Goal: Task Accomplishment & Management: Manage account settings

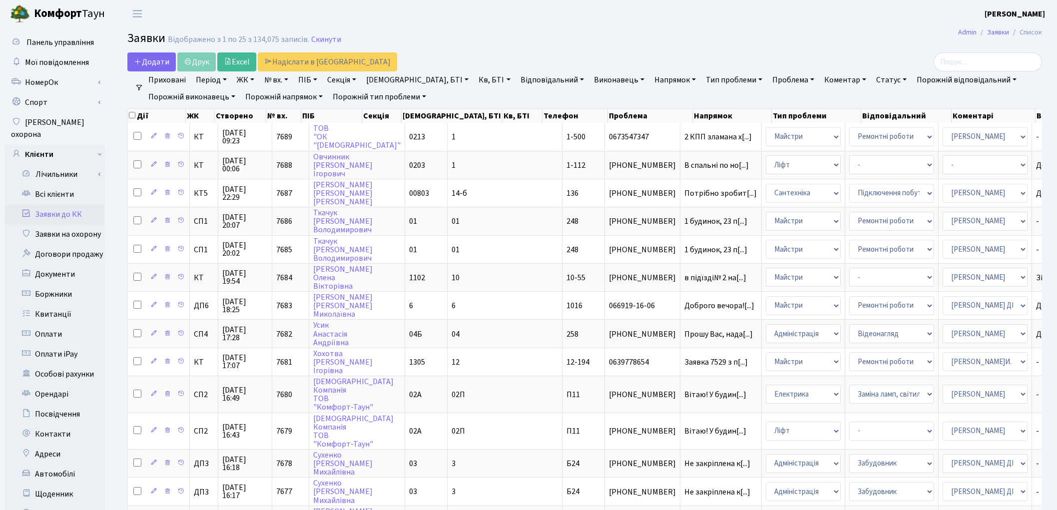
select select "25"
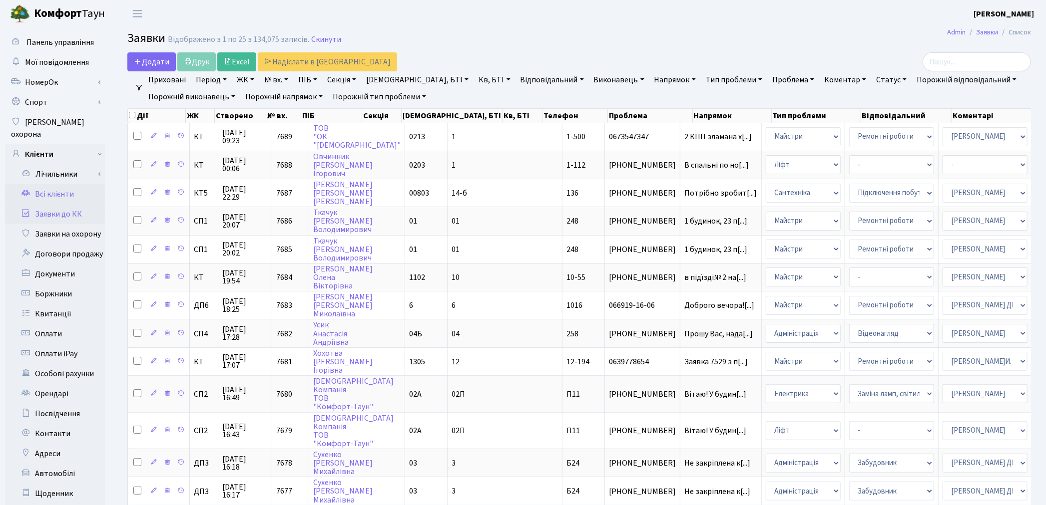
click at [43, 184] on link "Всі клієнти" at bounding box center [55, 194] width 100 height 20
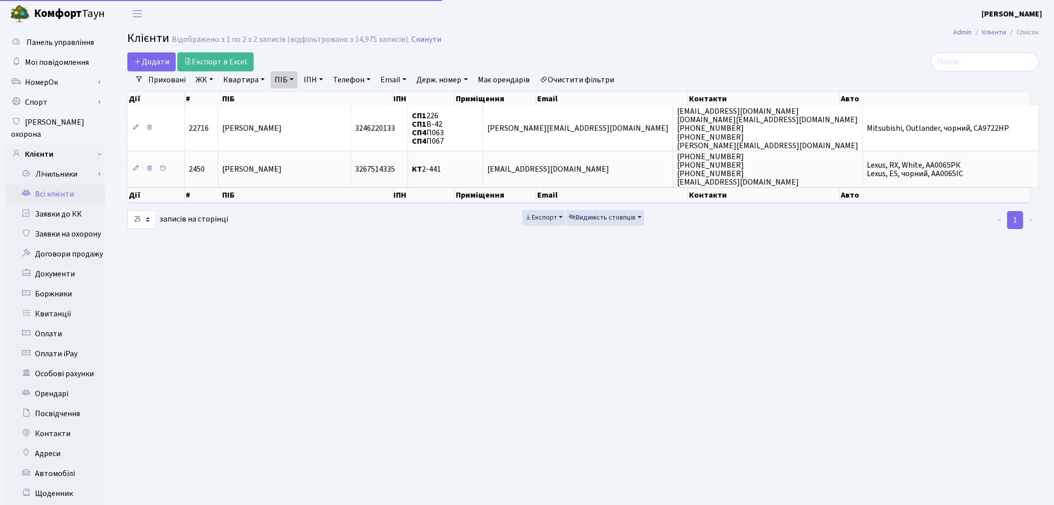
select select "25"
click at [572, 79] on link "Очистити фільтри" at bounding box center [577, 79] width 82 height 17
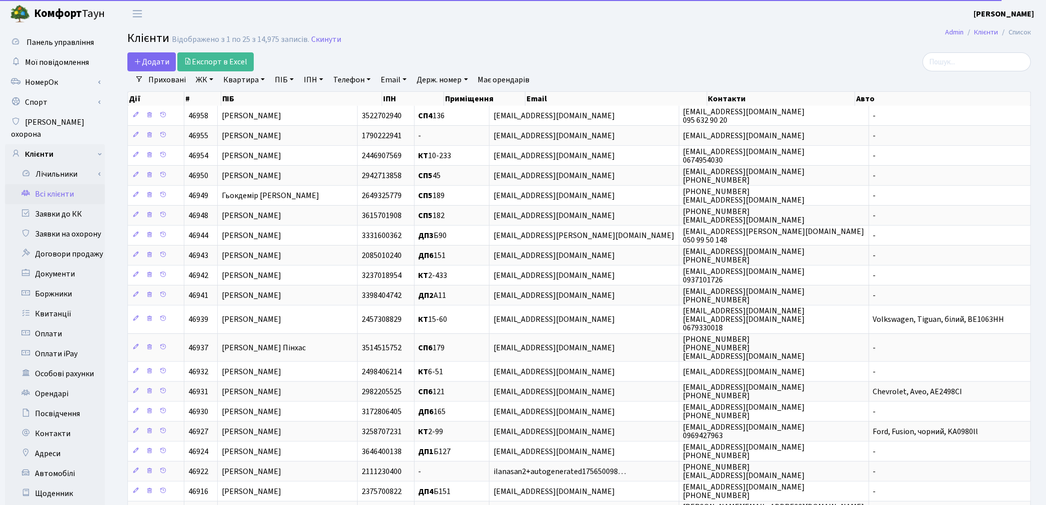
click at [247, 81] on link "Квартира" at bounding box center [243, 79] width 49 height 17
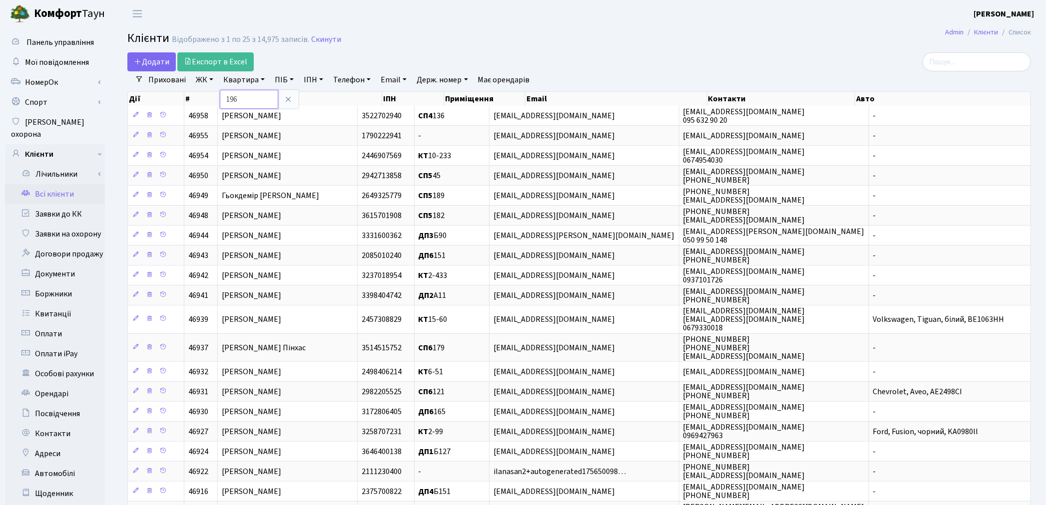
type input "196"
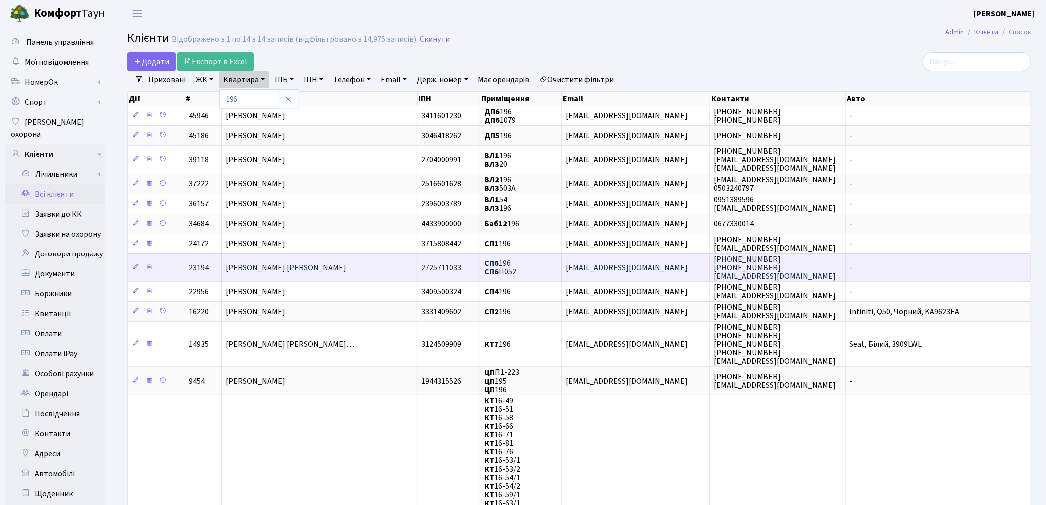
click at [314, 266] on span "[PERSON_NAME] [PERSON_NAME]" at bounding box center [286, 268] width 120 height 11
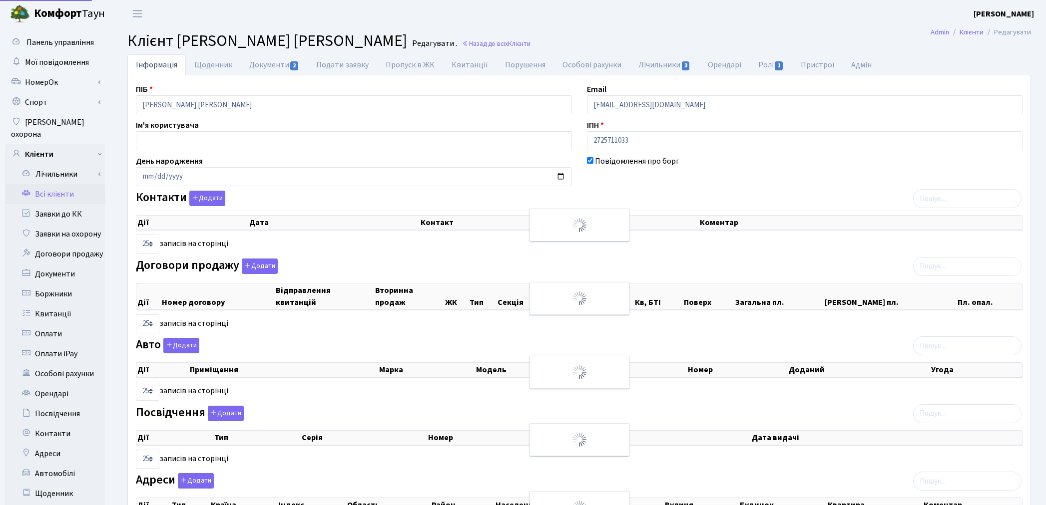
select select "25"
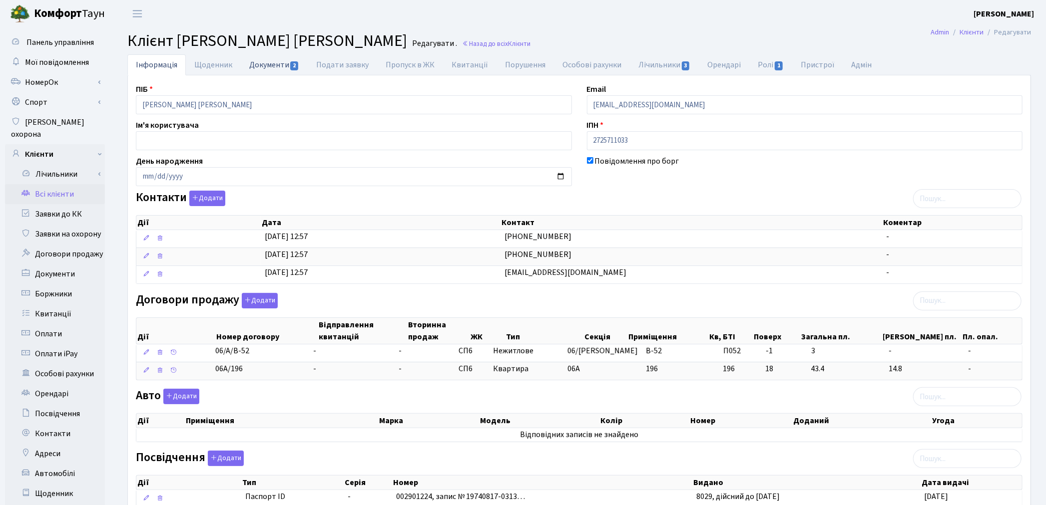
click at [265, 67] on link "Документи 2" at bounding box center [274, 64] width 67 height 20
select select "25"
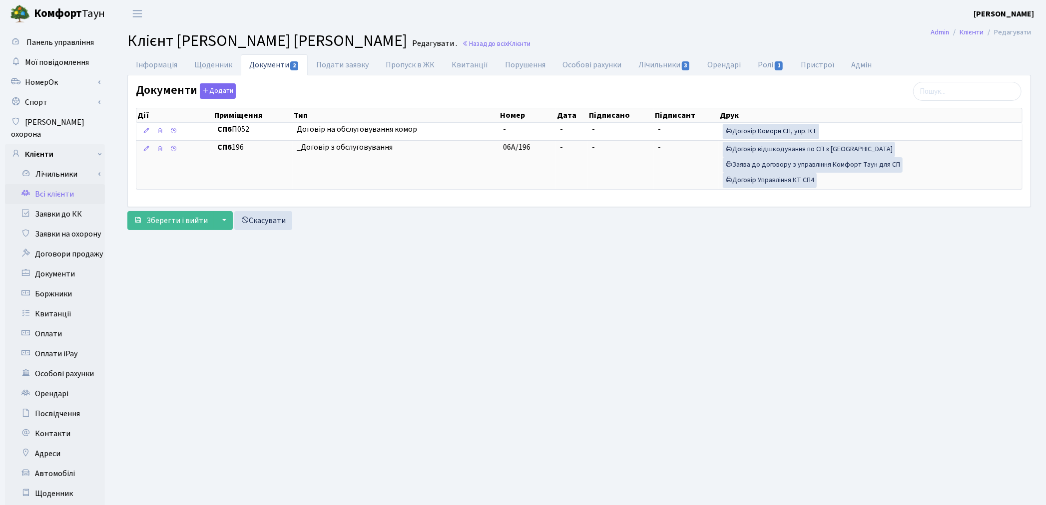
click at [57, 184] on link "Всі клієнти" at bounding box center [55, 194] width 100 height 20
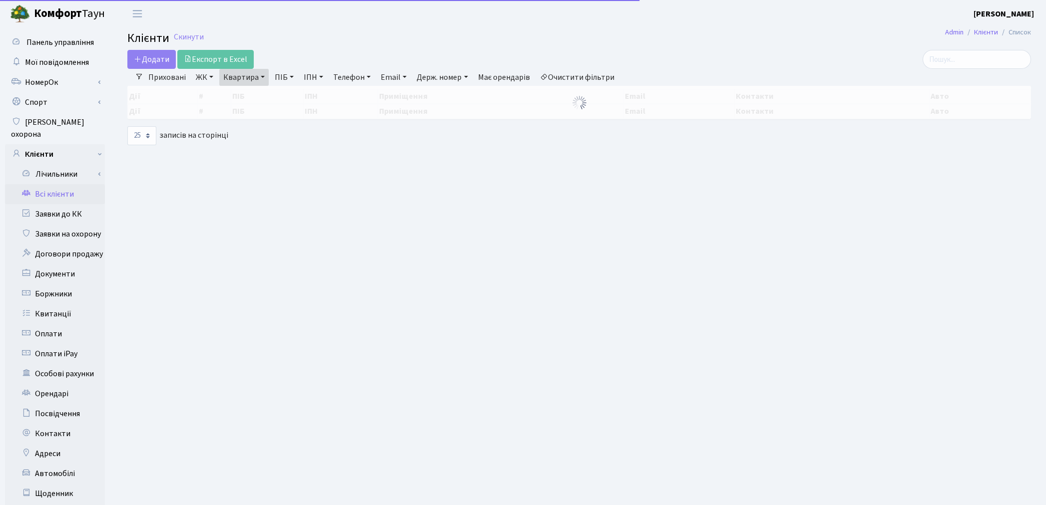
select select "25"
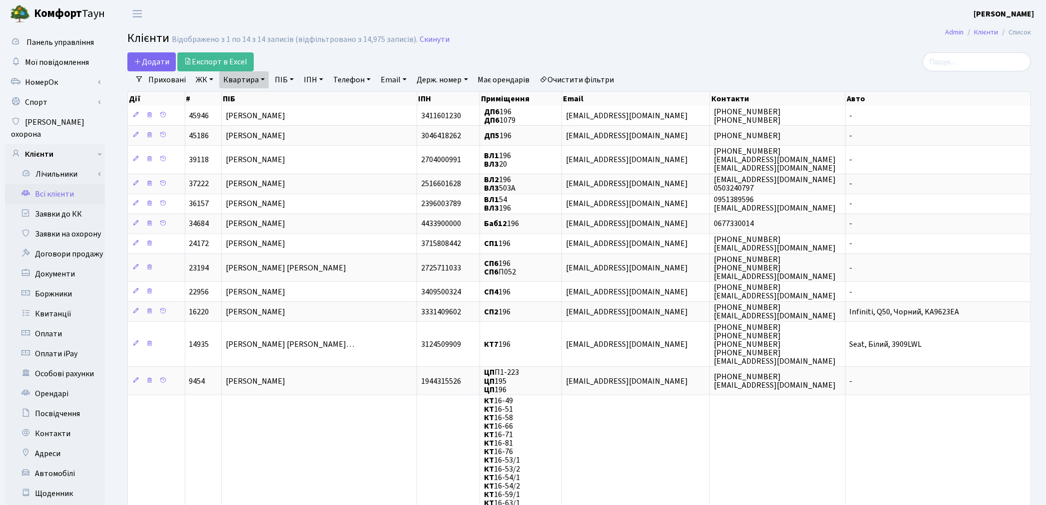
click at [241, 72] on link "Квартира" at bounding box center [243, 79] width 49 height 17
click at [246, 91] on input "196" at bounding box center [249, 99] width 58 height 19
type input "1"
type input "242"
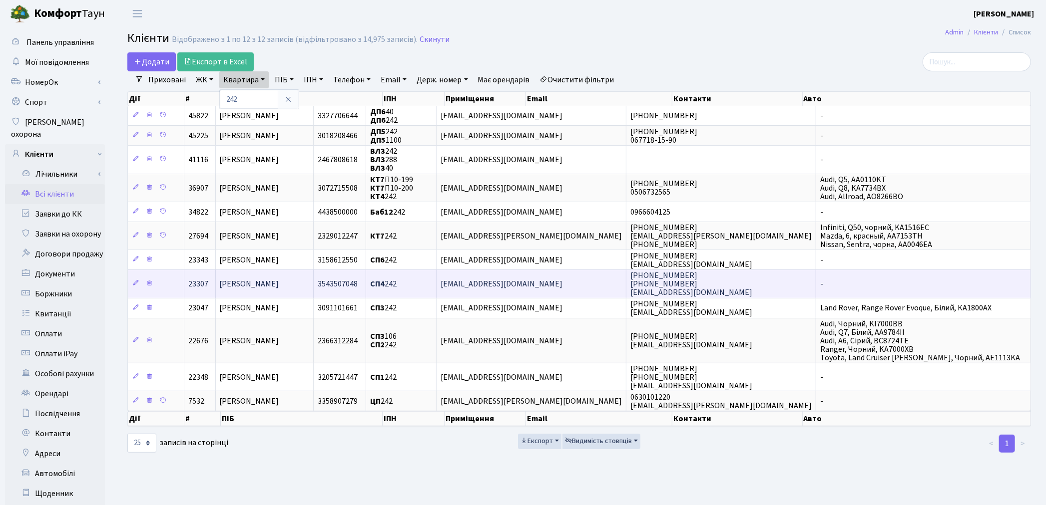
click at [243, 279] on span "[PERSON_NAME]" at bounding box center [249, 284] width 59 height 11
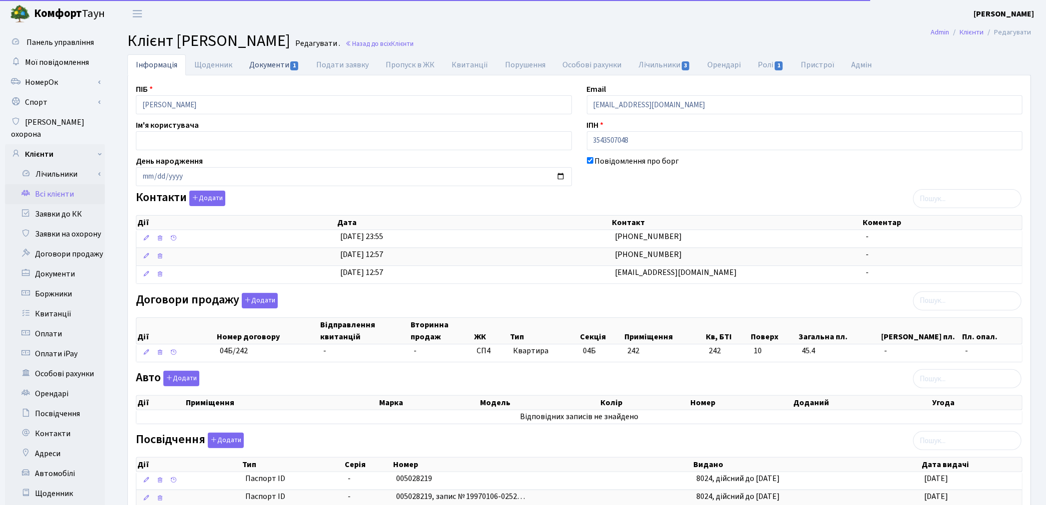
click at [275, 72] on link "Документи 1" at bounding box center [274, 64] width 67 height 20
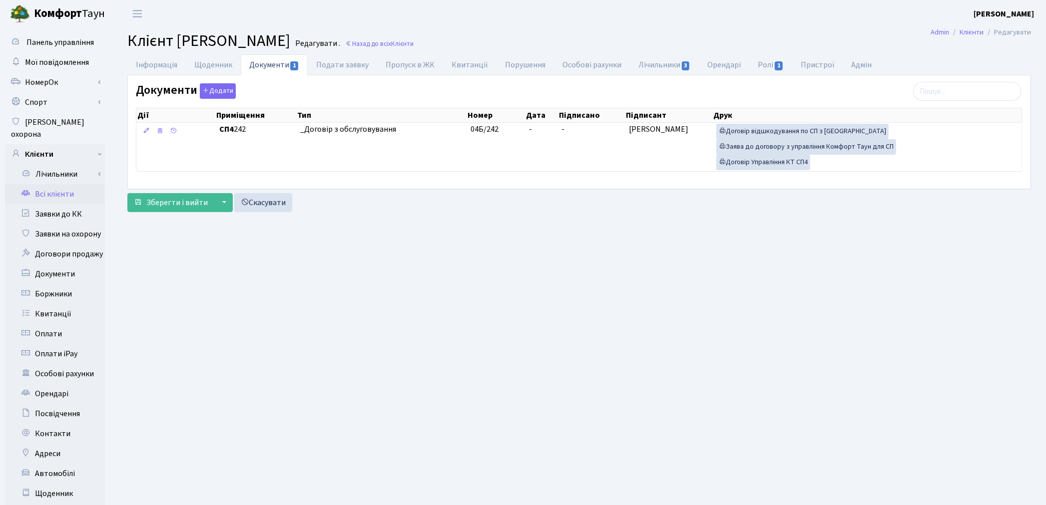
click at [58, 184] on link "Всі клієнти" at bounding box center [55, 194] width 100 height 20
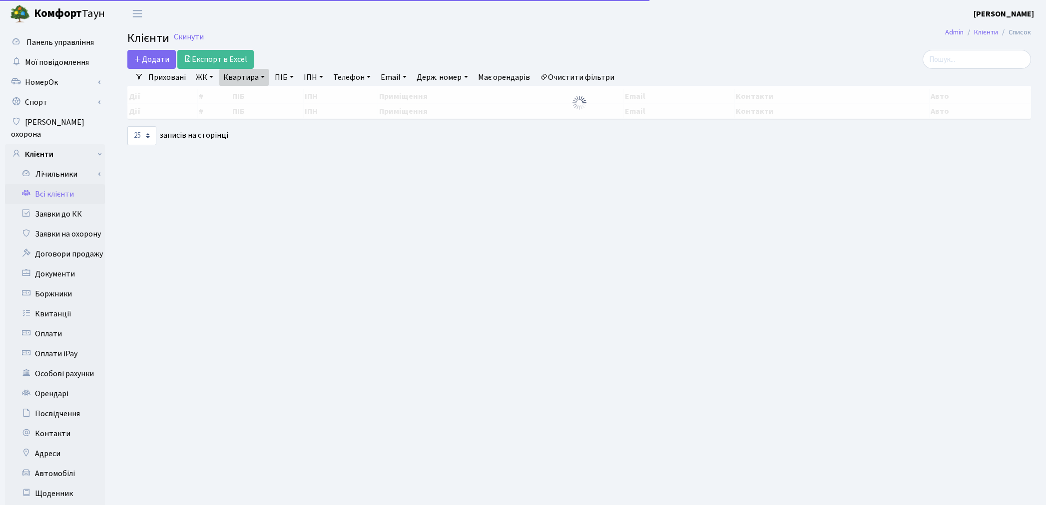
select select "25"
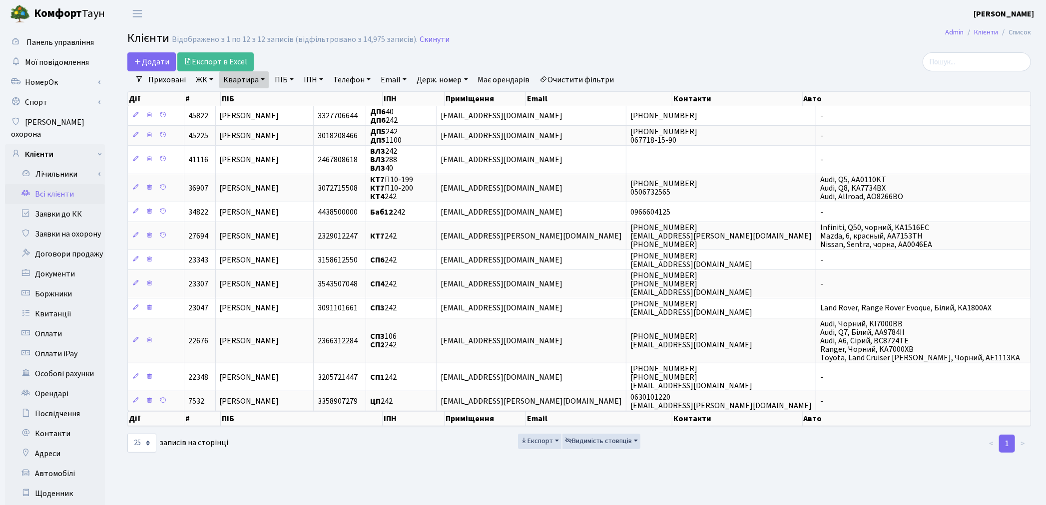
click at [577, 83] on link "Очистити фільтри" at bounding box center [577, 79] width 82 height 17
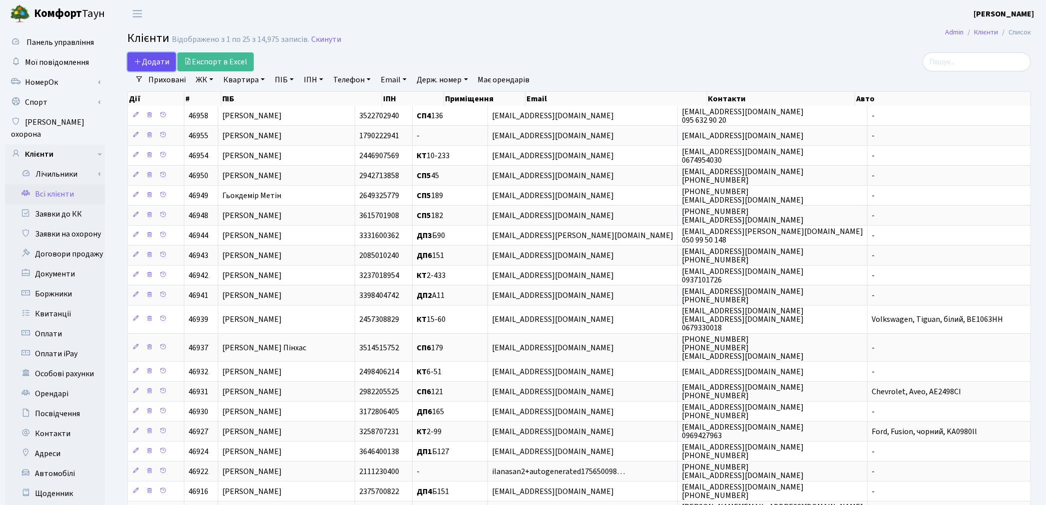
click at [158, 61] on span "Додати" at bounding box center [151, 61] width 35 height 11
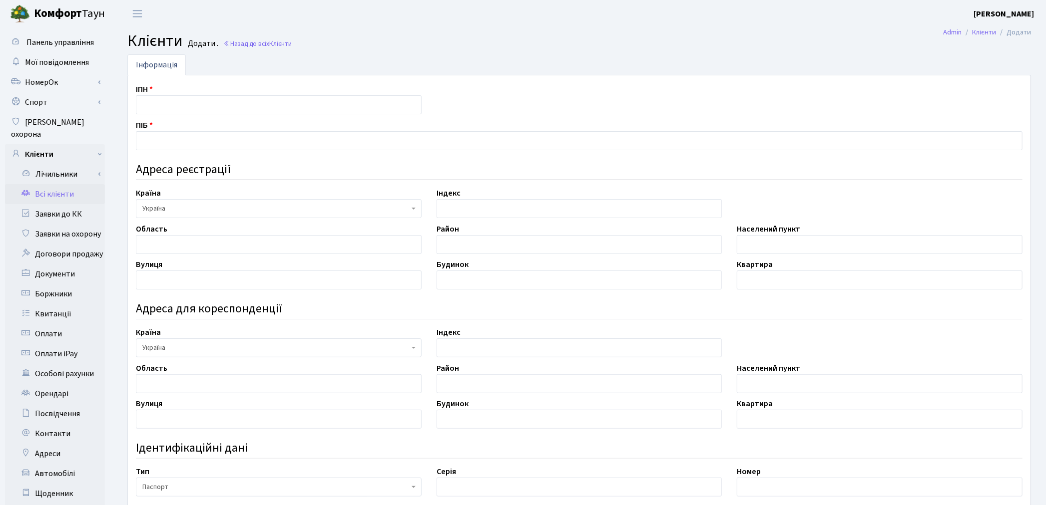
click at [65, 184] on link "Всі клієнти" at bounding box center [55, 194] width 100 height 20
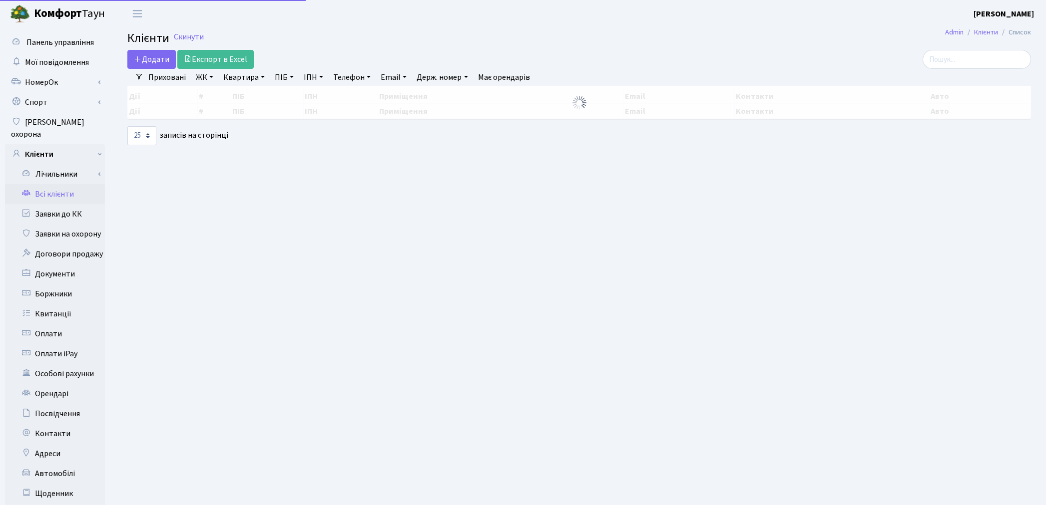
select select "25"
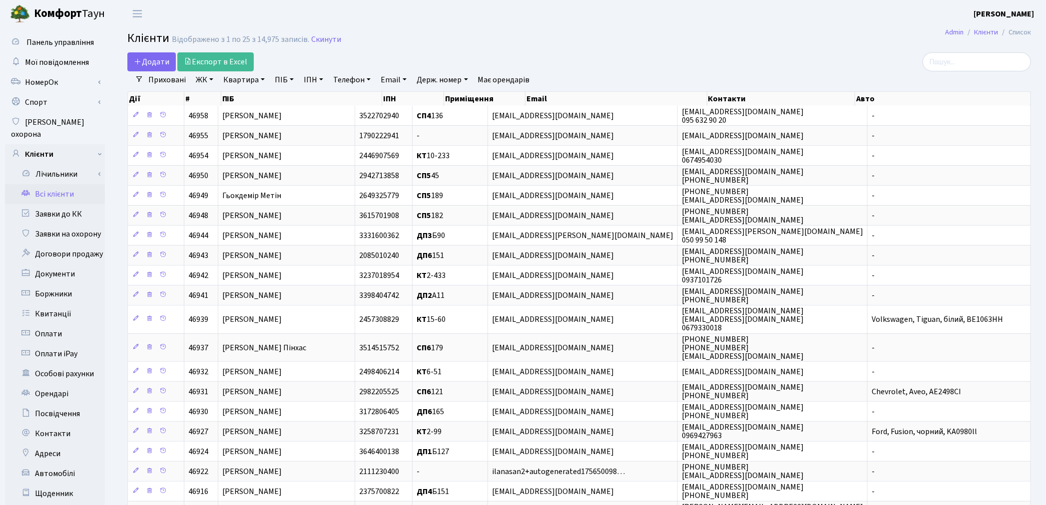
click at [280, 81] on link "ПІБ" at bounding box center [284, 79] width 27 height 17
paste input "[PERSON_NAME]"
type input "[PERSON_NAME]"
click at [535, 52] on div "Додати Експорт в Excel" at bounding box center [425, 61] width 597 height 19
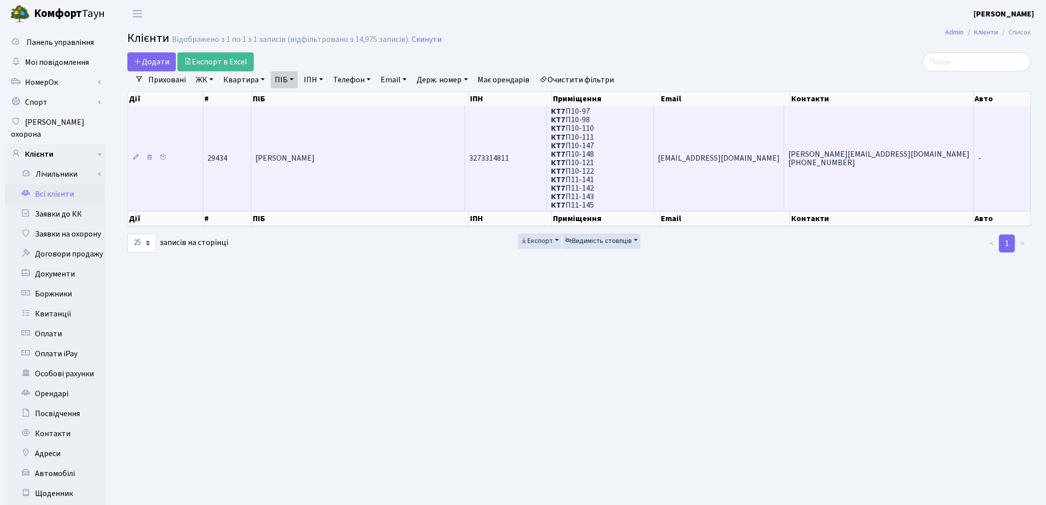
click at [366, 171] on td "[PERSON_NAME]" at bounding box center [358, 158] width 214 height 104
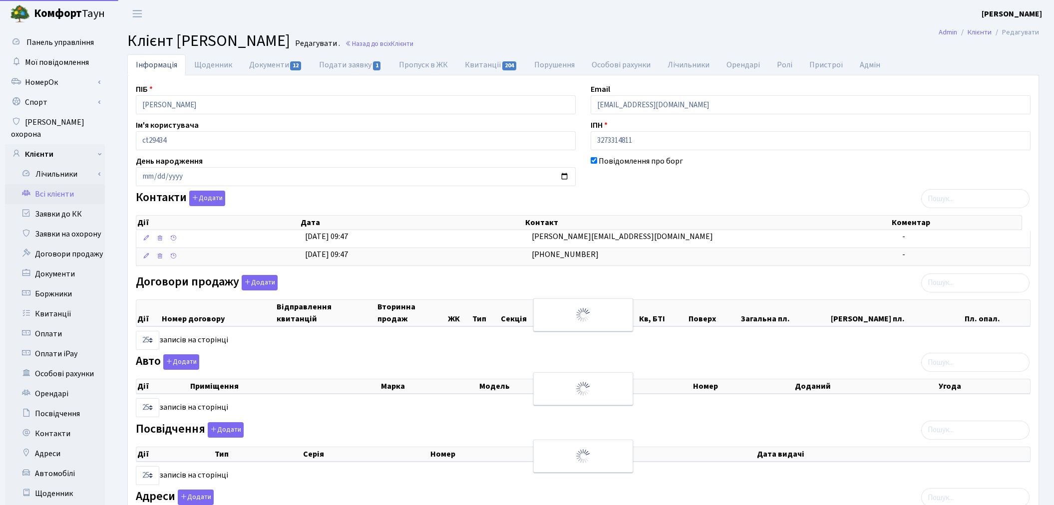
select select "25"
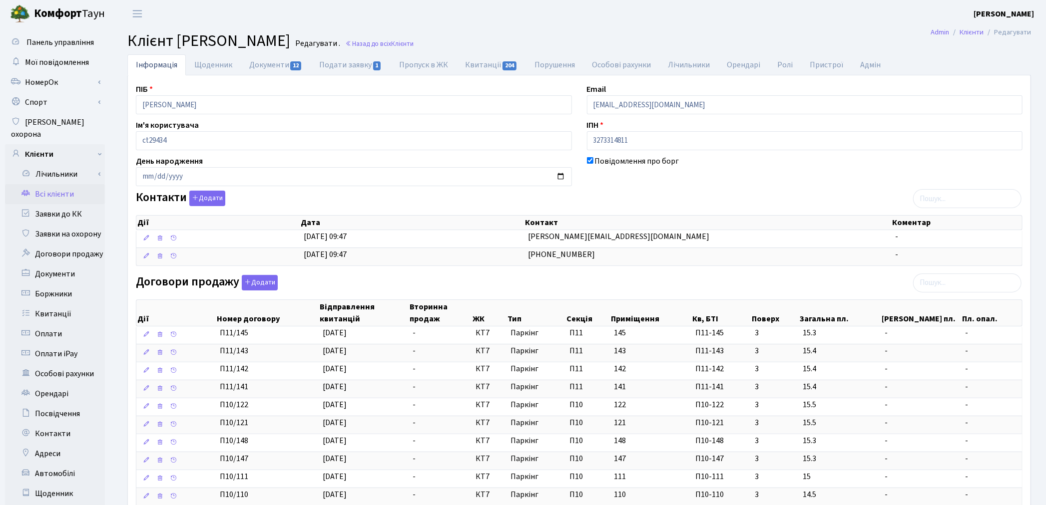
click at [705, 280] on div "Договори продажу Додати Дії Номер договору Відправлення квитанцій Вторинна прод…" at bounding box center [578, 410] width 901 height 271
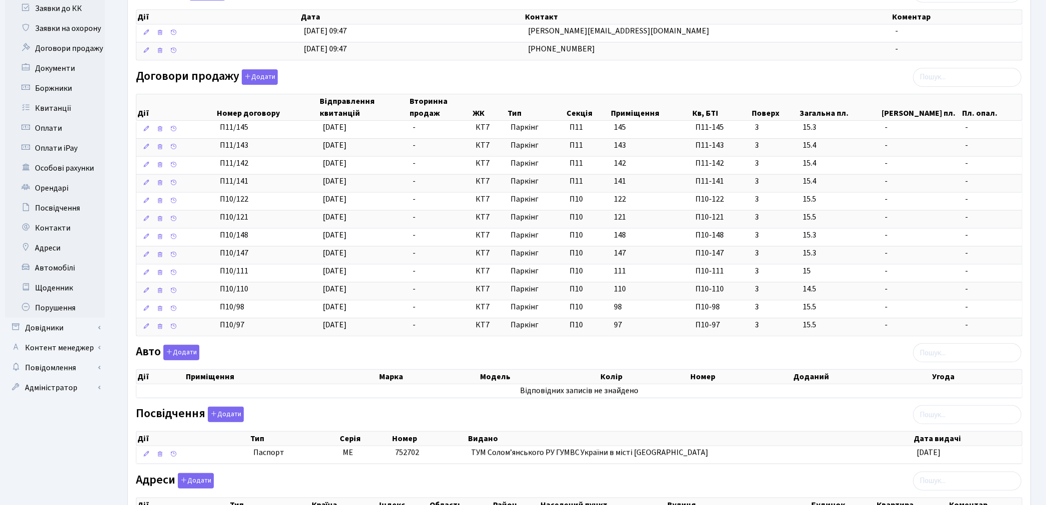
scroll to position [222, 0]
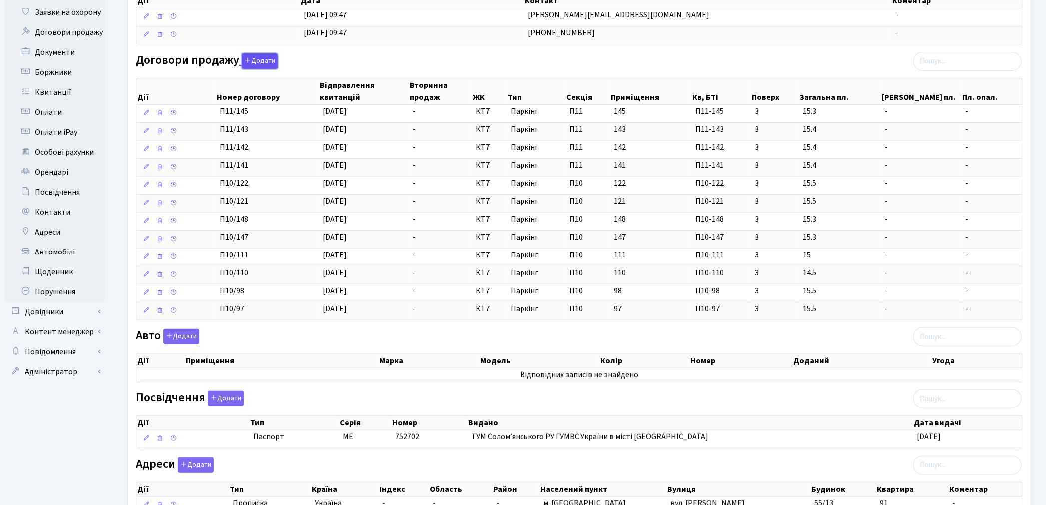
click at [250, 59] on button "Додати" at bounding box center [260, 60] width 36 height 15
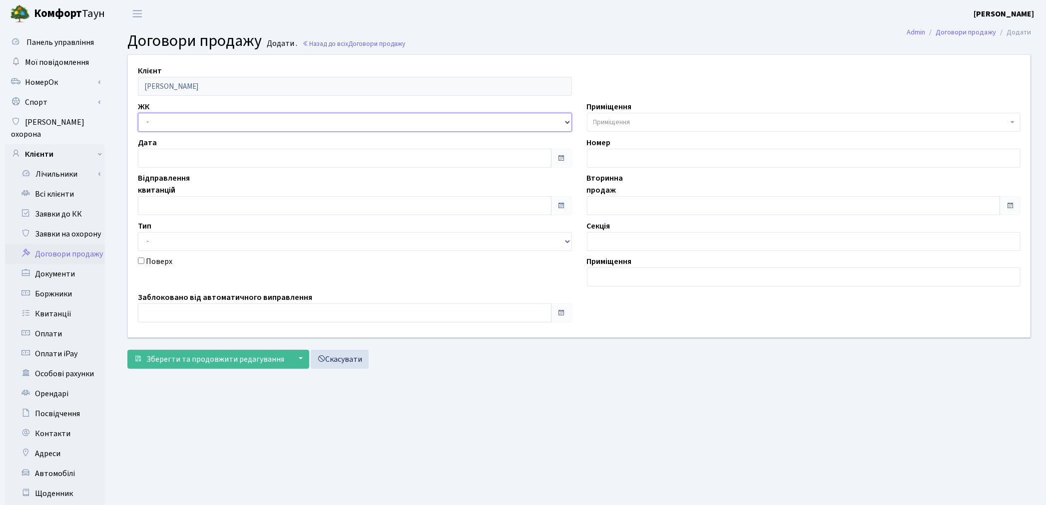
click at [155, 121] on select "- ТХ, вул. [STREET_ADDRESS] Регенераторна, 4 КТ2, просп. [STREET_ADDRESS] [STRE…" at bounding box center [355, 122] width 434 height 19
select select "271"
click at [138, 113] on select "- ТХ, вул. Ділова, 1/2 КТ, вул. Регенераторна, 4 КТ2, просп. Соборності, 17 КТ3…" at bounding box center [355, 122] width 434 height 19
select select
click at [629, 117] on span "Приміщення" at bounding box center [611, 122] width 37 height 10
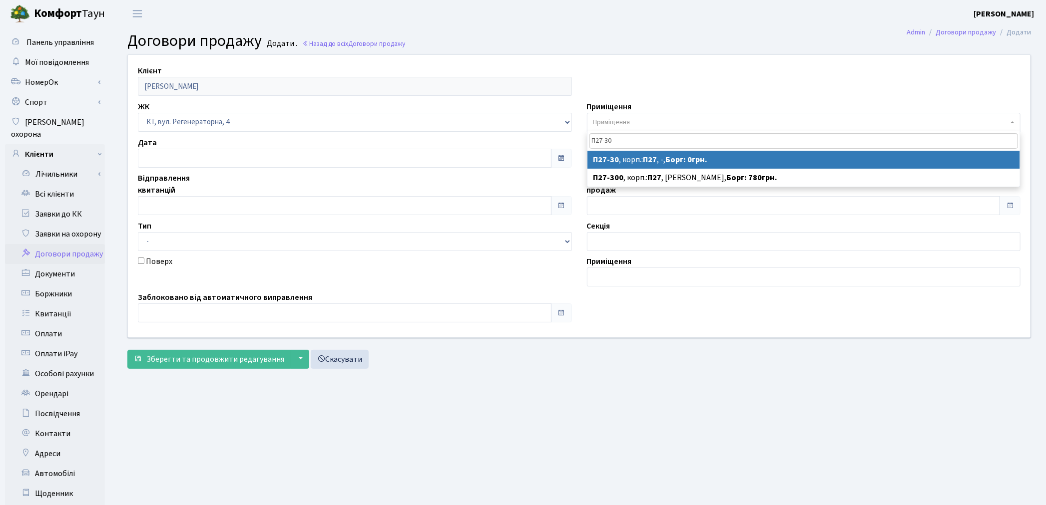
type input "П27-30"
select select "9989"
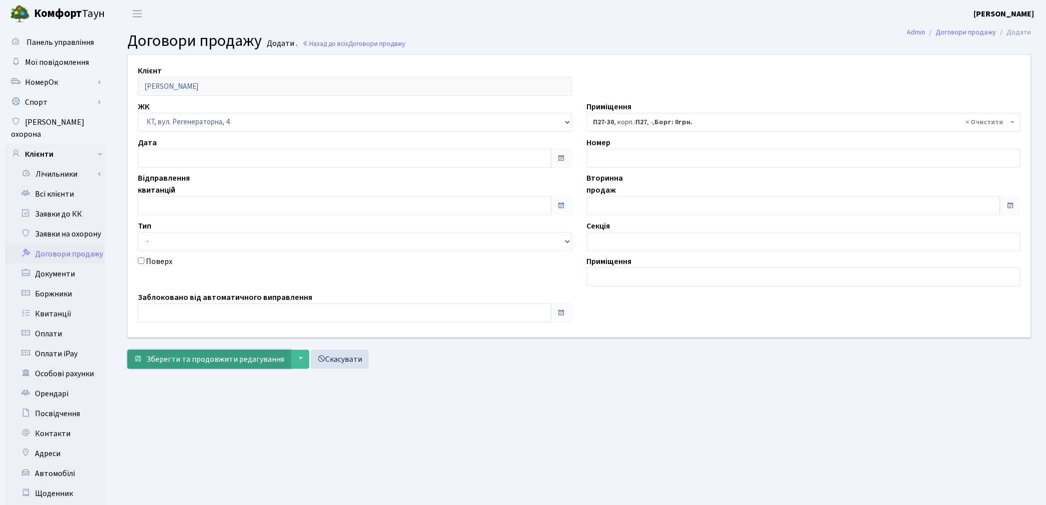
click at [235, 366] on button "Зберегти та продовжити редагування" at bounding box center [208, 359] width 163 height 19
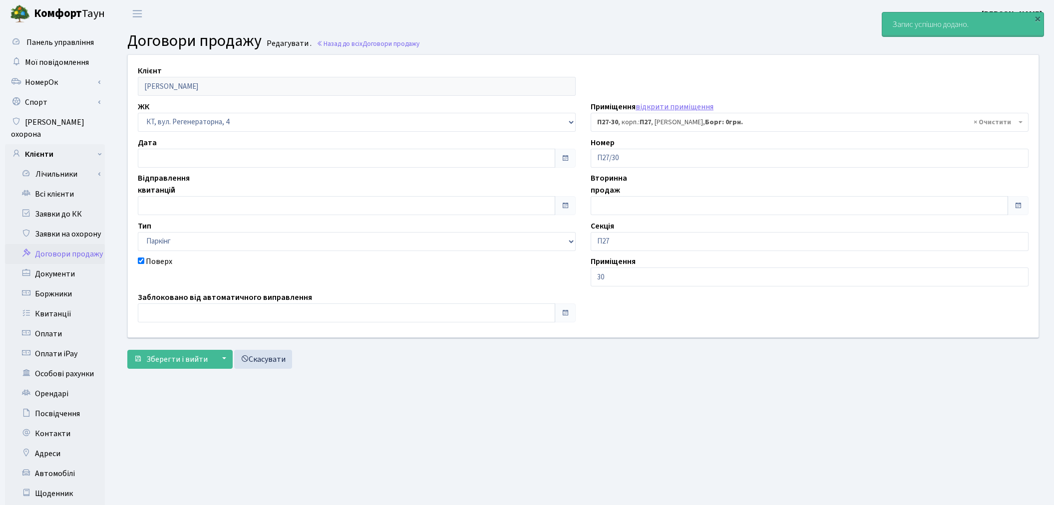
select select "9989"
click at [202, 361] on span "Зберегти і вийти" at bounding box center [176, 359] width 61 height 11
select select "9989"
click at [36, 186] on link "Всі клієнти" at bounding box center [55, 194] width 100 height 20
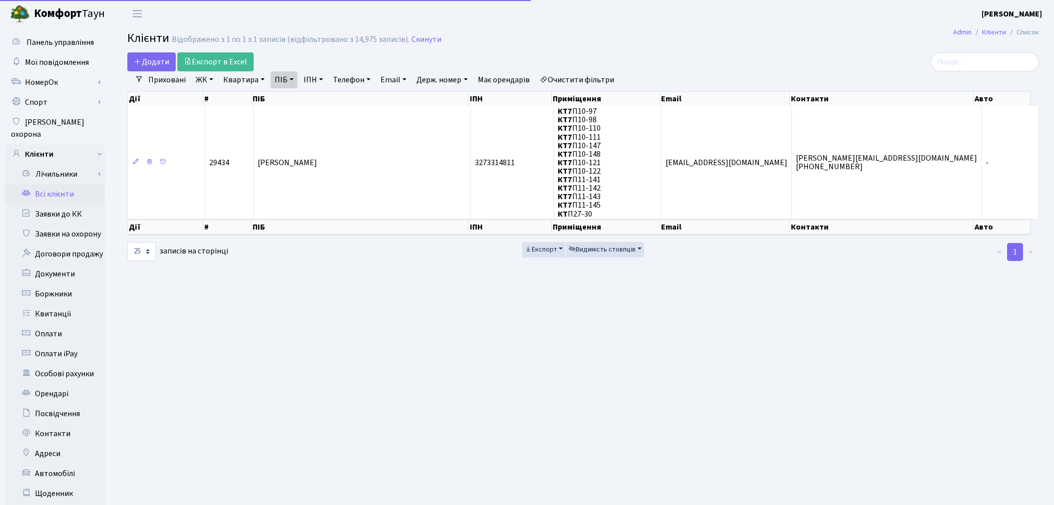
select select "25"
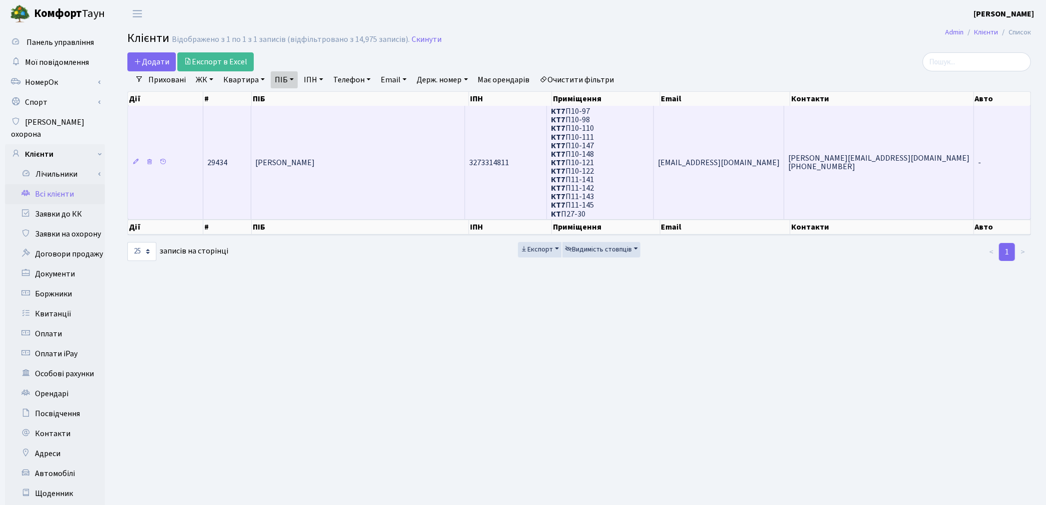
click at [285, 150] on td "[PERSON_NAME] [PERSON_NAME]" at bounding box center [358, 162] width 214 height 113
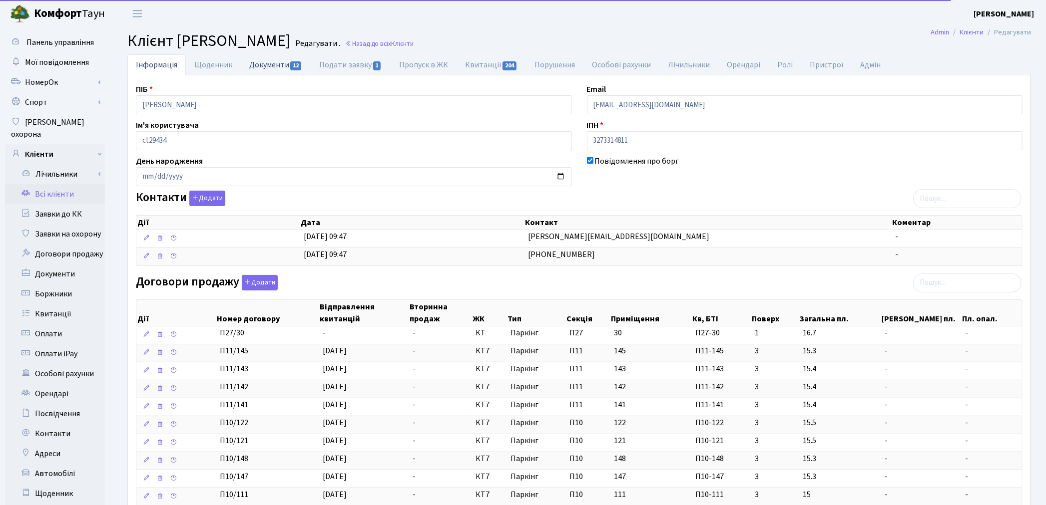
click at [259, 59] on link "Документи 12" at bounding box center [276, 64] width 70 height 20
select select "25"
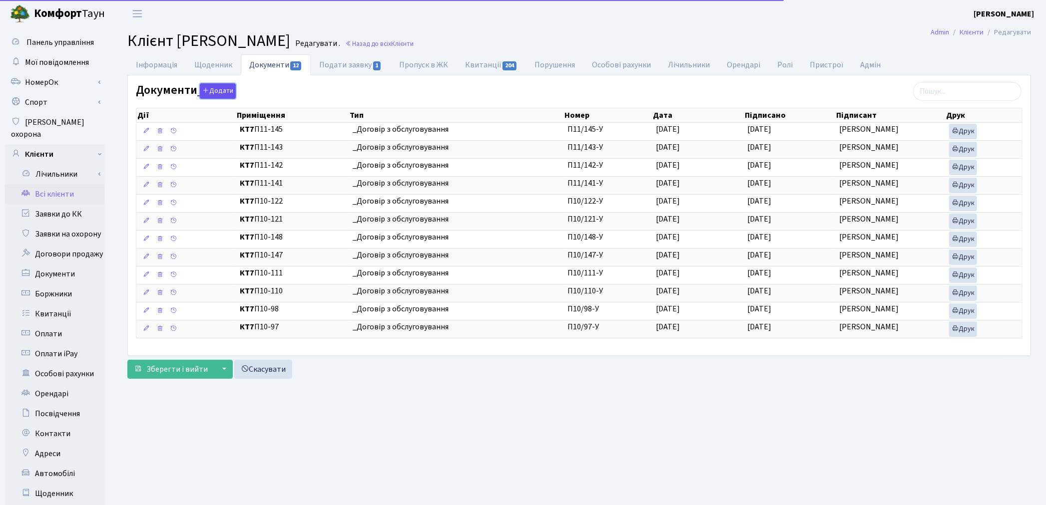
click at [216, 90] on button "Додати" at bounding box center [218, 90] width 36 height 15
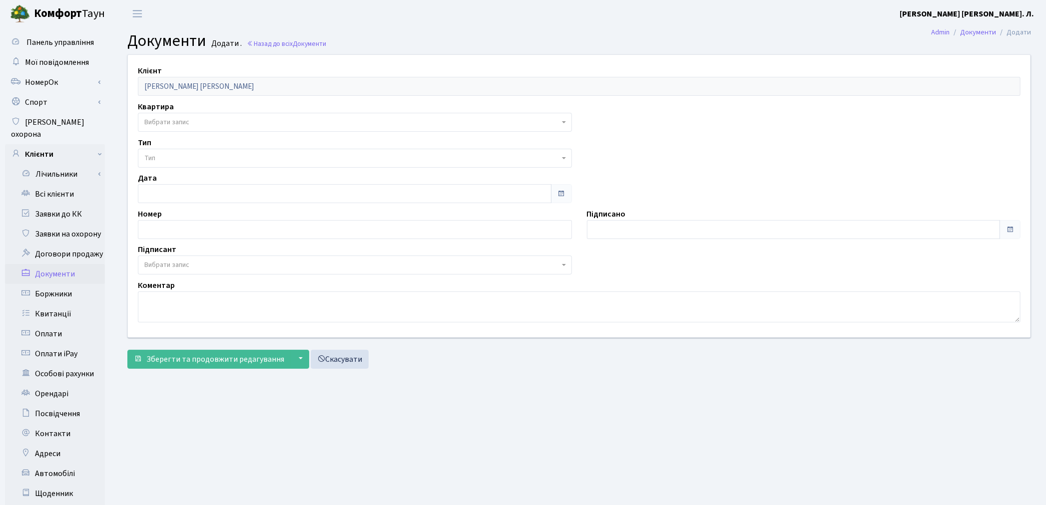
click at [183, 118] on span "Вибрати запис" at bounding box center [166, 122] width 45 height 10
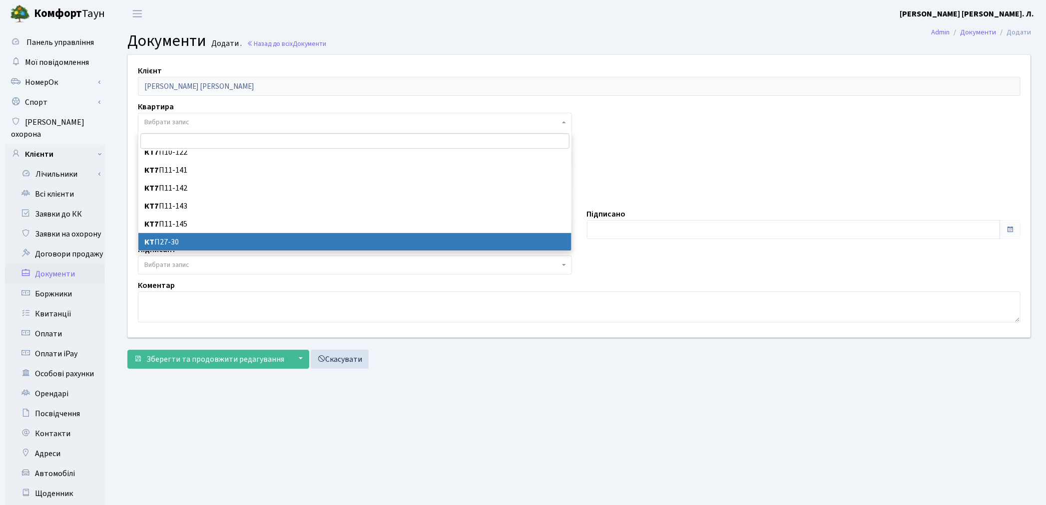
select select "178642"
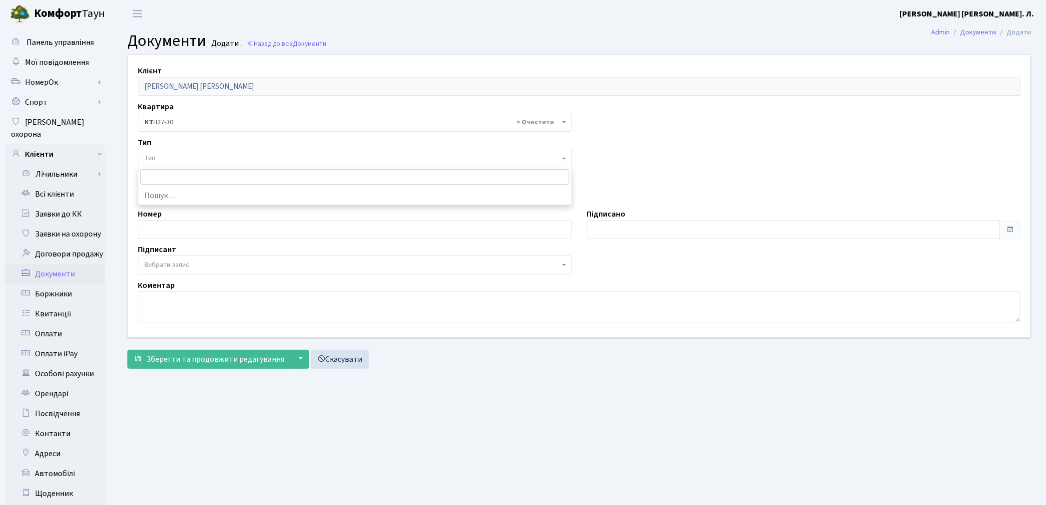
click at [170, 158] on span "Тип" at bounding box center [351, 158] width 415 height 10
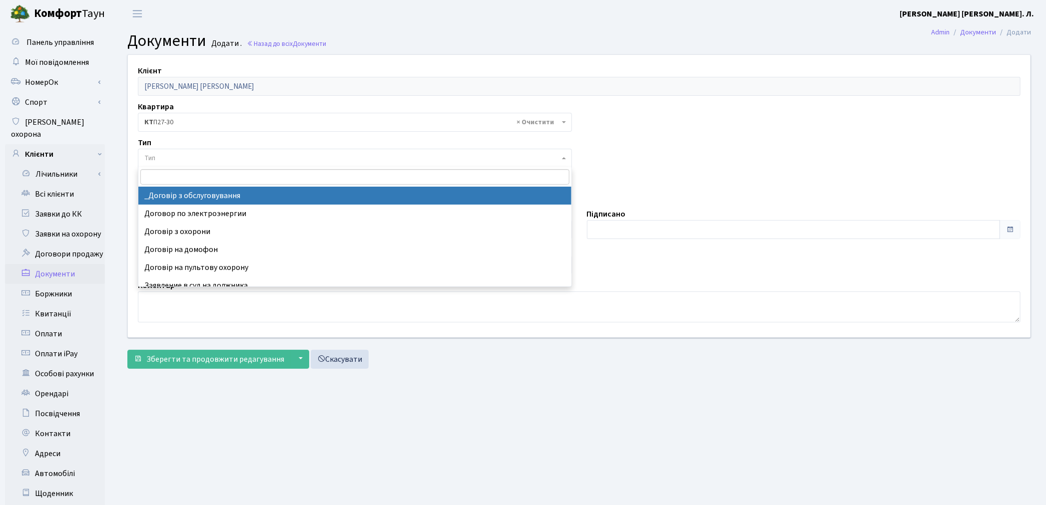
select select "289"
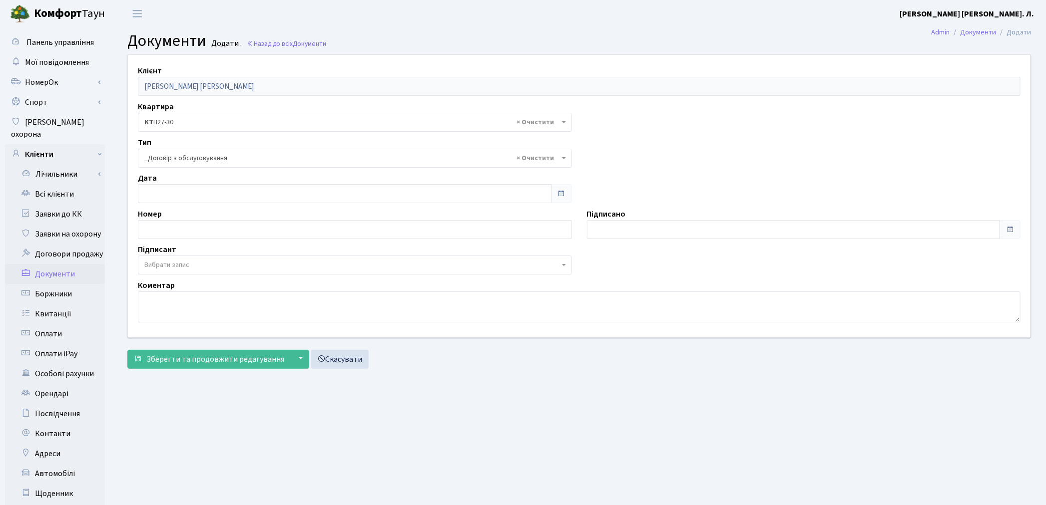
click at [201, 258] on span "Вибрати запис" at bounding box center [355, 265] width 434 height 19
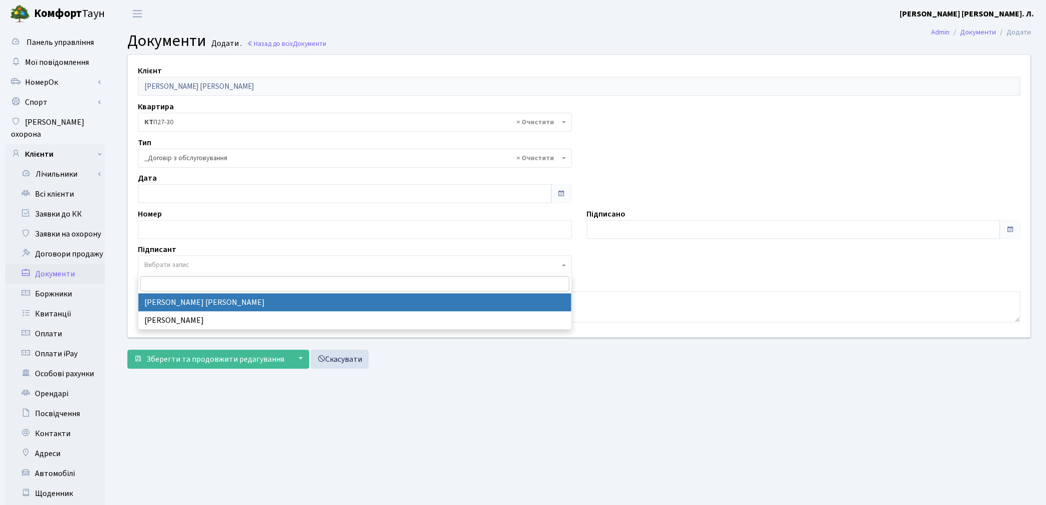
select select "74"
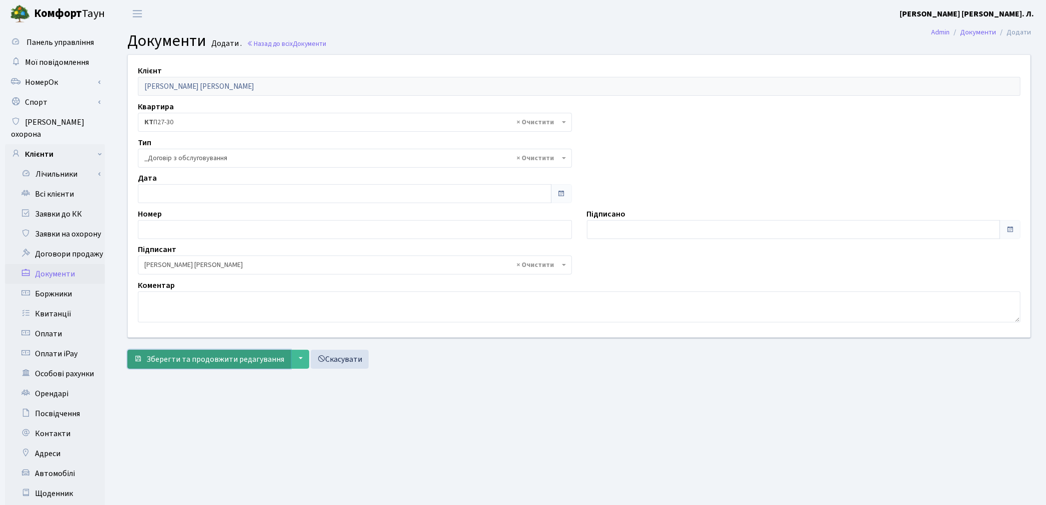
click at [176, 359] on span "Зберегти та продовжити редагування" at bounding box center [215, 359] width 138 height 11
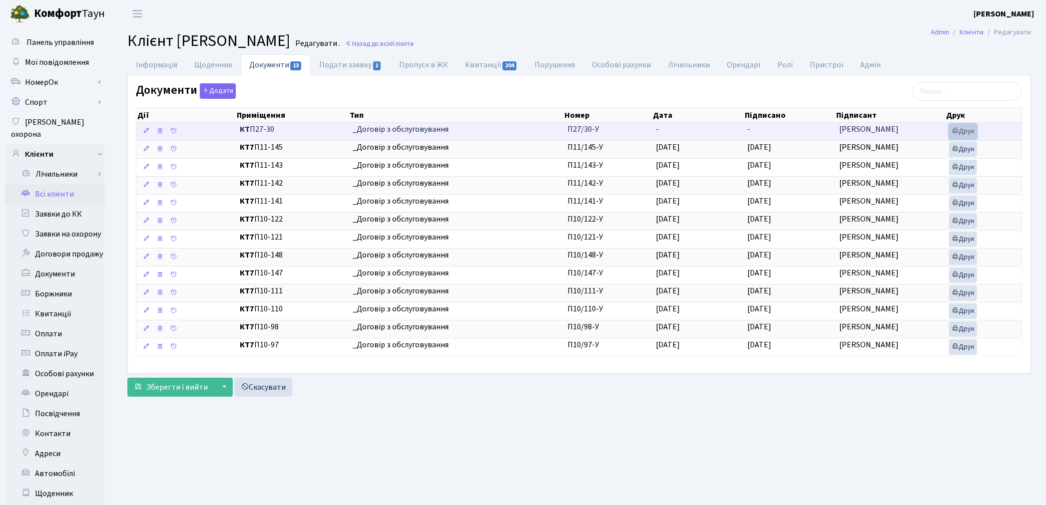
click at [963, 133] on link "Друк" at bounding box center [963, 131] width 28 height 15
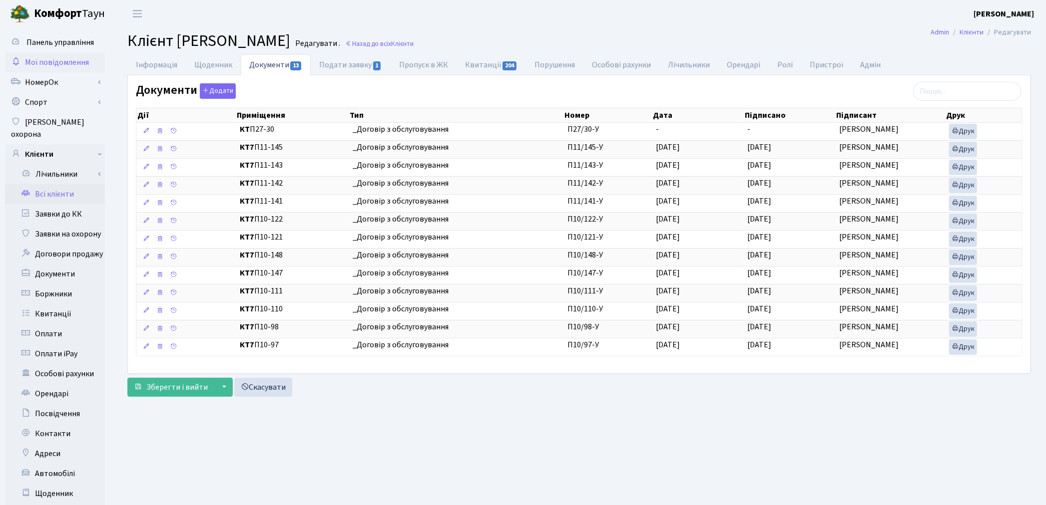
click at [46, 67] on span "Мої повідомлення" at bounding box center [57, 62] width 64 height 11
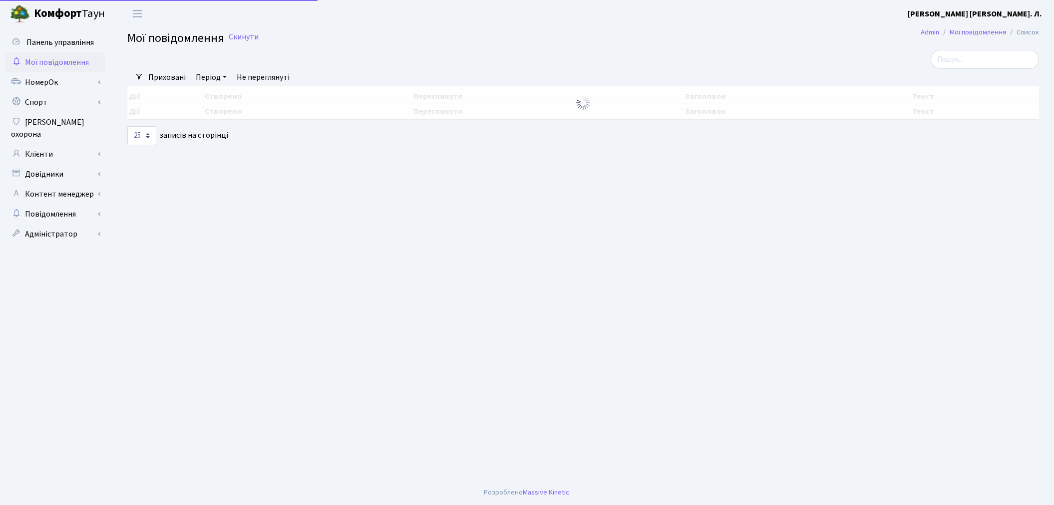
select select "25"
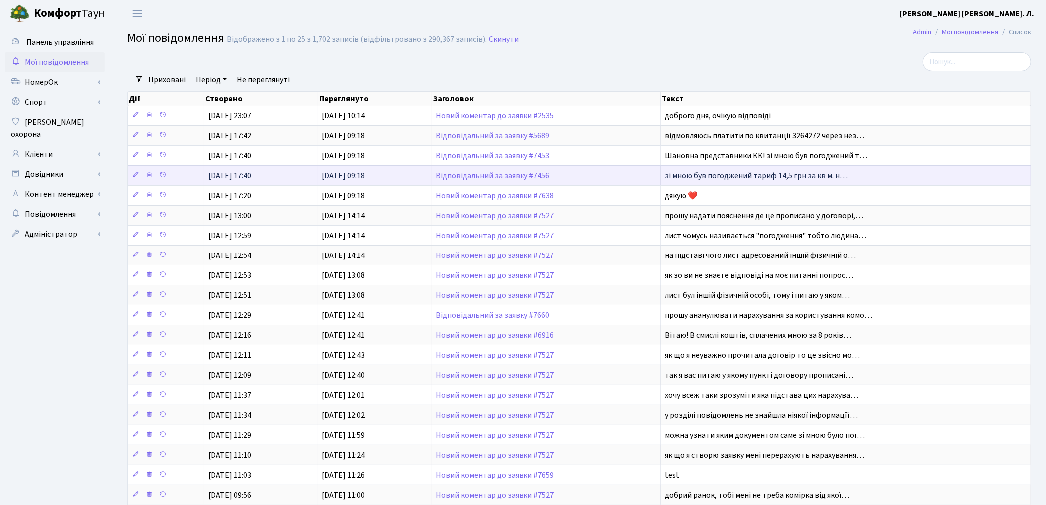
click at [531, 171] on td "Відповідальний за заявку #7456" at bounding box center [546, 175] width 229 height 20
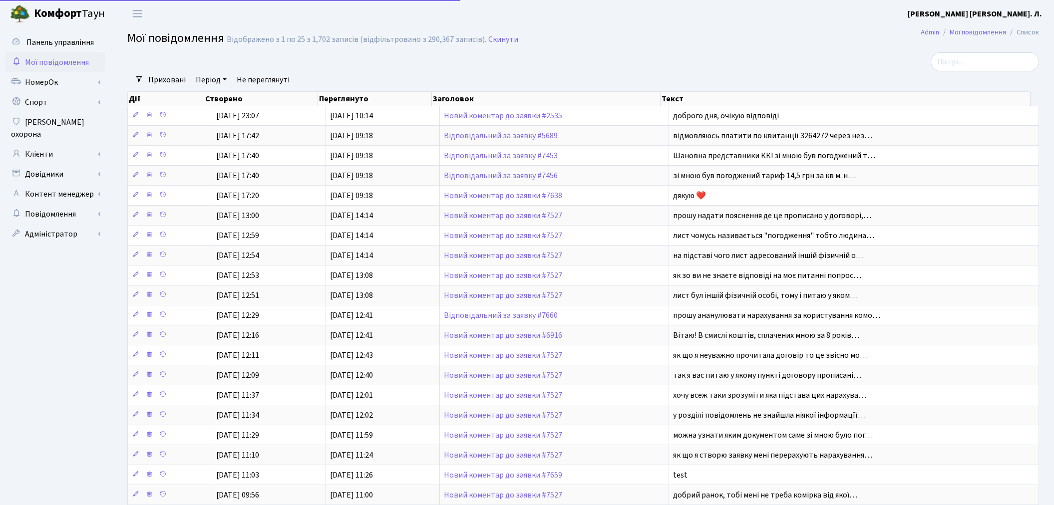
select select "25"
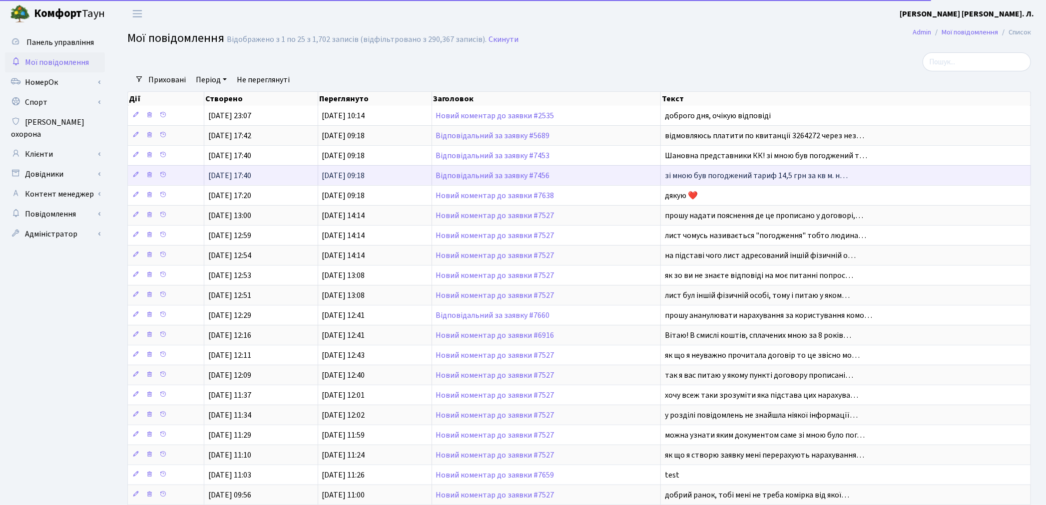
click at [597, 177] on span "Відповідальний за заявку #7456" at bounding box center [546, 176] width 220 height 8
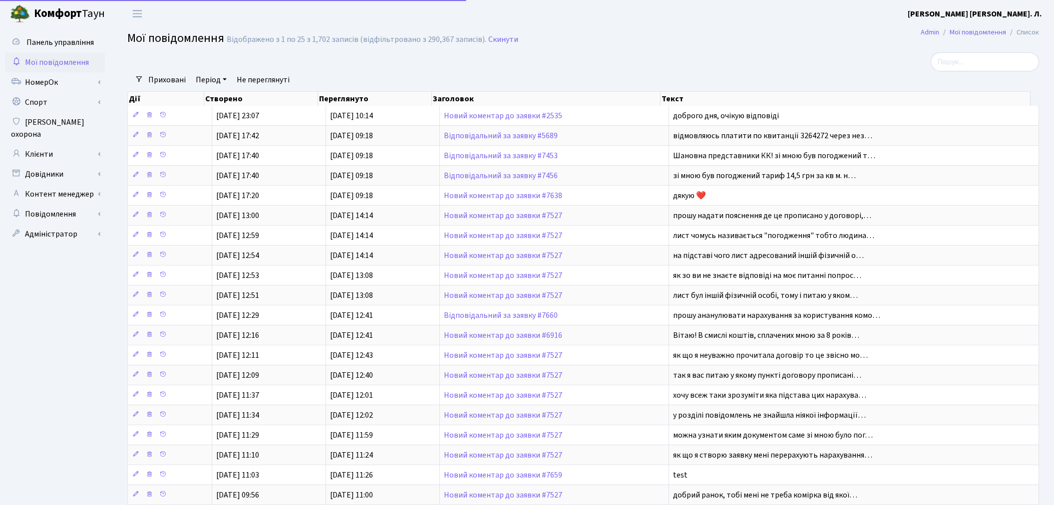
select select "25"
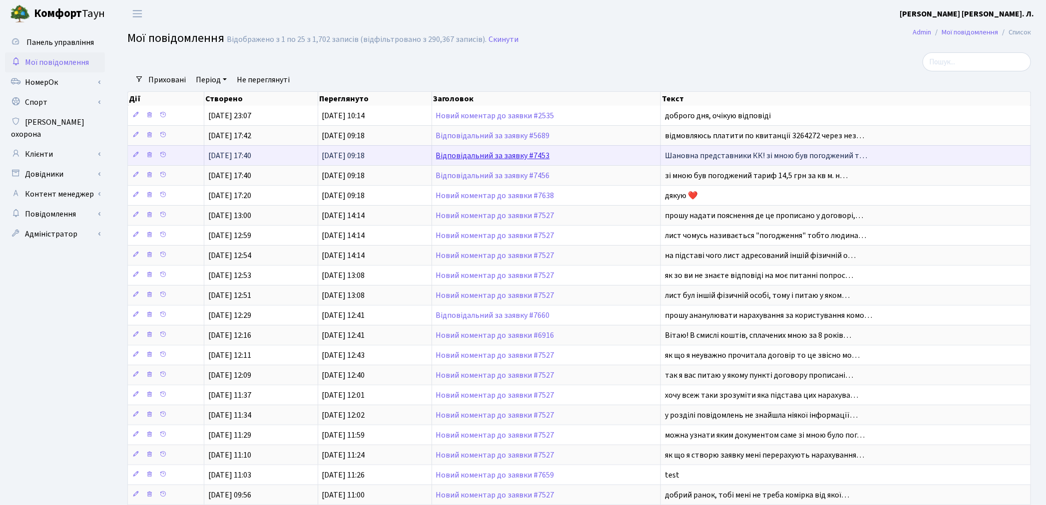
click at [470, 156] on link "Відповідальний за заявку #7453" at bounding box center [493, 155] width 114 height 11
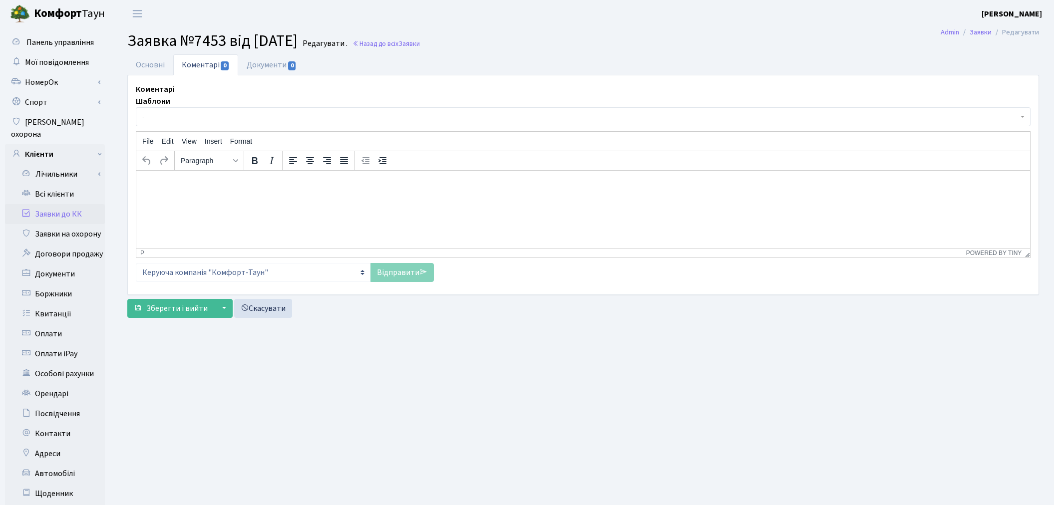
select select "20066"
select select "55"
click at [155, 63] on link "Основні" at bounding box center [150, 64] width 46 height 20
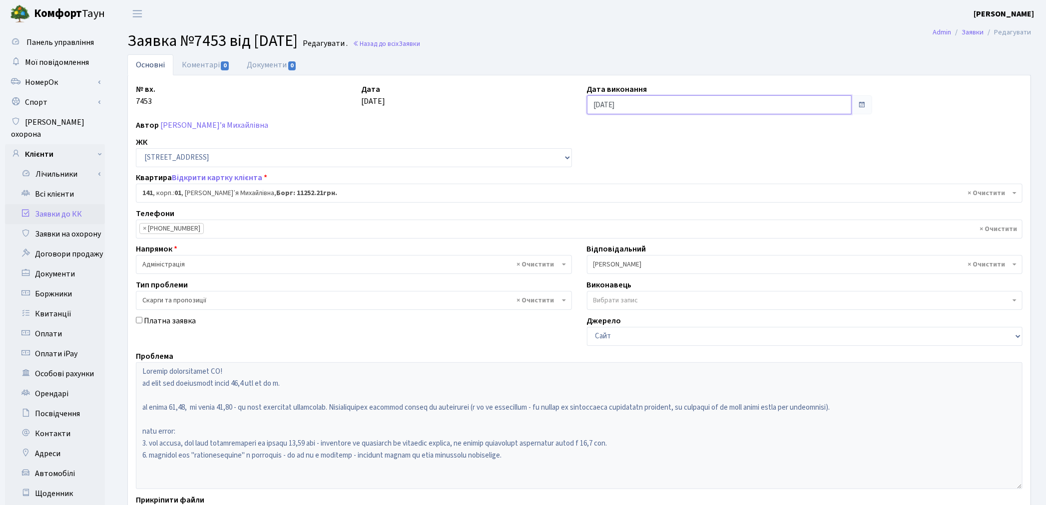
click at [646, 101] on input "04.09.2025" at bounding box center [719, 104] width 265 height 19
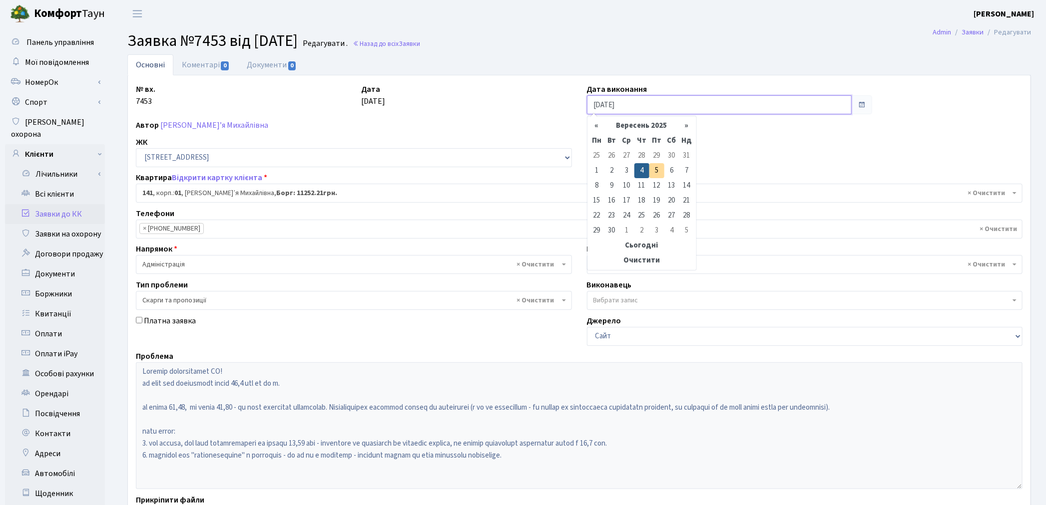
click at [646, 101] on input "04.09.2025" at bounding box center [719, 104] width 265 height 19
click at [531, 107] on div "Дата 29.08.2025" at bounding box center [466, 98] width 225 height 31
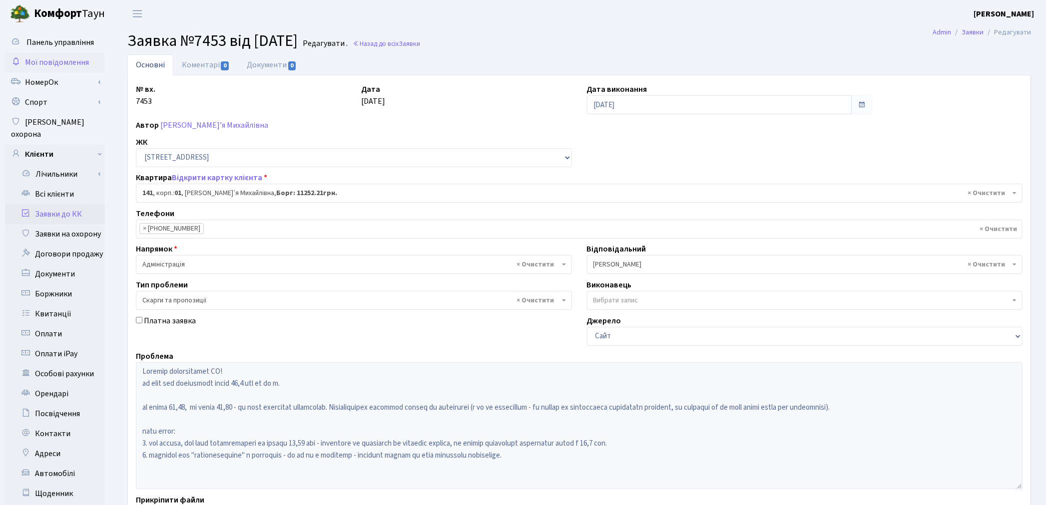
click at [48, 70] on link "Мої повідомлення" at bounding box center [55, 62] width 100 height 20
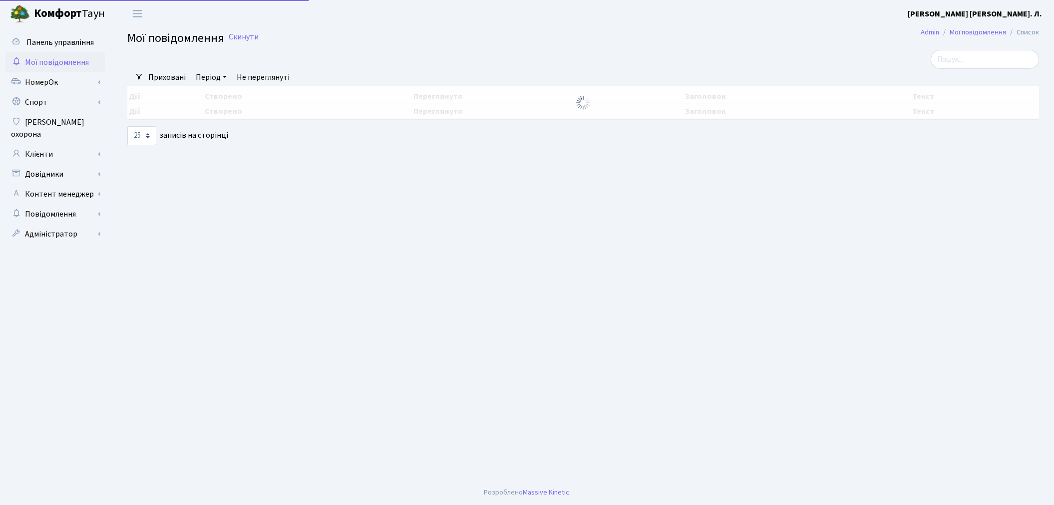
select select "25"
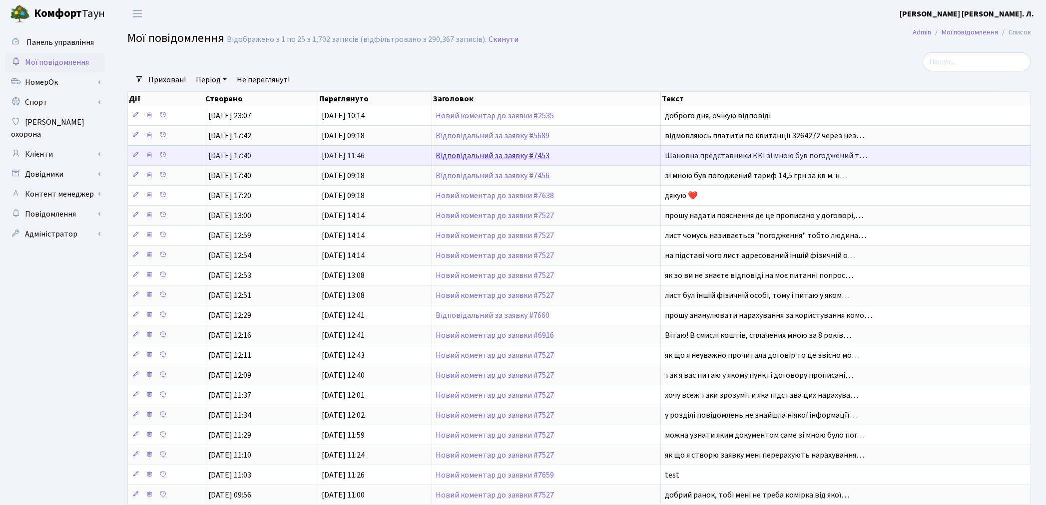
click at [505, 151] on link "Відповідальний за заявку #7453" at bounding box center [493, 155] width 114 height 11
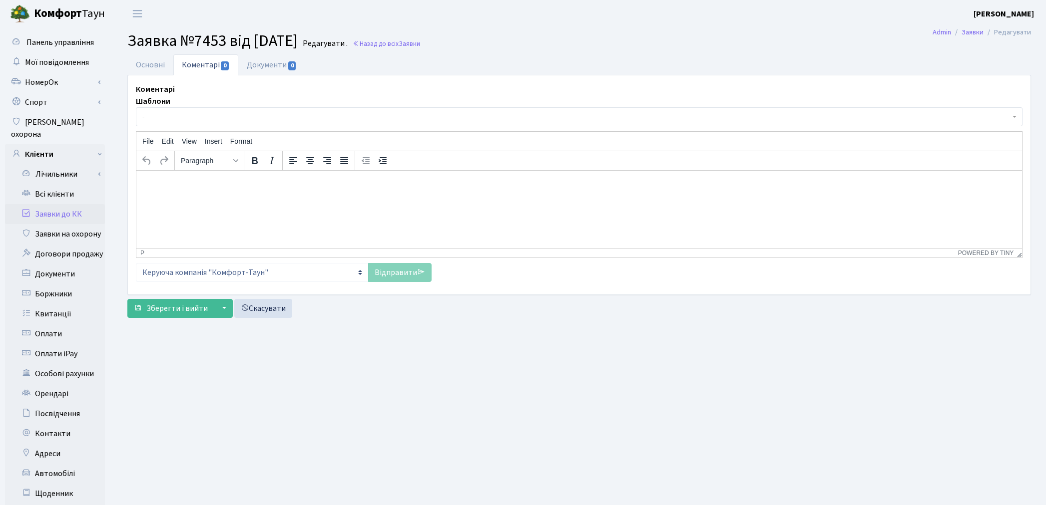
select select "20066"
select select "55"
click at [155, 64] on link "Основні" at bounding box center [150, 64] width 46 height 20
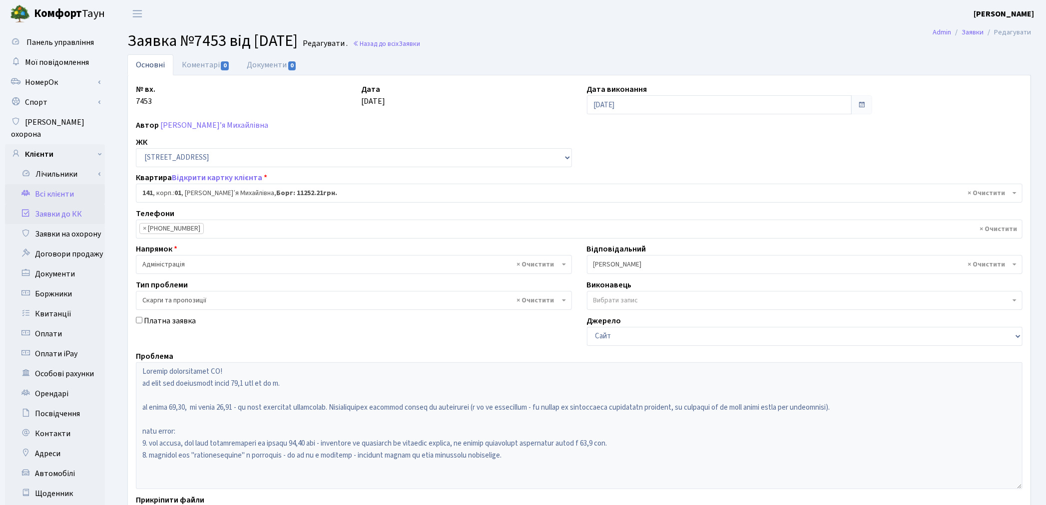
click at [42, 186] on link "Всі клієнти" at bounding box center [55, 194] width 100 height 20
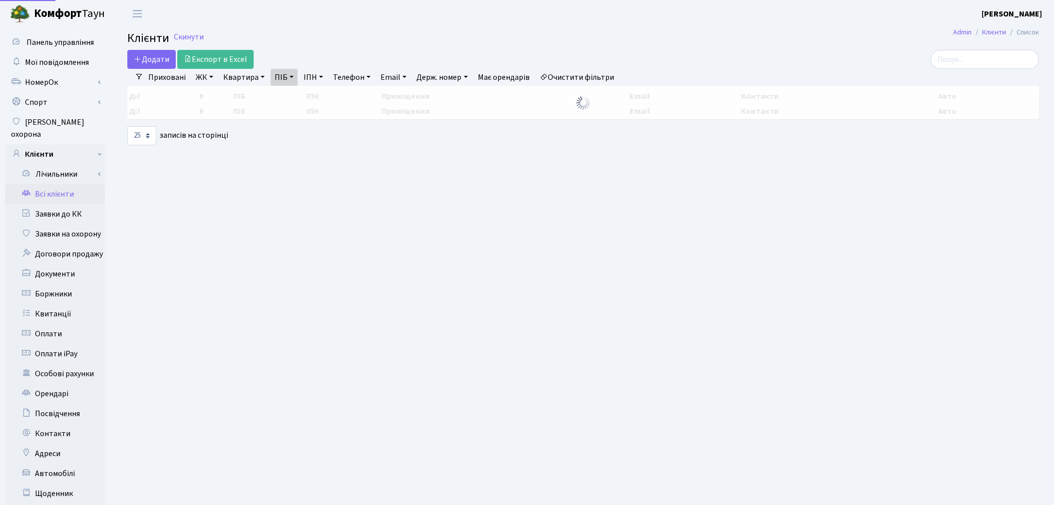
select select "25"
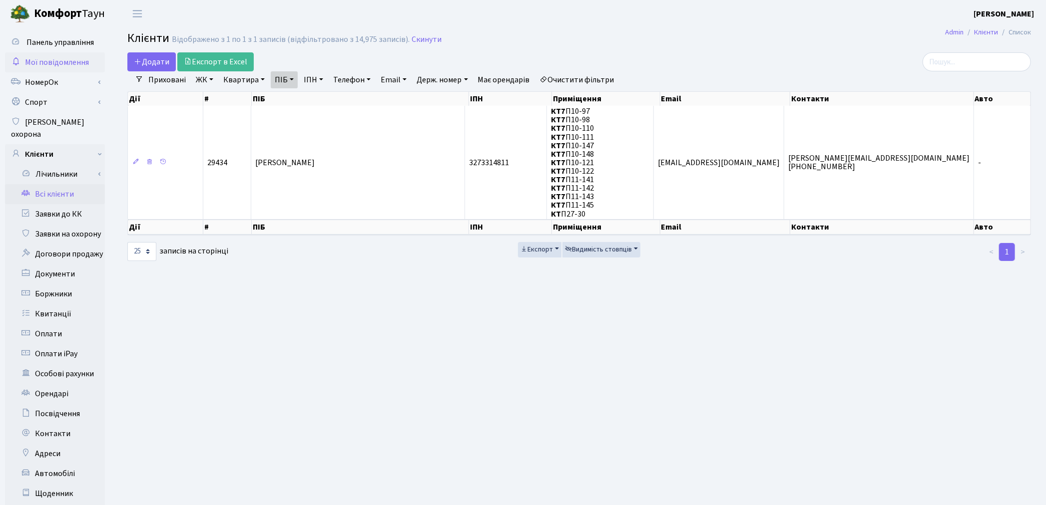
click at [63, 61] on span "Мої повідомлення" at bounding box center [57, 62] width 64 height 11
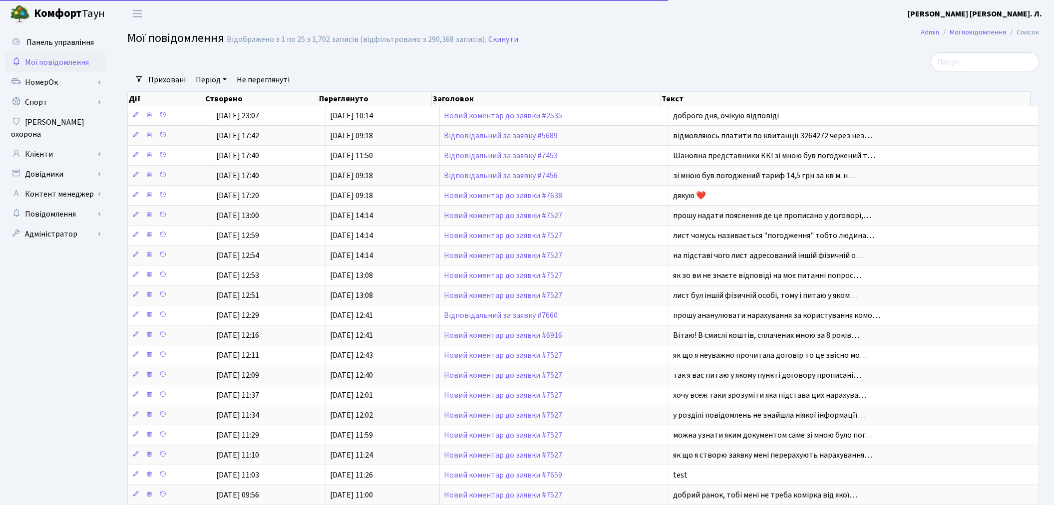
select select "25"
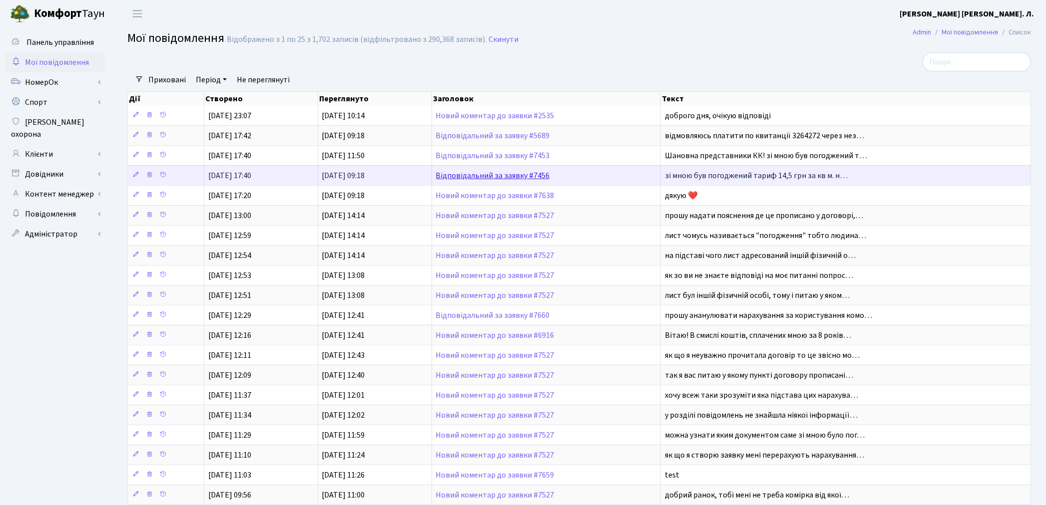
click at [518, 176] on link "Відповідальний за заявку #7456" at bounding box center [493, 175] width 114 height 11
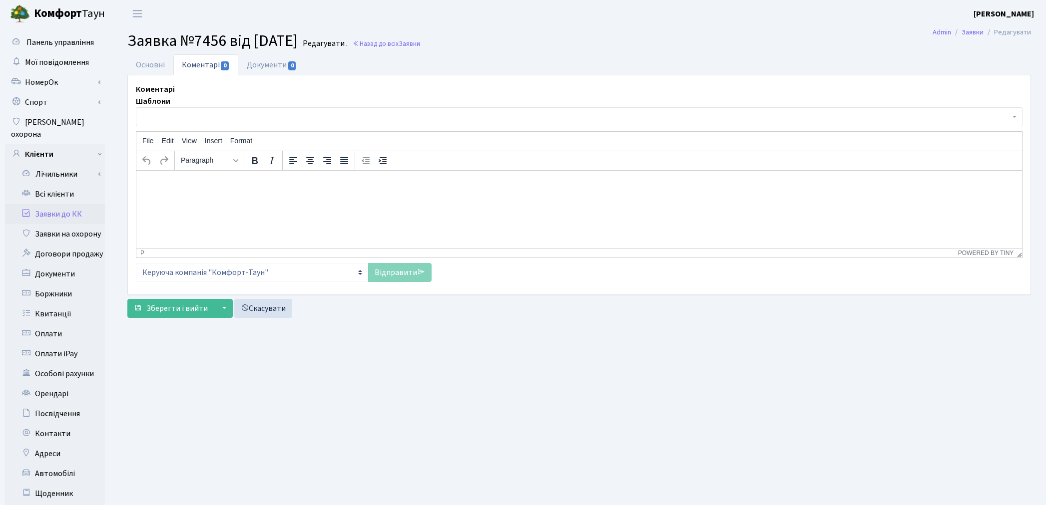
select select "20816"
select select "55"
click at [145, 61] on link "Основні" at bounding box center [150, 64] width 46 height 20
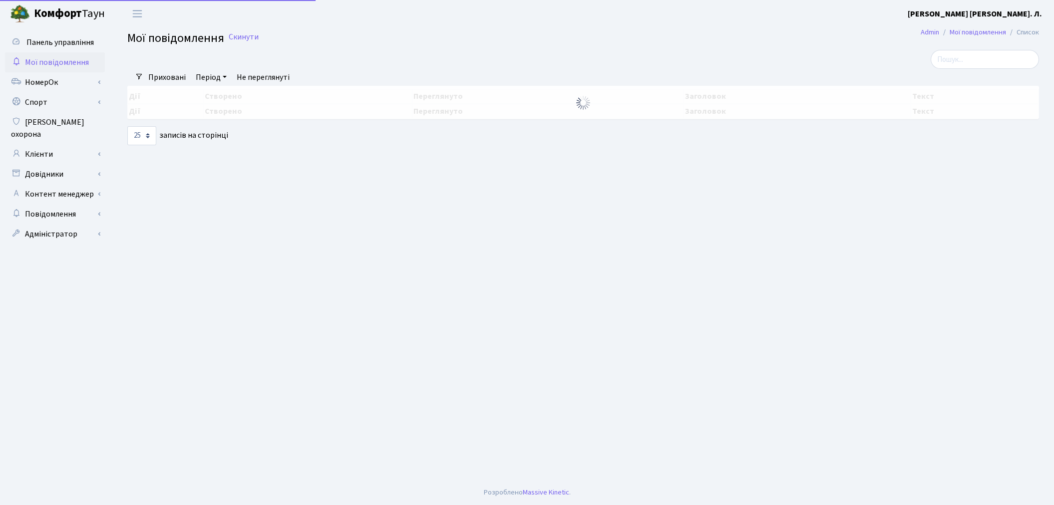
select select "25"
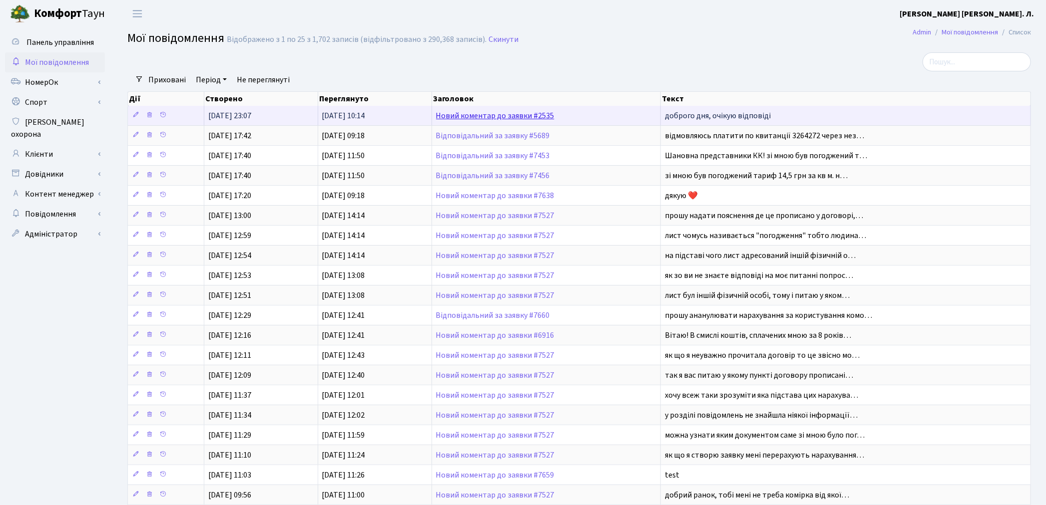
click at [470, 114] on link "Новий коментар до заявки #2535" at bounding box center [495, 115] width 118 height 11
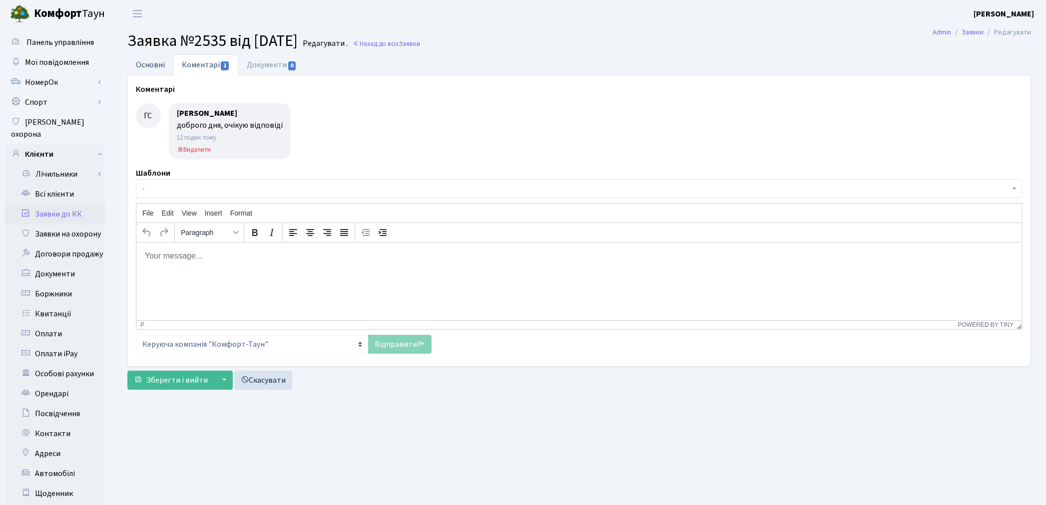
click at [156, 64] on link "Основні" at bounding box center [150, 64] width 46 height 20
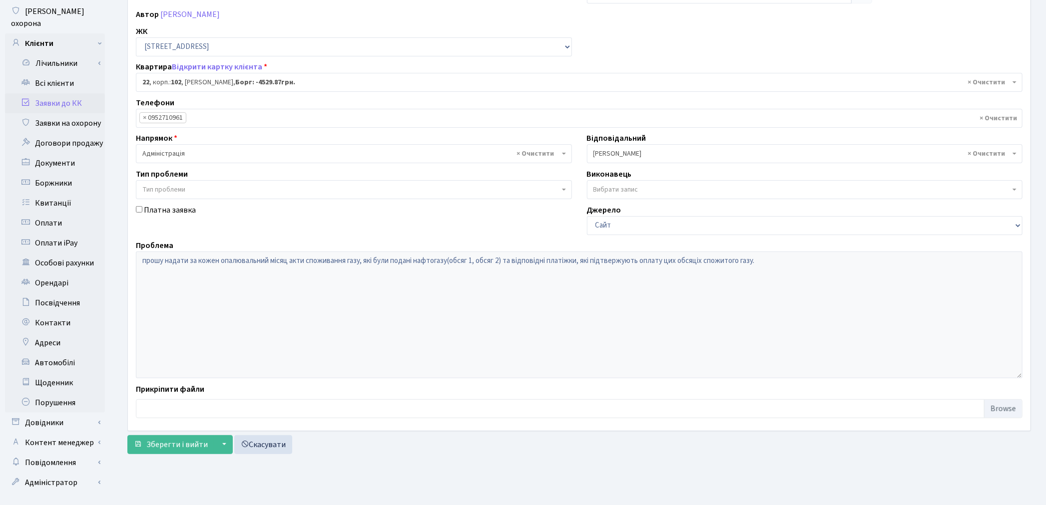
scroll to position [116, 0]
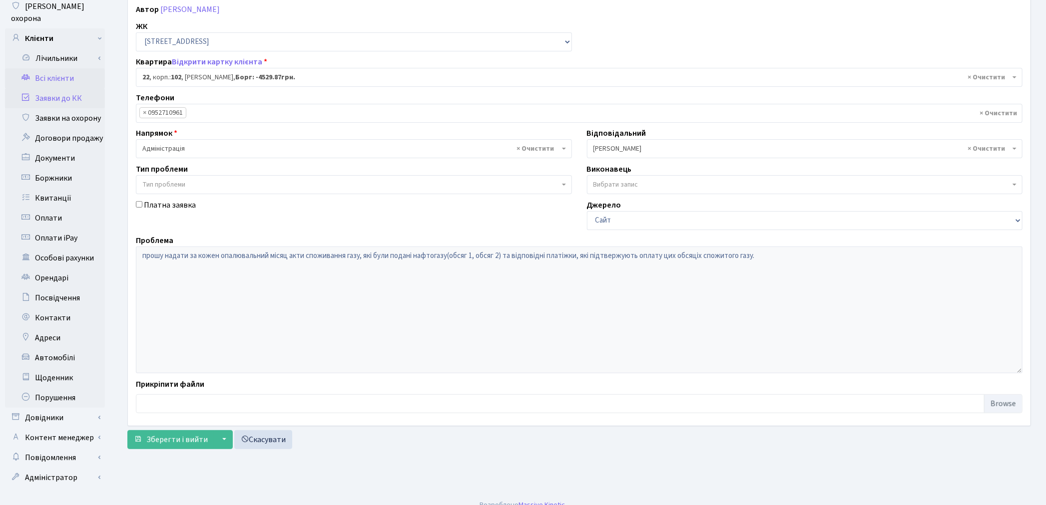
click at [37, 68] on link "Всі клієнти" at bounding box center [55, 78] width 100 height 20
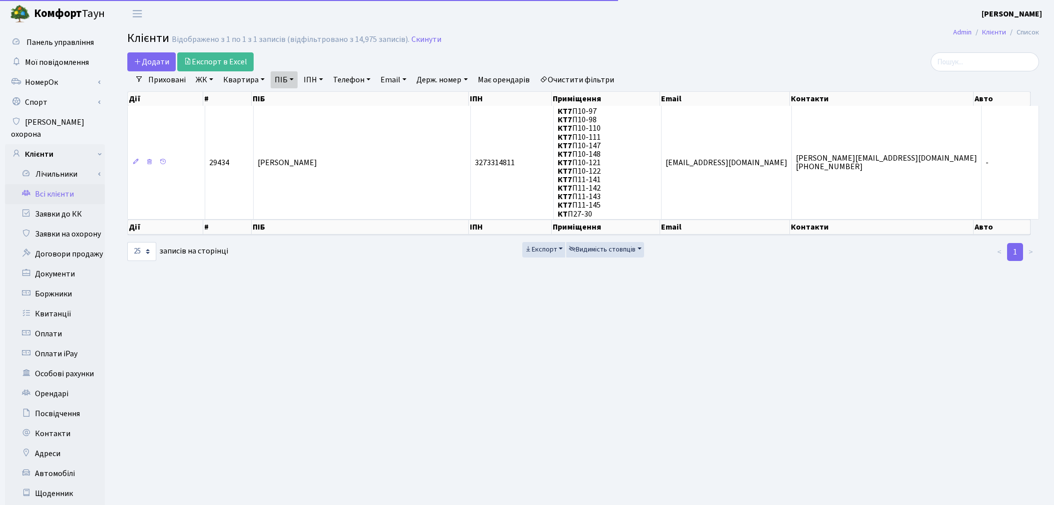
select select "25"
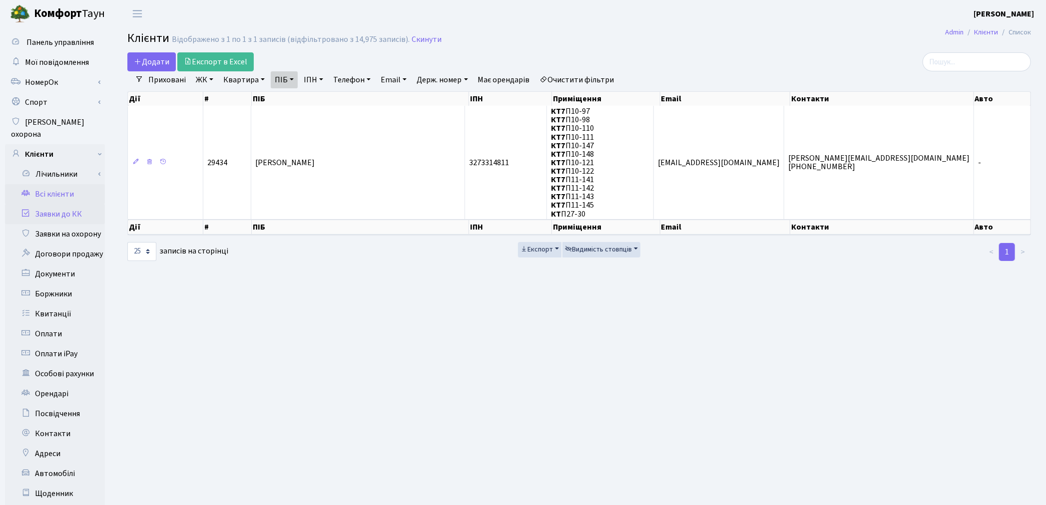
click at [70, 204] on link "Заявки до КК" at bounding box center [55, 214] width 100 height 20
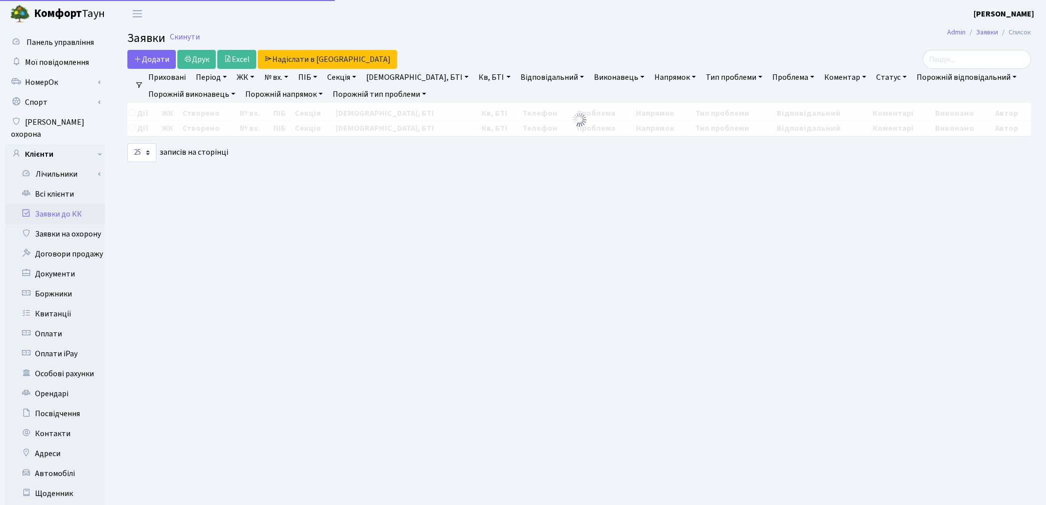
select select "25"
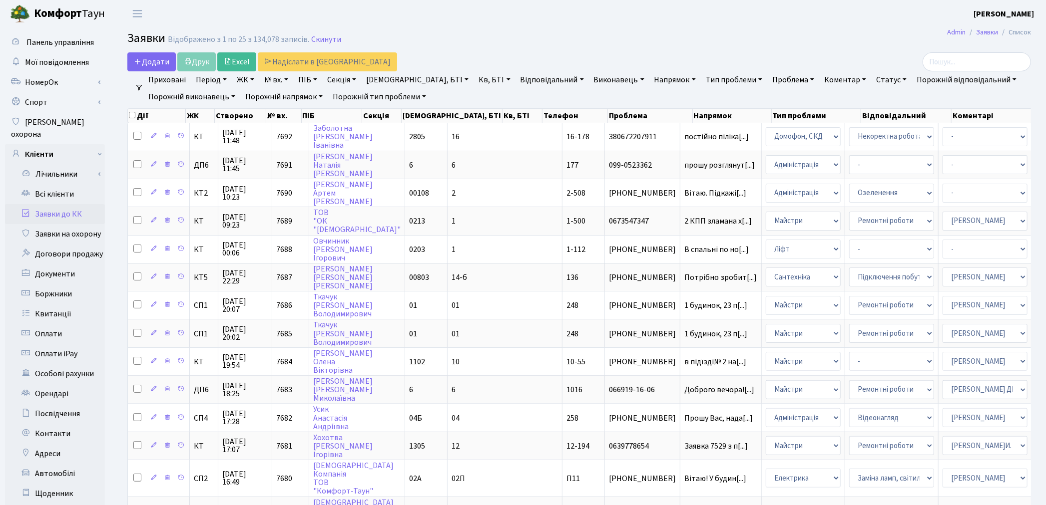
click at [275, 75] on link "№ вх." at bounding box center [276, 79] width 32 height 17
type input "5689"
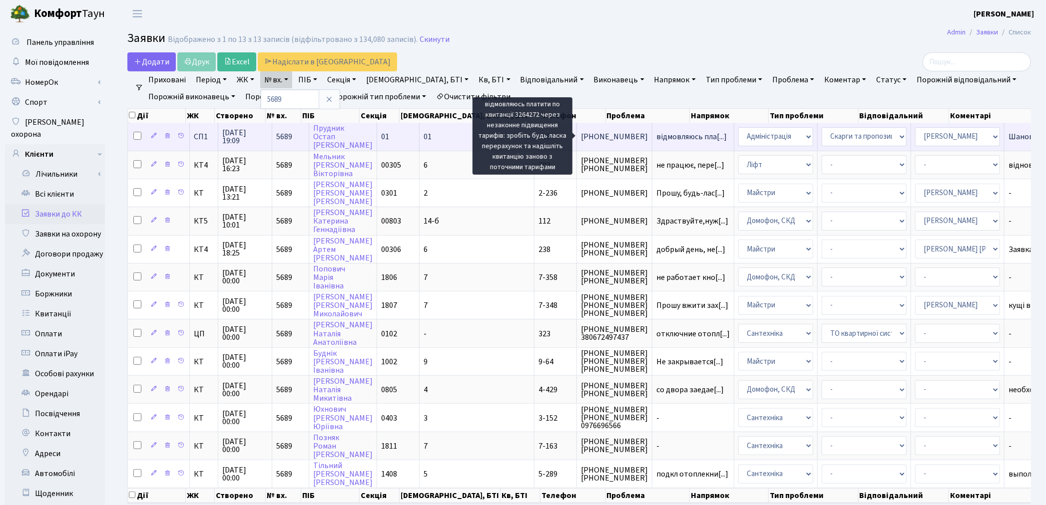
click at [656, 133] on span "відмовляюсь пла[...]" at bounding box center [691, 136] width 70 height 11
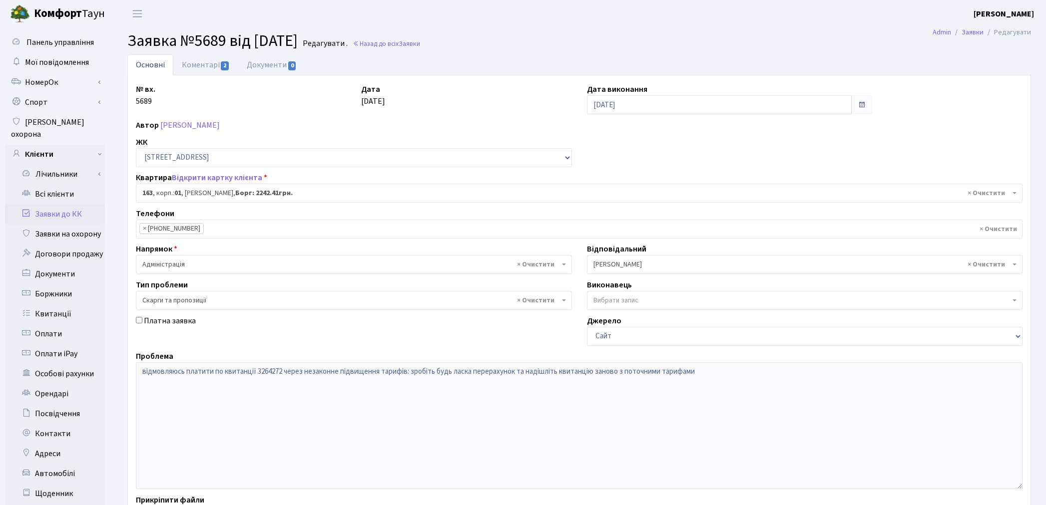
select select "20088"
select select "55"
click at [201, 69] on link "Коментарі 2" at bounding box center [205, 64] width 65 height 20
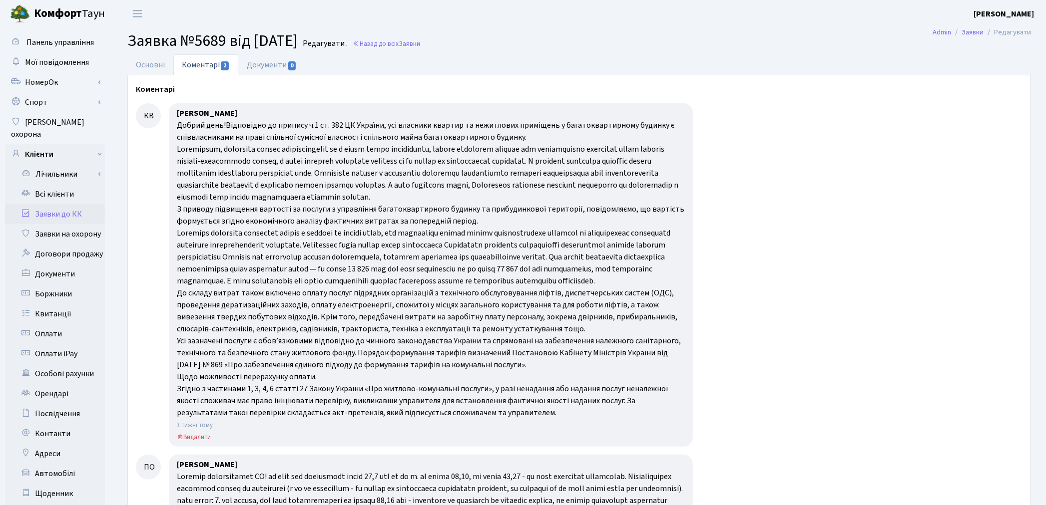
click at [53, 204] on link "Заявки до КК" at bounding box center [55, 214] width 100 height 20
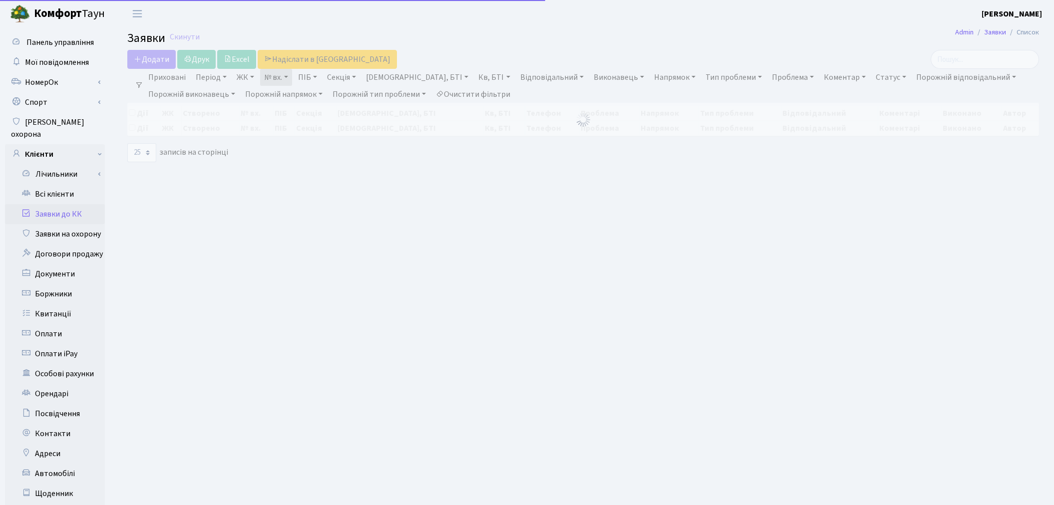
select select "25"
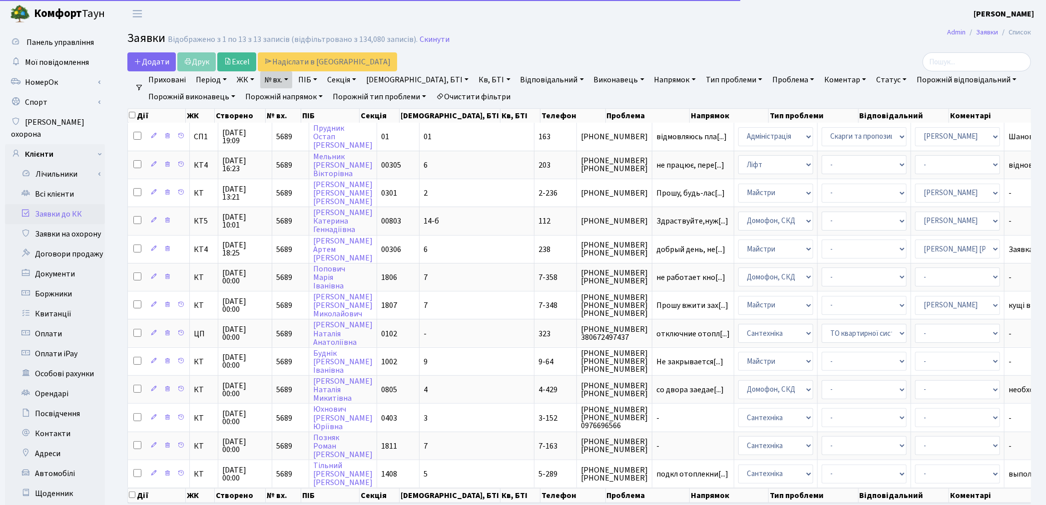
click at [271, 79] on link "№ вх." at bounding box center [276, 79] width 32 height 17
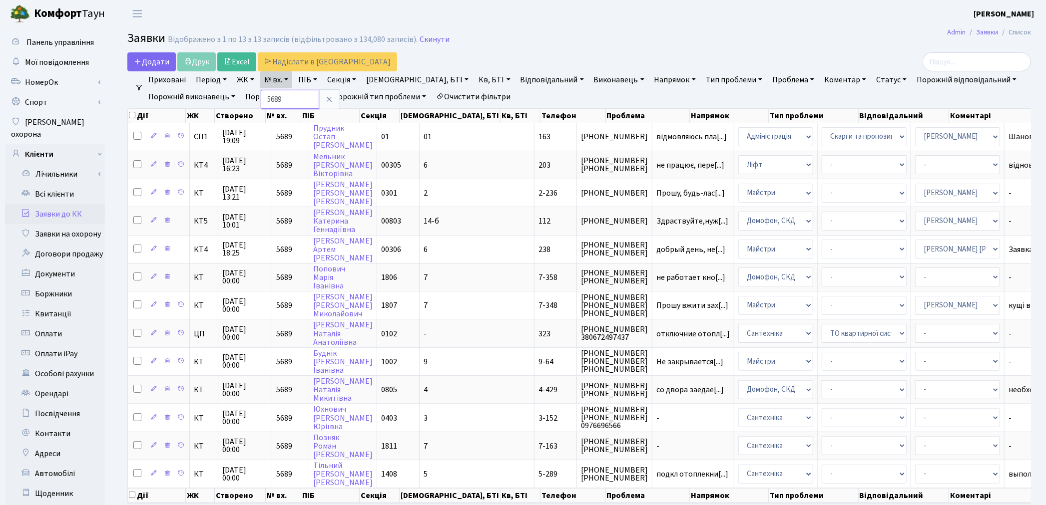
click at [296, 102] on input "5689" at bounding box center [290, 99] width 58 height 19
type input "5"
type input "7456"
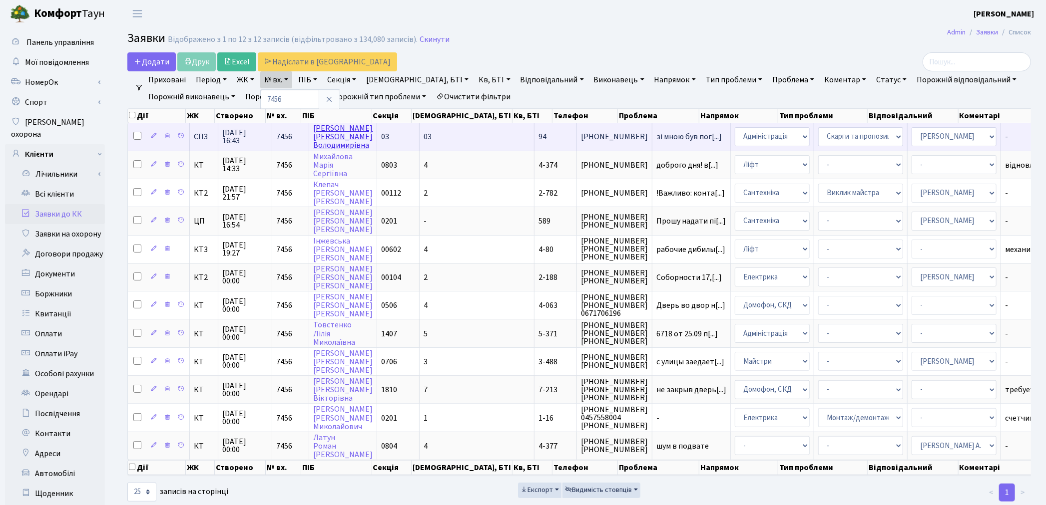
click at [325, 134] on link "[PERSON_NAME]" at bounding box center [342, 137] width 59 height 28
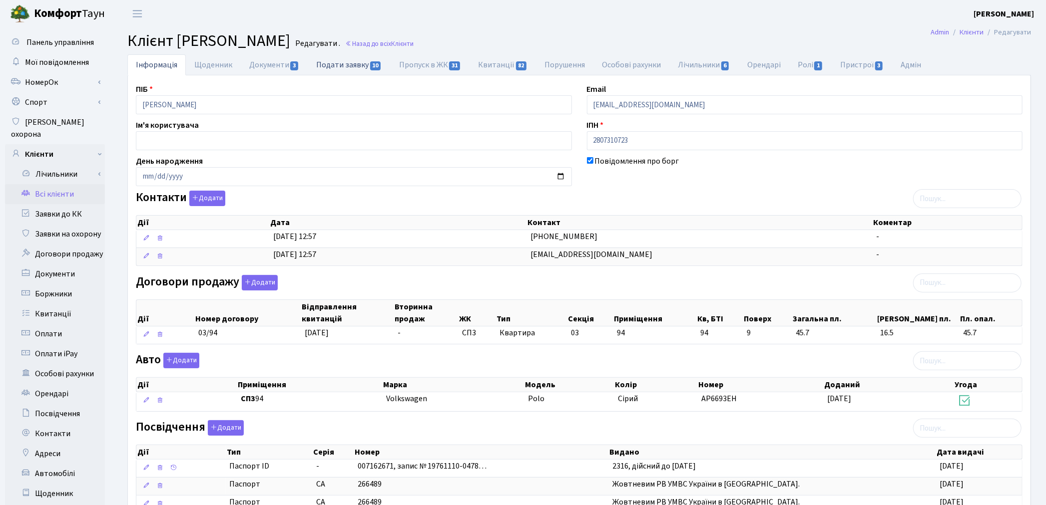
click at [352, 63] on link "Подати заявку 10" at bounding box center [349, 64] width 82 height 20
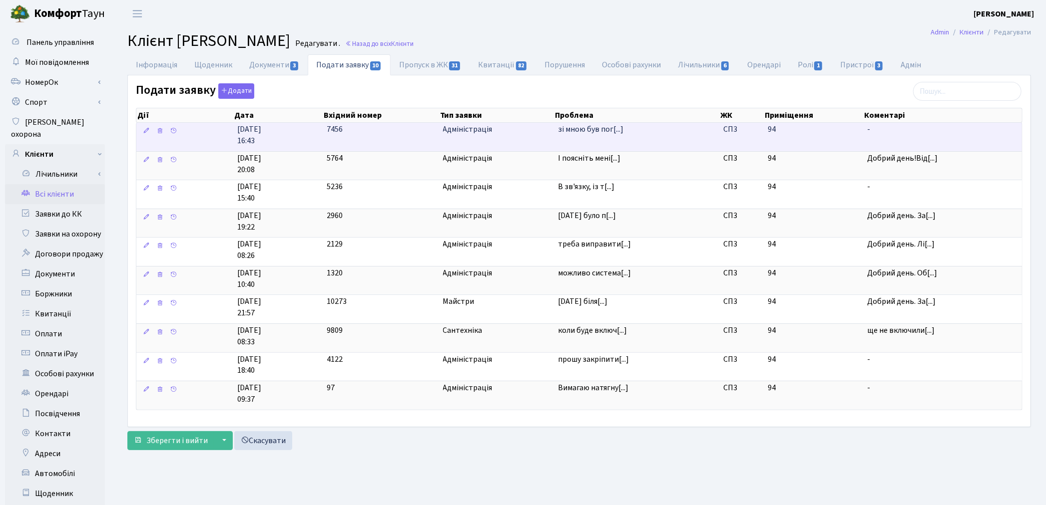
click at [586, 140] on td "зі мною був пог[...]" at bounding box center [636, 137] width 165 height 28
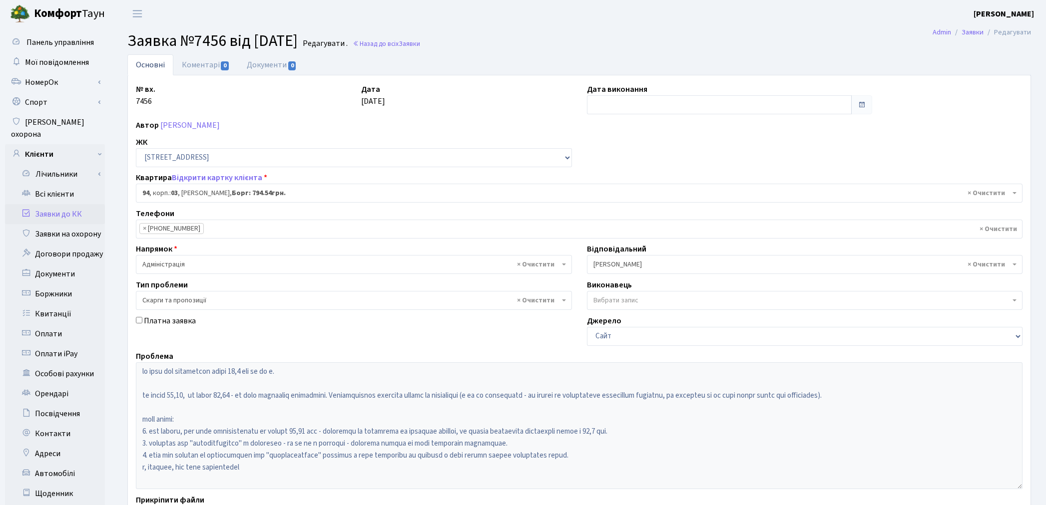
select select "20816"
select select "55"
click at [195, 65] on link "Коментарі 0" at bounding box center [205, 64] width 65 height 20
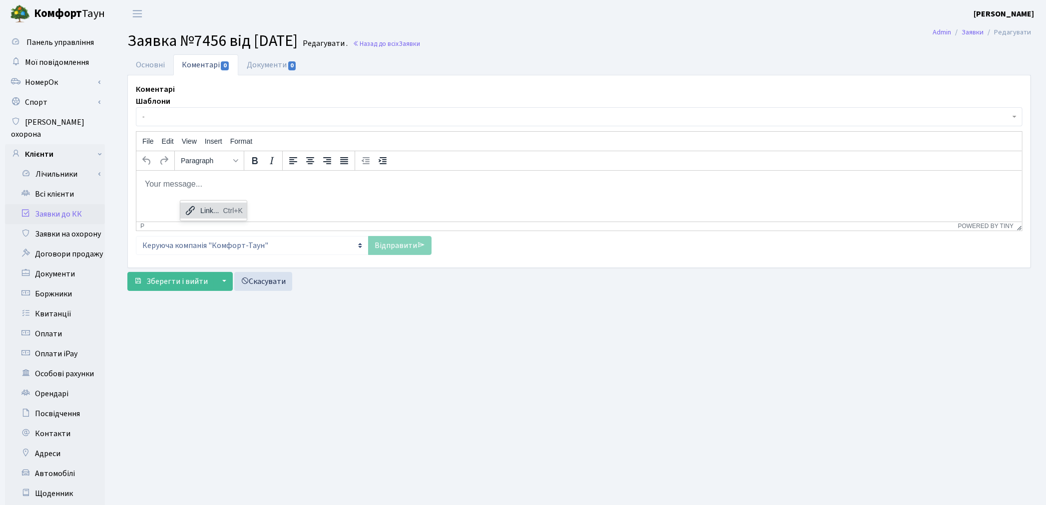
click at [211, 205] on div "Link..." at bounding box center [209, 211] width 18 height 12
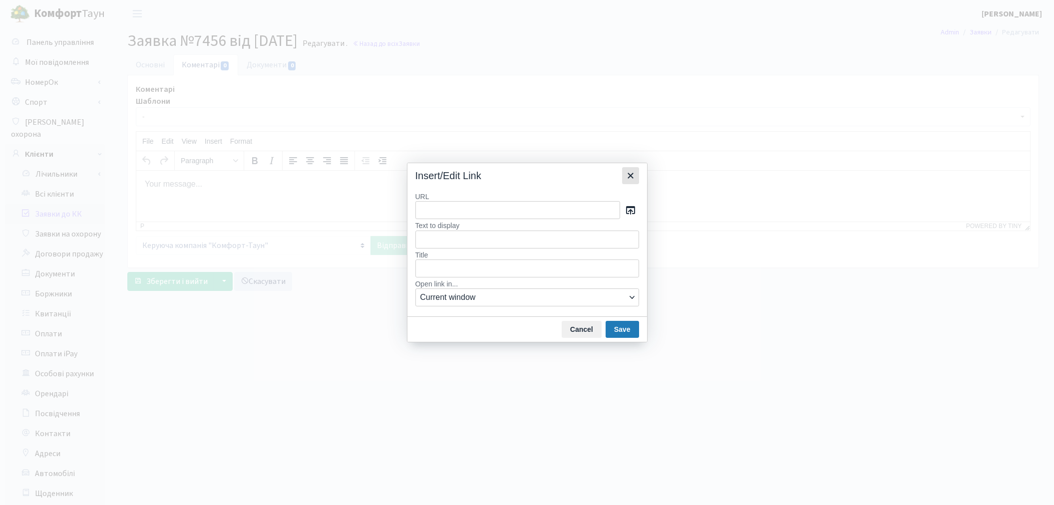
click at [628, 177] on icon "Close" at bounding box center [631, 176] width 12 height 12
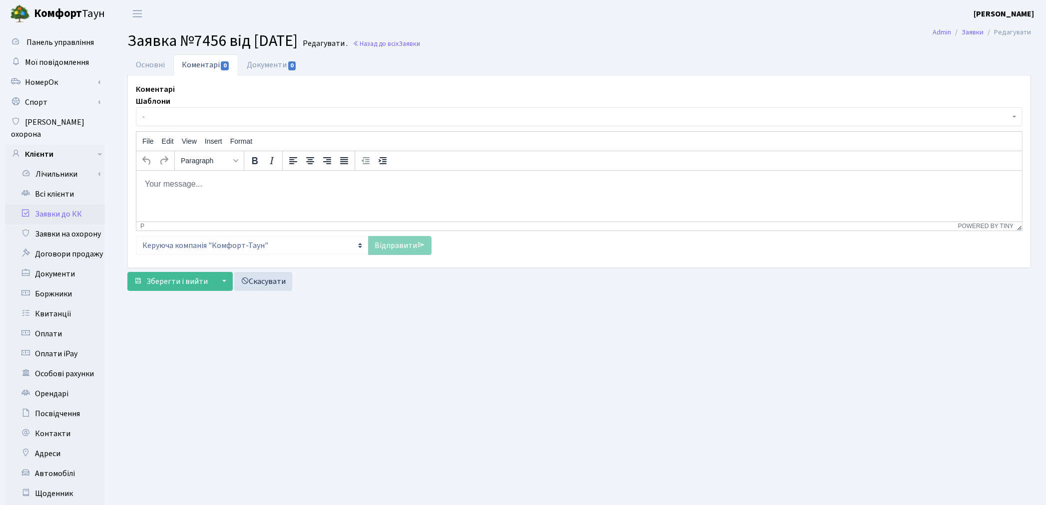
paste body "Rich Text Area. Press ALT-0 for help."
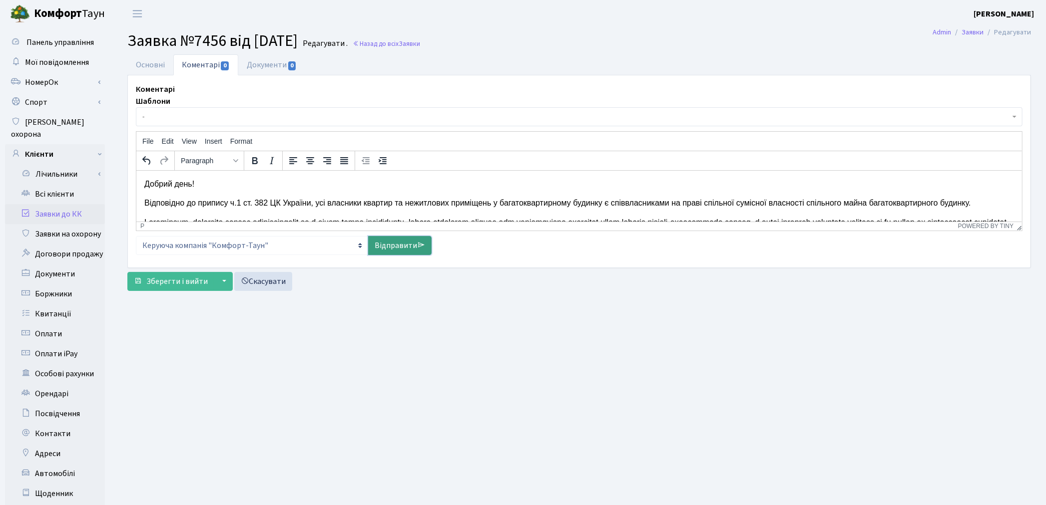
click at [380, 247] on link "Відправити" at bounding box center [399, 245] width 63 height 19
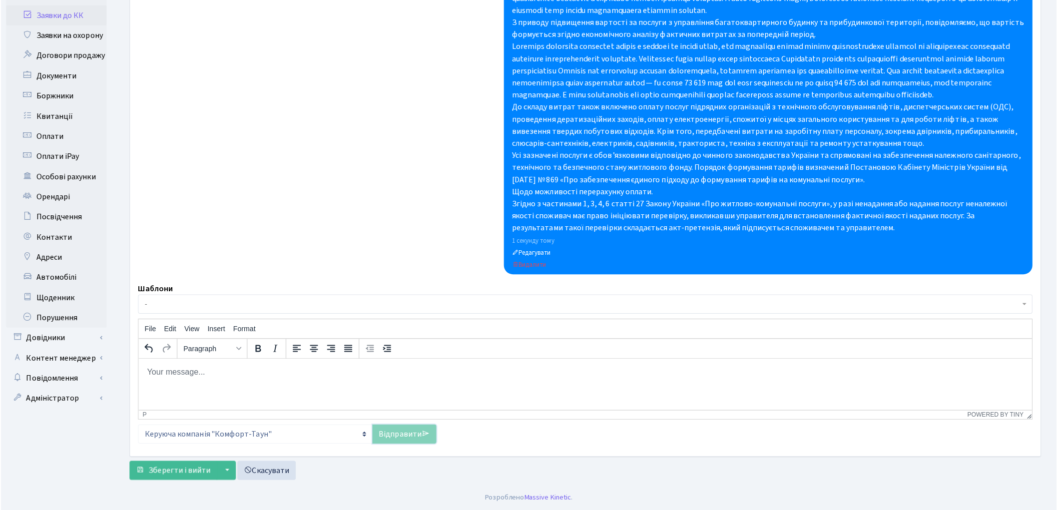
scroll to position [207, 0]
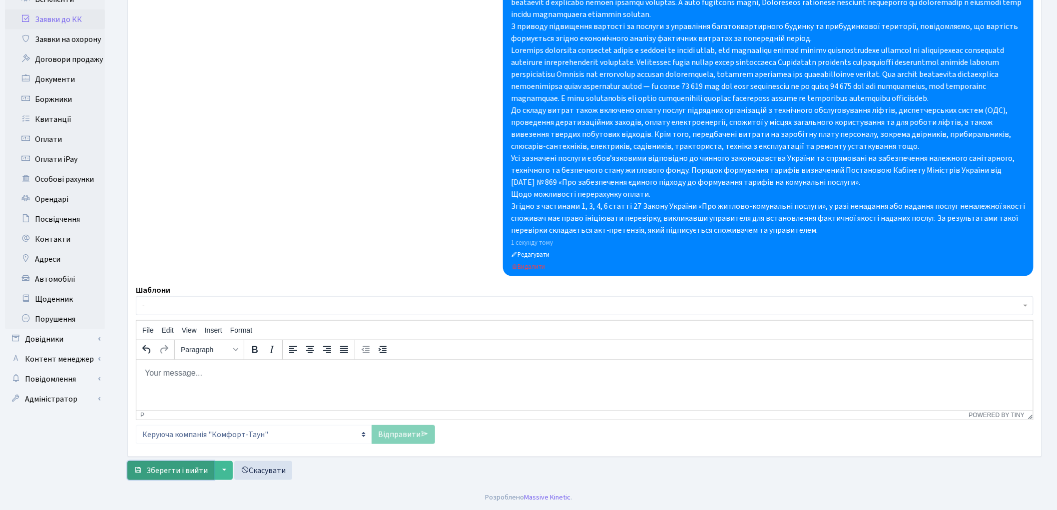
click at [159, 475] on span "Зберегти і вийти" at bounding box center [176, 470] width 61 height 11
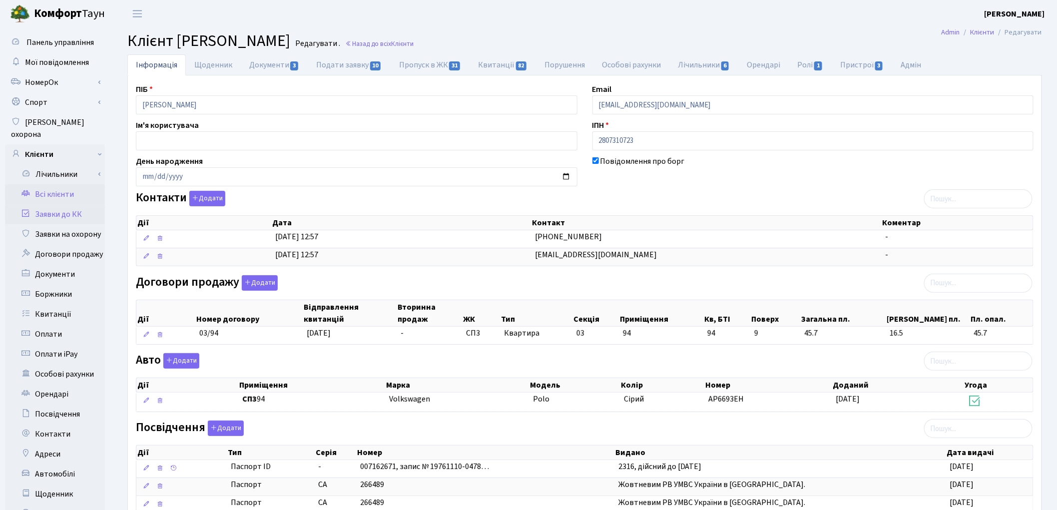
click at [66, 204] on link "Заявки до КК" at bounding box center [55, 214] width 100 height 20
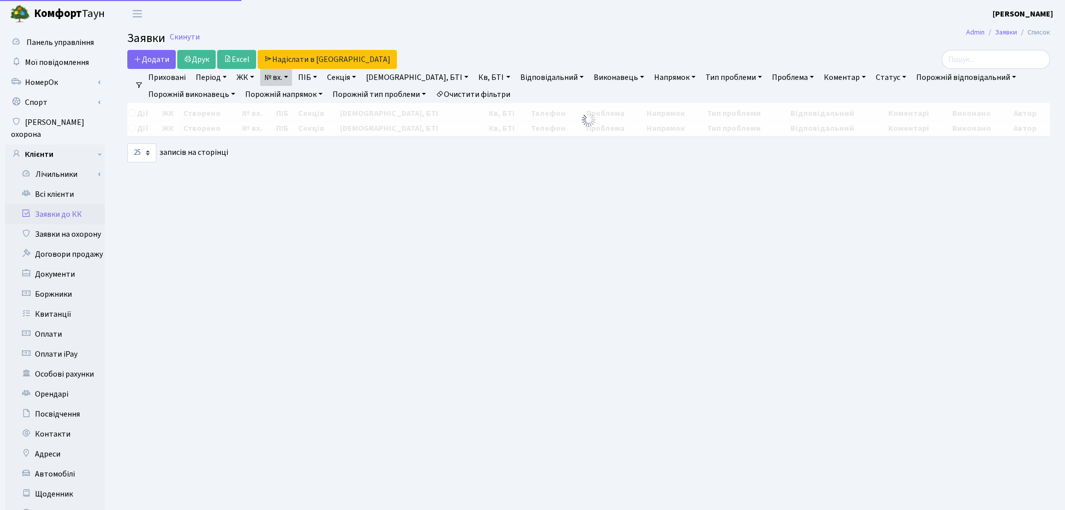
select select "25"
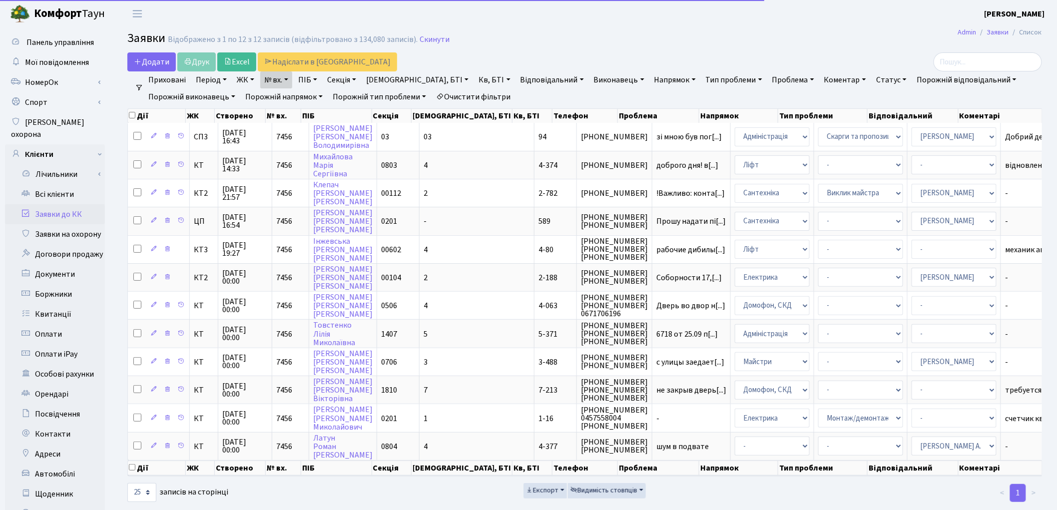
click at [278, 81] on link "№ вх." at bounding box center [276, 79] width 32 height 17
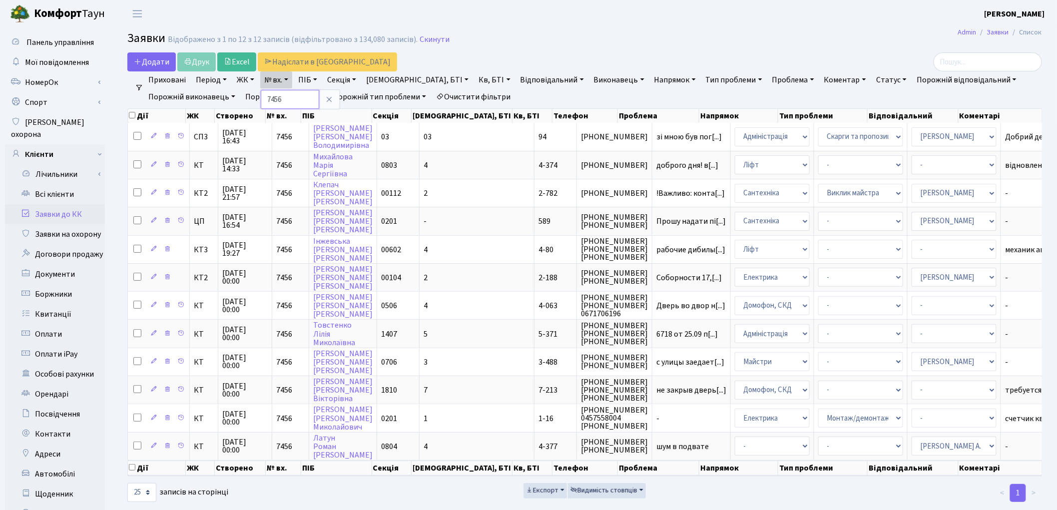
click at [291, 99] on input "7456" at bounding box center [290, 99] width 58 height 19
type input "7453"
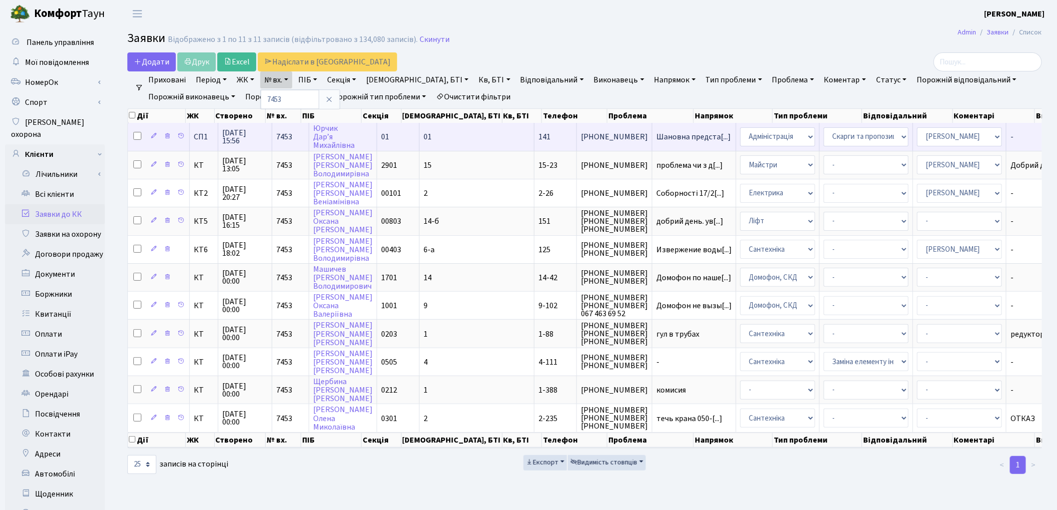
click at [652, 145] on td "Шановна предста[...]" at bounding box center [694, 136] width 84 height 27
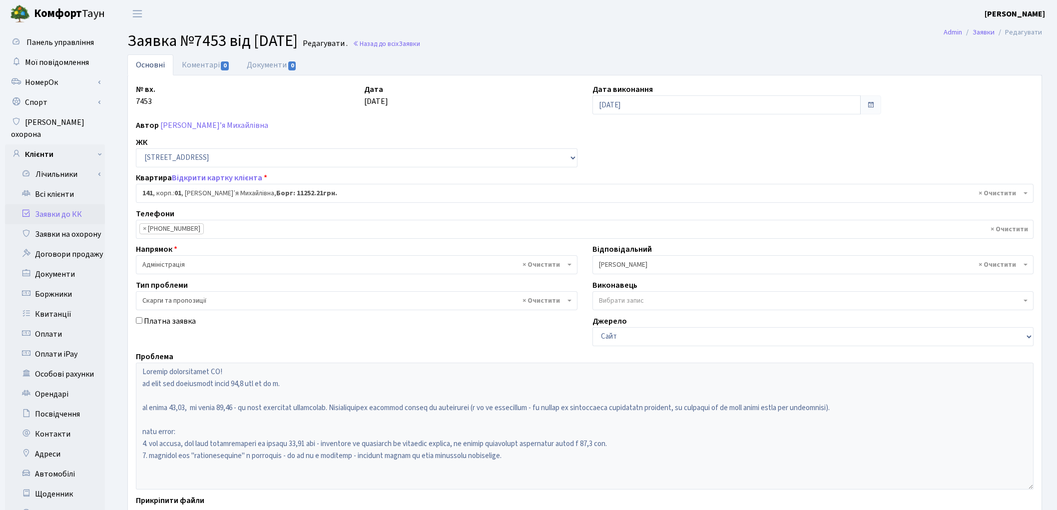
select select "20066"
select select "55"
click at [196, 64] on link "Коментарі 0" at bounding box center [205, 64] width 65 height 20
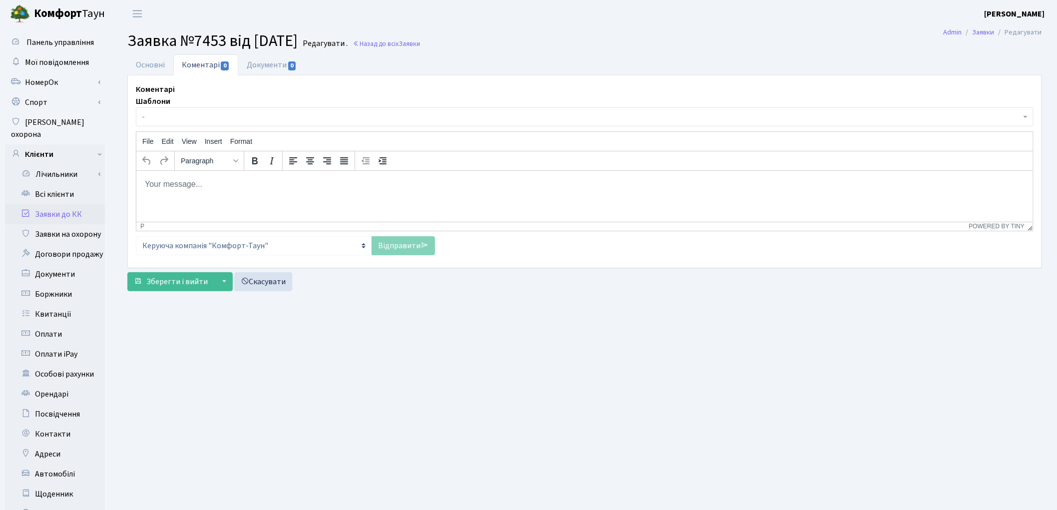
click at [200, 179] on p "Rich Text Area. Press ALT-0 for help." at bounding box center [584, 183] width 880 height 11
paste body "Rich Text Area. Press ALT-0 for help."
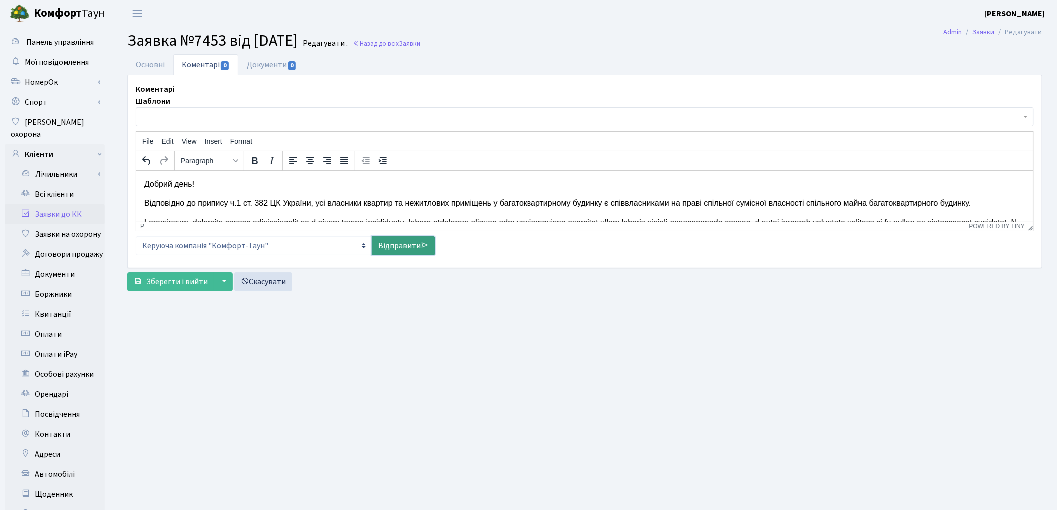
click at [383, 245] on link "Відправити" at bounding box center [402, 245] width 63 height 19
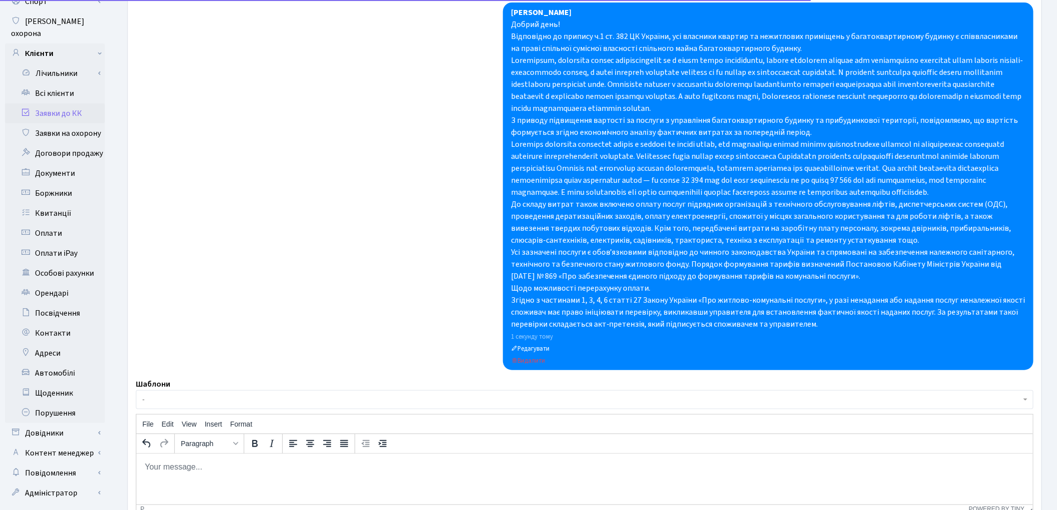
scroll to position [207, 0]
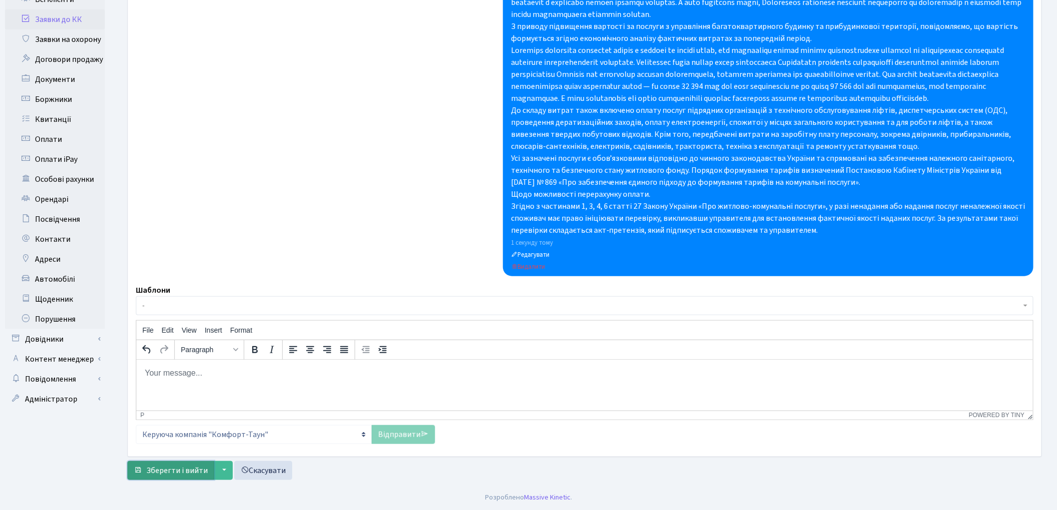
click at [182, 476] on button "Зберегти і вийти" at bounding box center [170, 470] width 87 height 19
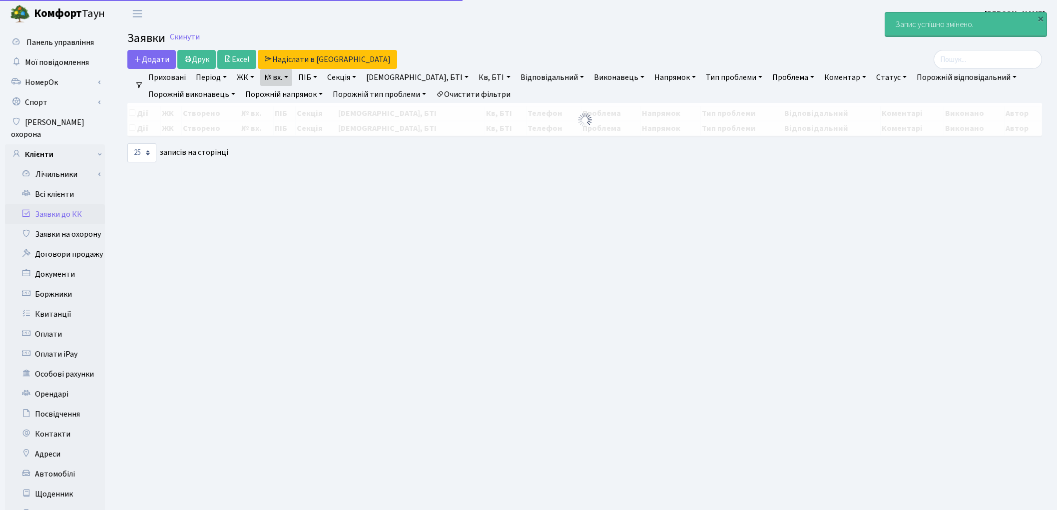
select select "25"
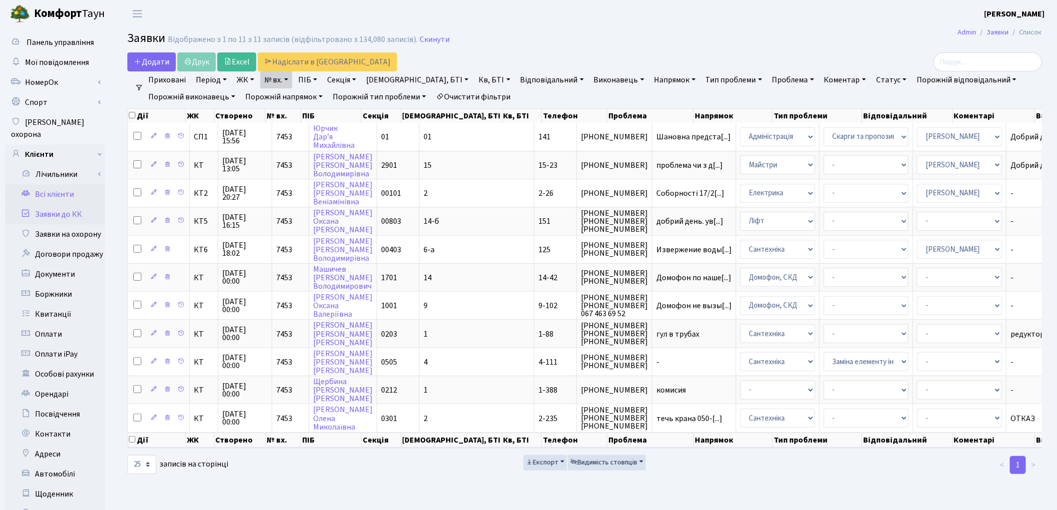
click at [58, 184] on link "Всі клієнти" at bounding box center [55, 194] width 100 height 20
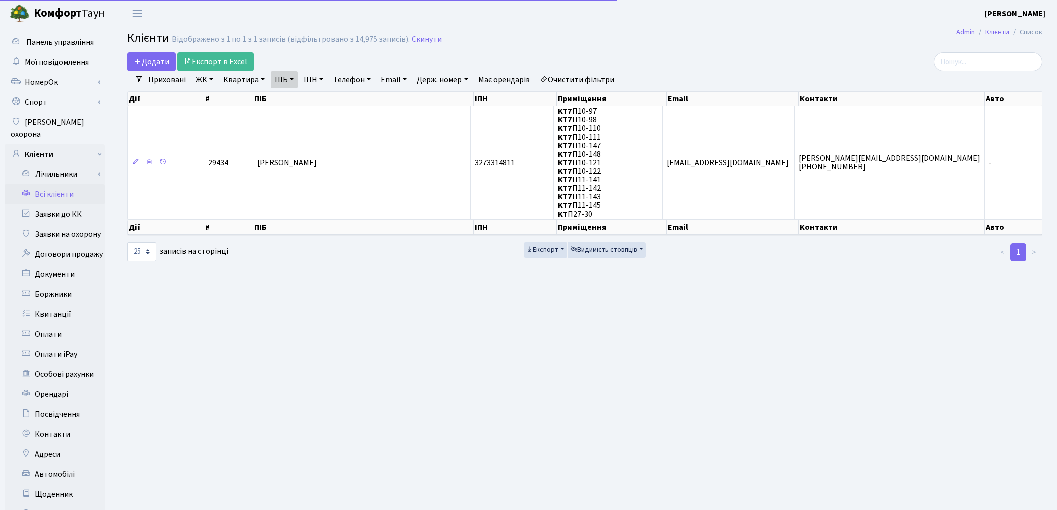
select select "25"
click at [596, 82] on link "Очистити фільтри" at bounding box center [577, 79] width 82 height 17
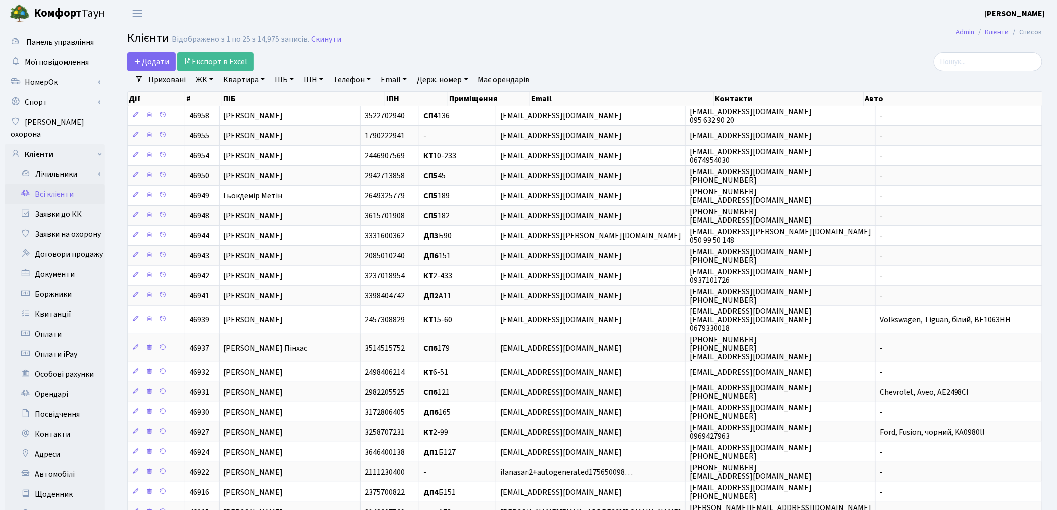
click at [281, 84] on link "ПІБ" at bounding box center [284, 79] width 27 height 17
type input "[PERSON_NAME]"
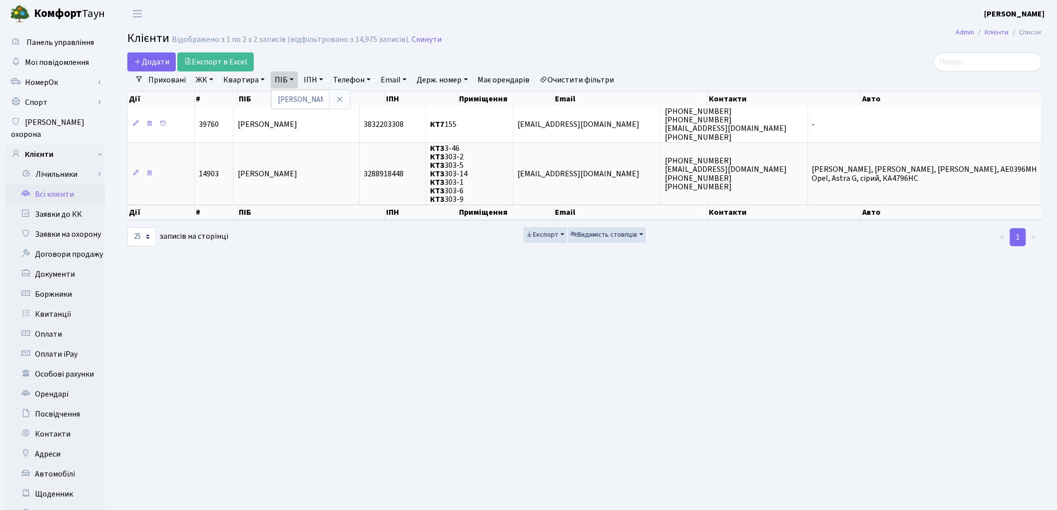
click at [696, 315] on main "Admin Клієнти Список Клієнти Відображено з 1 по 2 з 2 записів (відфільтровано з…" at bounding box center [584, 317] width 944 height 581
click at [600, 65] on div "Додати Експорт в Excel" at bounding box center [425, 61] width 597 height 19
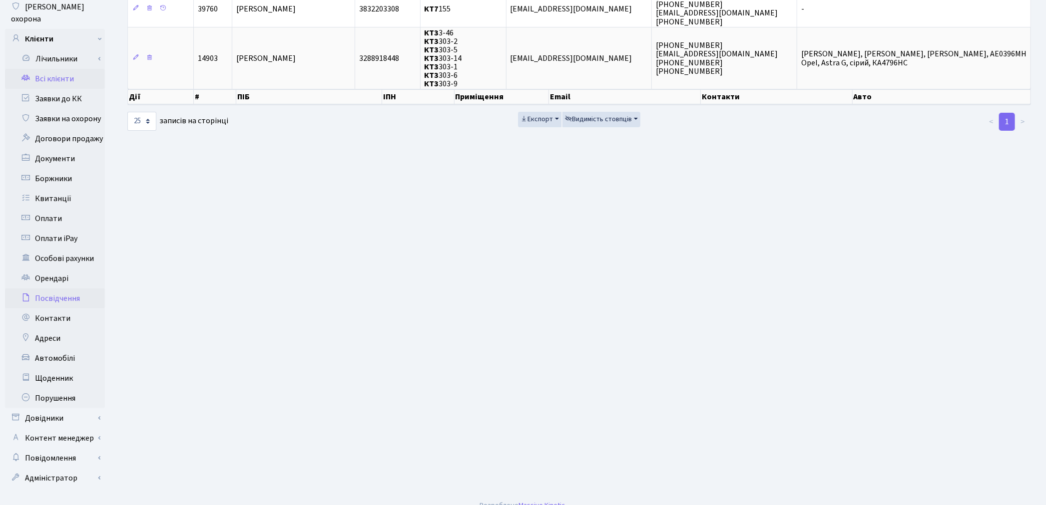
scroll to position [116, 0]
click at [57, 408] on link "Довідники" at bounding box center [55, 418] width 100 height 20
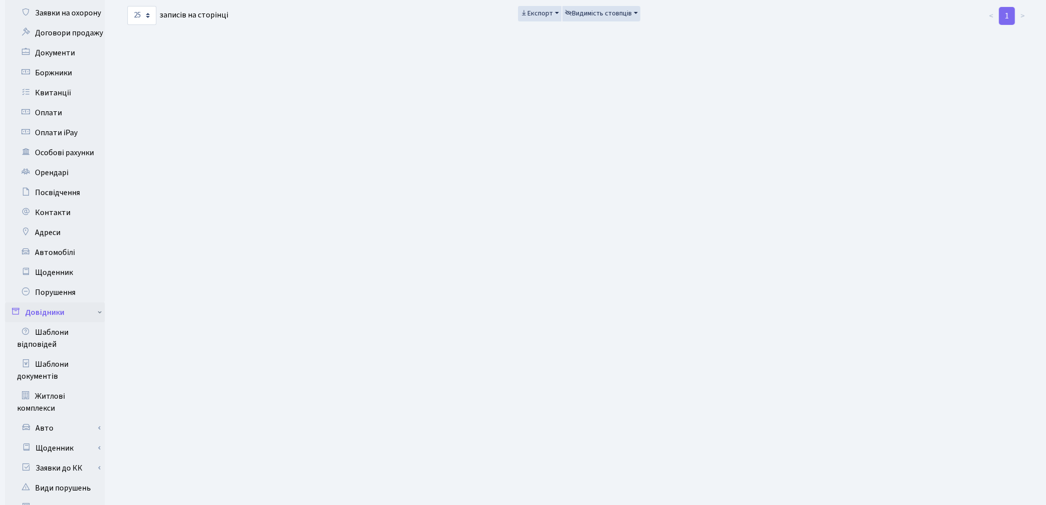
scroll to position [393, 0]
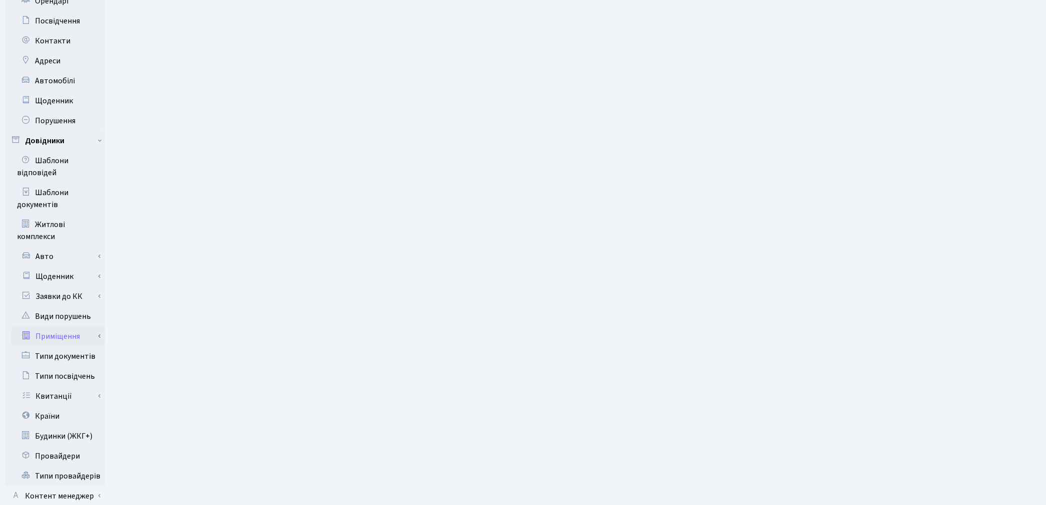
click at [61, 327] on link "Приміщення" at bounding box center [57, 337] width 93 height 20
click at [63, 347] on link "Всі приміщення" at bounding box center [57, 357] width 93 height 20
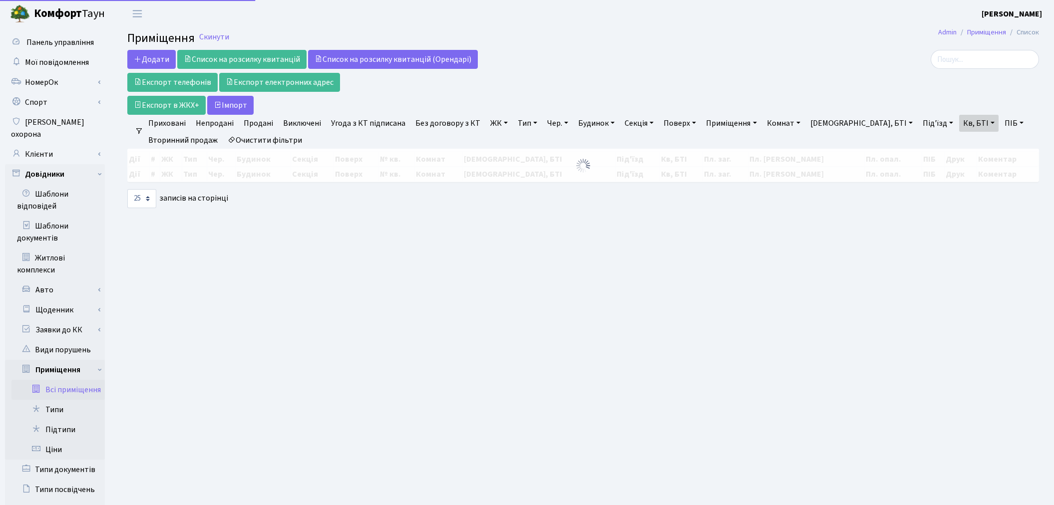
select select "25"
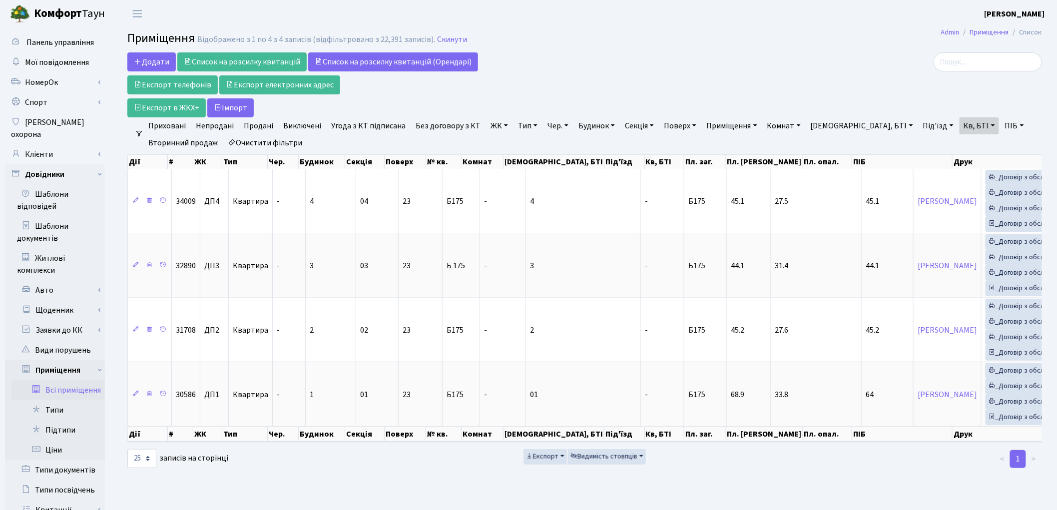
click at [73, 380] on link "Всі приміщення" at bounding box center [57, 390] width 93 height 20
select select "25"
click at [959, 128] on link "Кв, БТІ" at bounding box center [978, 125] width 39 height 17
type input "5"
type input "171"
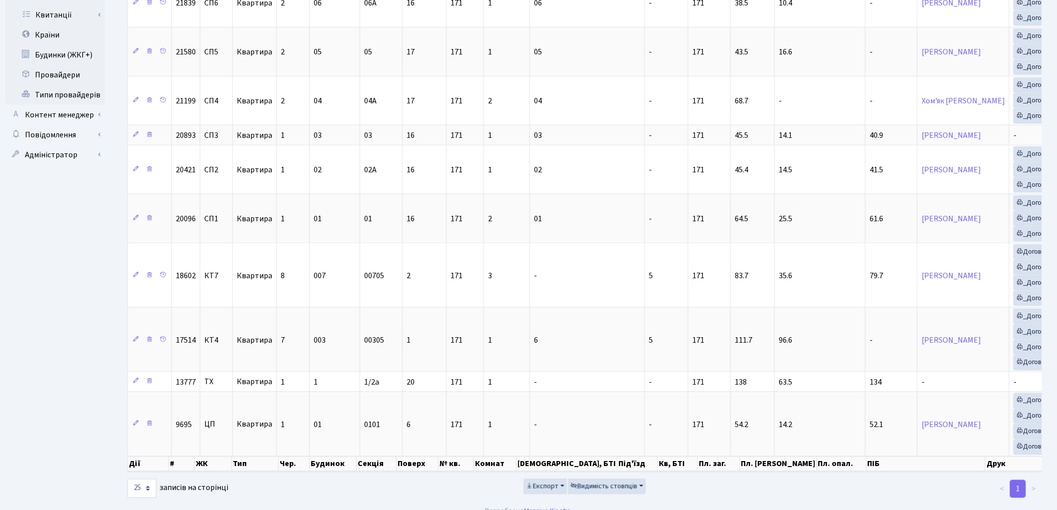
scroll to position [499, 0]
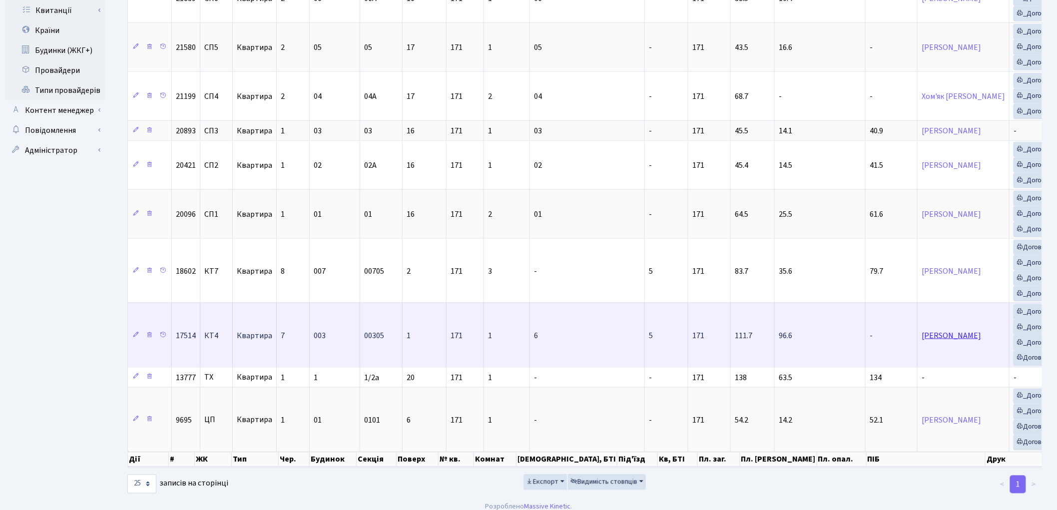
click at [921, 341] on link "Вітвіцька Раїса Олексіївна" at bounding box center [950, 335] width 59 height 11
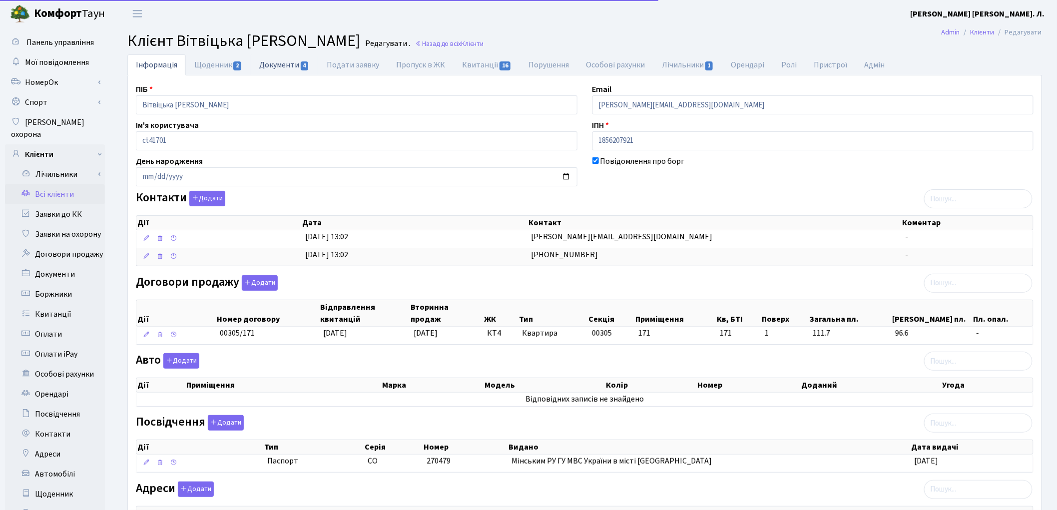
click at [291, 70] on link "Документи 4" at bounding box center [284, 64] width 67 height 20
select select "25"
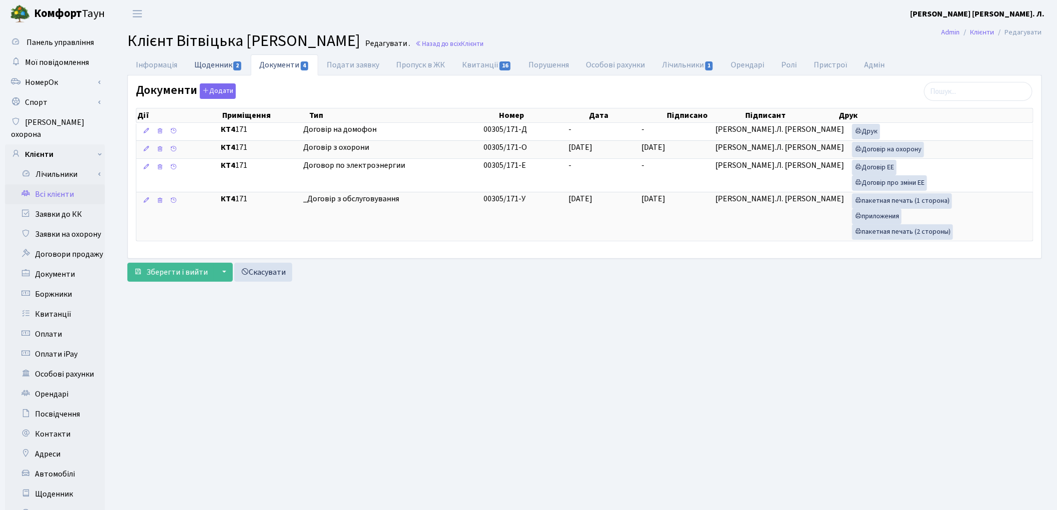
click at [227, 64] on link "Щоденник 2" at bounding box center [218, 64] width 65 height 20
select select "25"
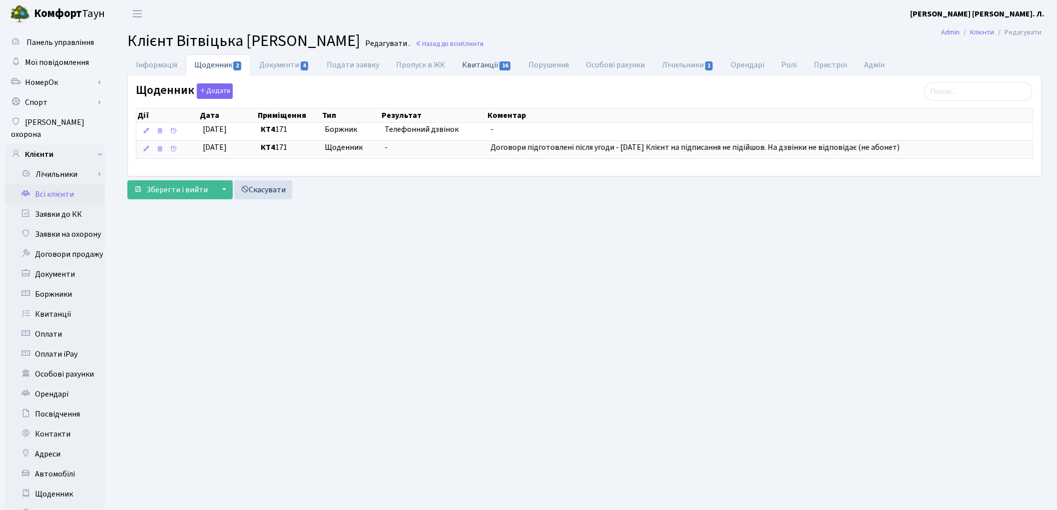
click at [472, 64] on link "Квитанції 16" at bounding box center [486, 64] width 66 height 20
select select "25"
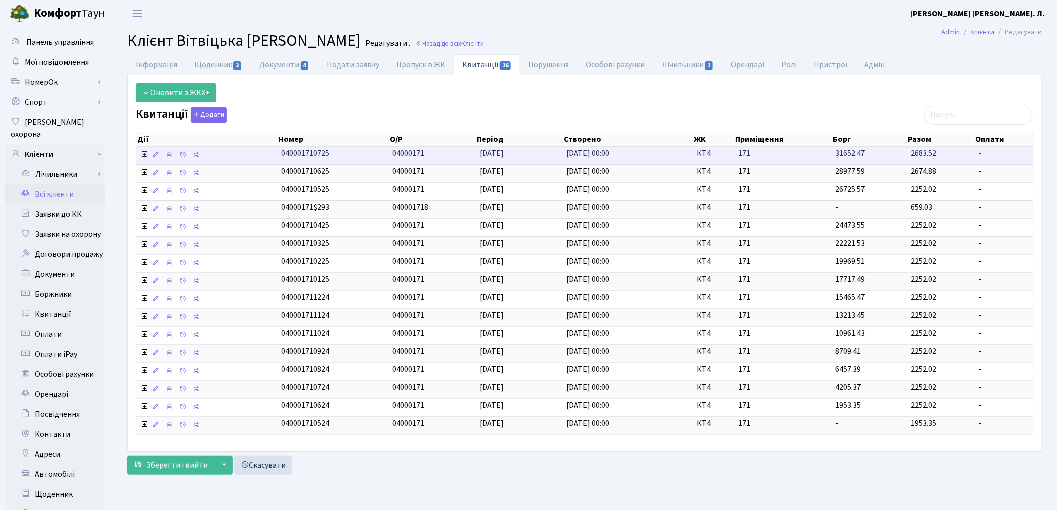
click at [142, 156] on icon at bounding box center [144, 154] width 8 height 8
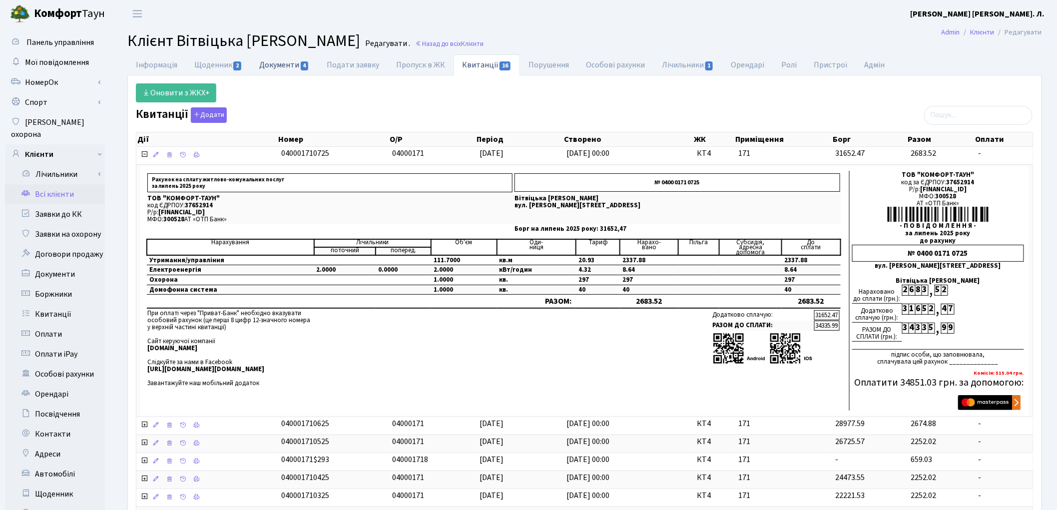
click at [292, 60] on link "Документи 4" at bounding box center [284, 64] width 67 height 20
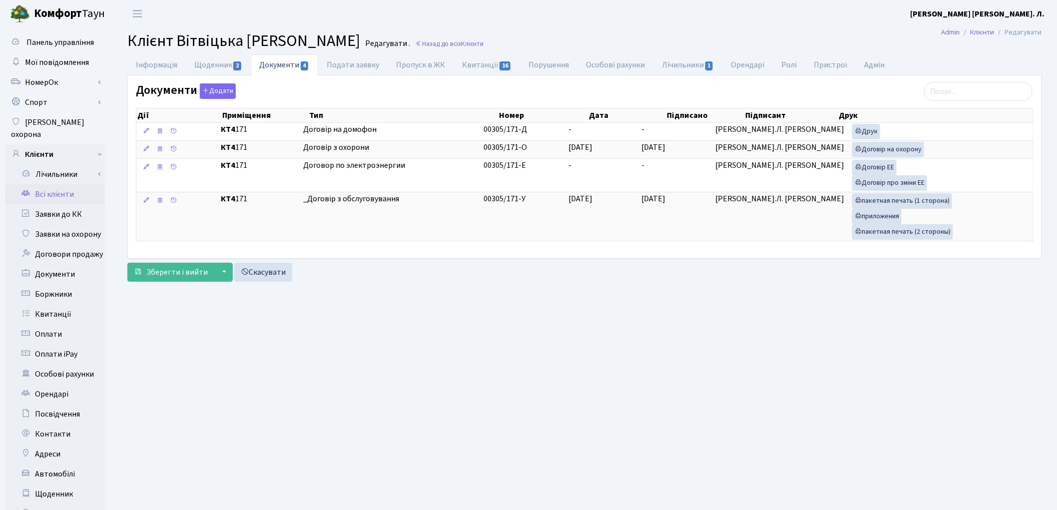
click at [706, 340] on main "Admin Клієнти Редагувати Клієнт Вітвіцька Раїса Олексіївна Редагувати . Назад д…" at bounding box center [584, 317] width 944 height 581
click at [170, 70] on link "Інформація" at bounding box center [156, 64] width 58 height 20
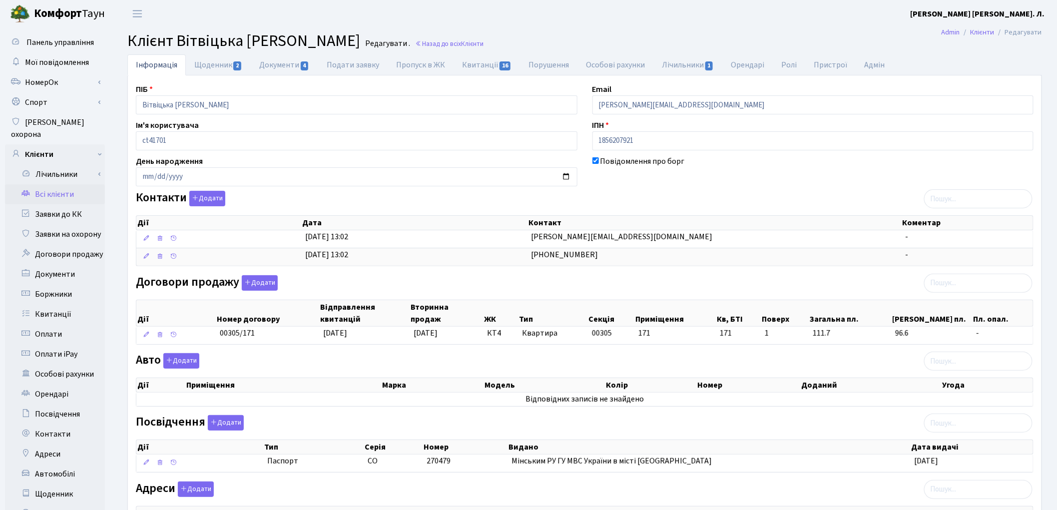
click at [599, 367] on div "Авто Додати Дії Приміщення Марка Модель Колір Номер Доданий Угода Дії" at bounding box center [584, 381] width 912 height 57
drag, startPoint x: 227, startPoint y: 102, endPoint x: 128, endPoint y: 95, distance: 99.1
click at [128, 95] on div "ПІБ Вітвіцька Раїса Олексіївна" at bounding box center [356, 98] width 456 height 31
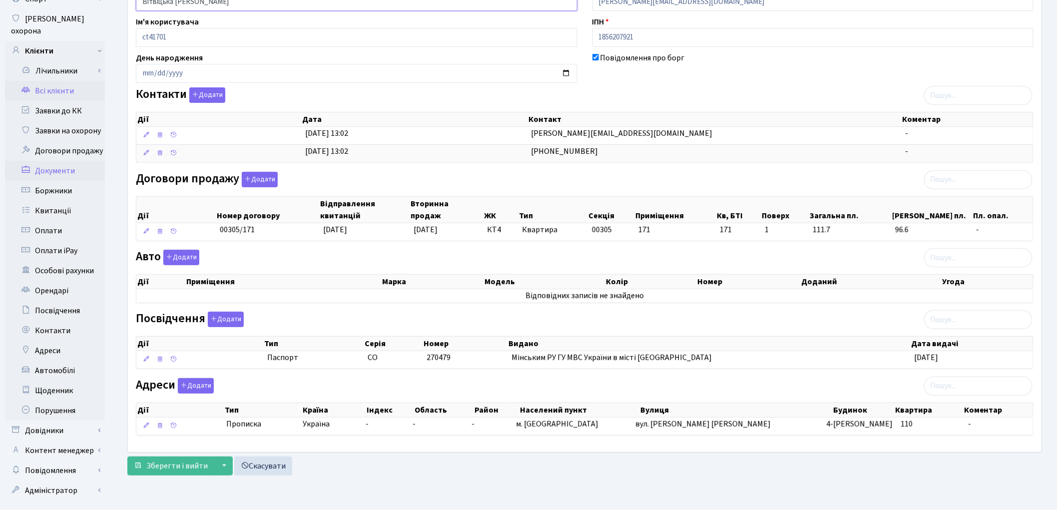
scroll to position [111, 0]
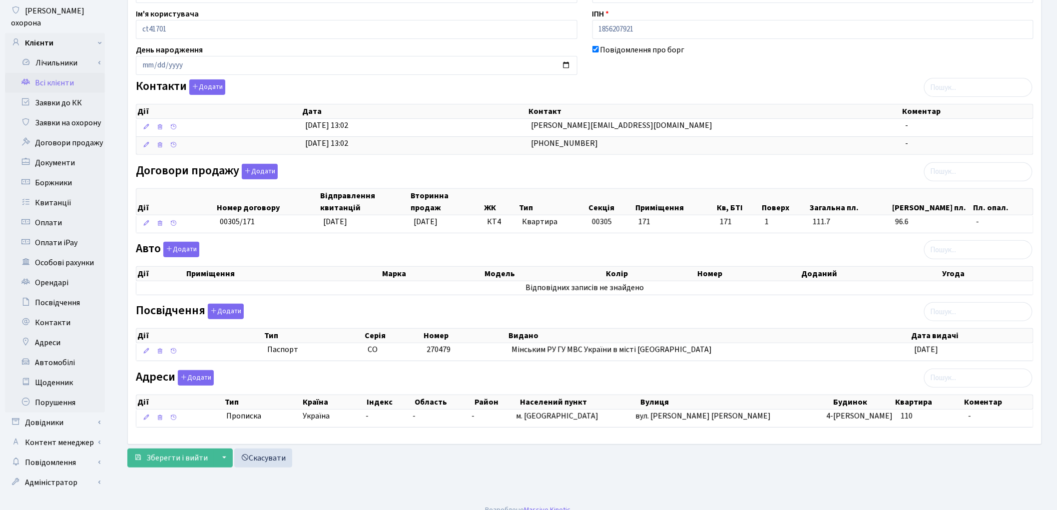
click at [61, 73] on link "Всі клієнти" at bounding box center [55, 83] width 100 height 20
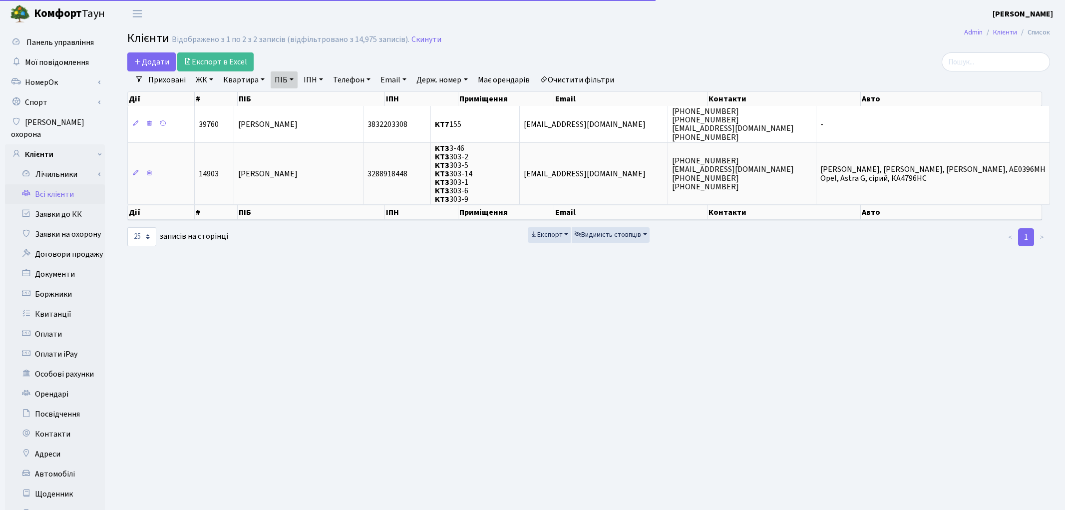
select select "25"
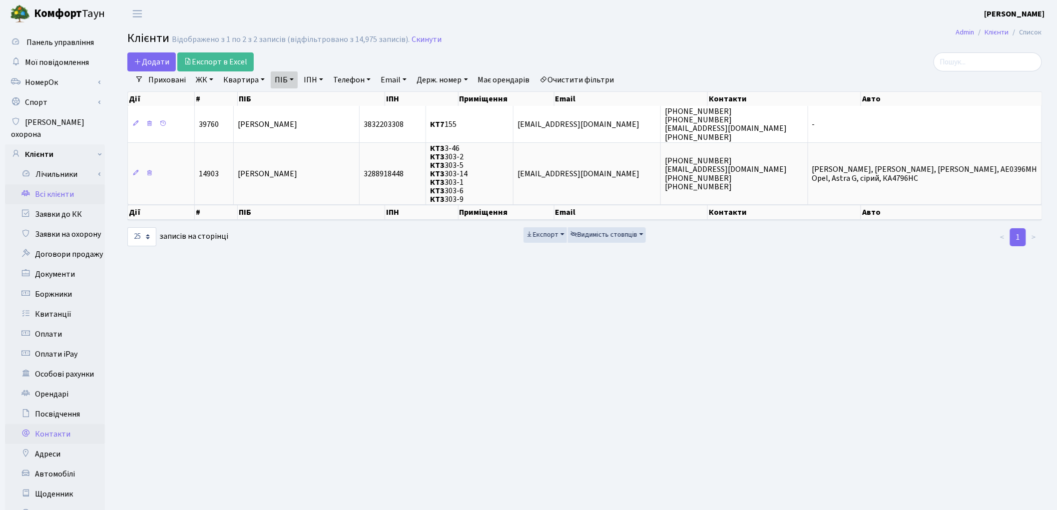
click at [59, 424] on link "Контакти" at bounding box center [55, 434] width 100 height 20
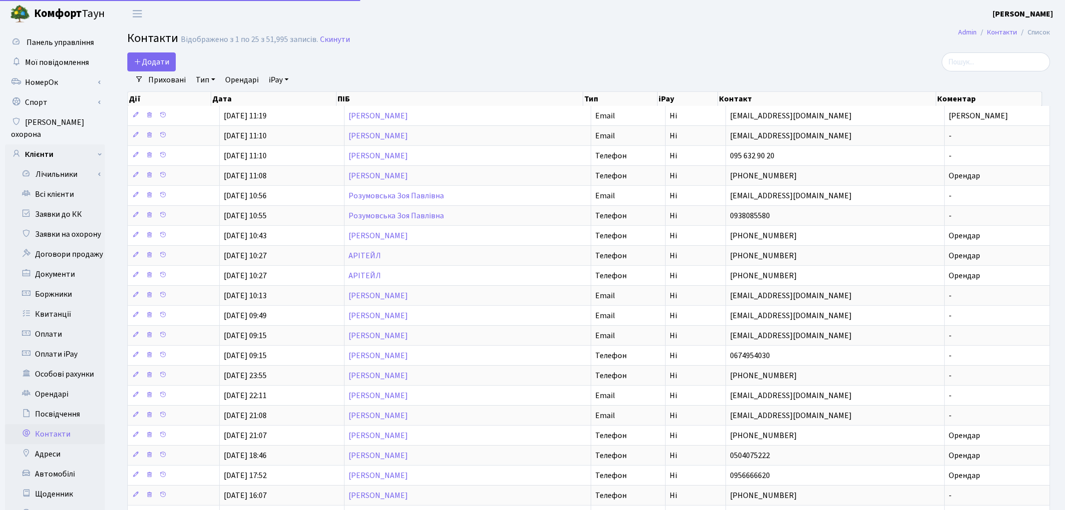
select select "25"
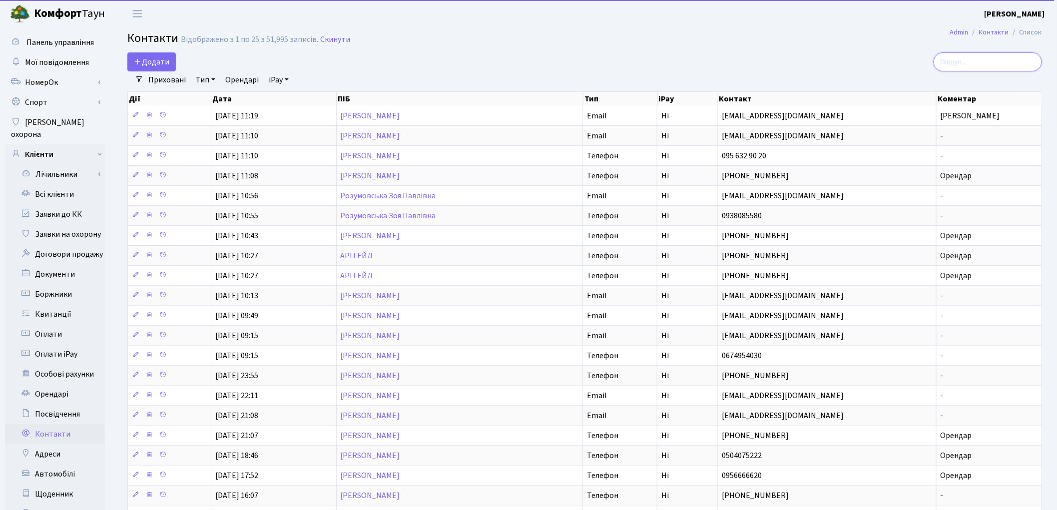
click at [960, 63] on input "search" at bounding box center [987, 61] width 108 height 19
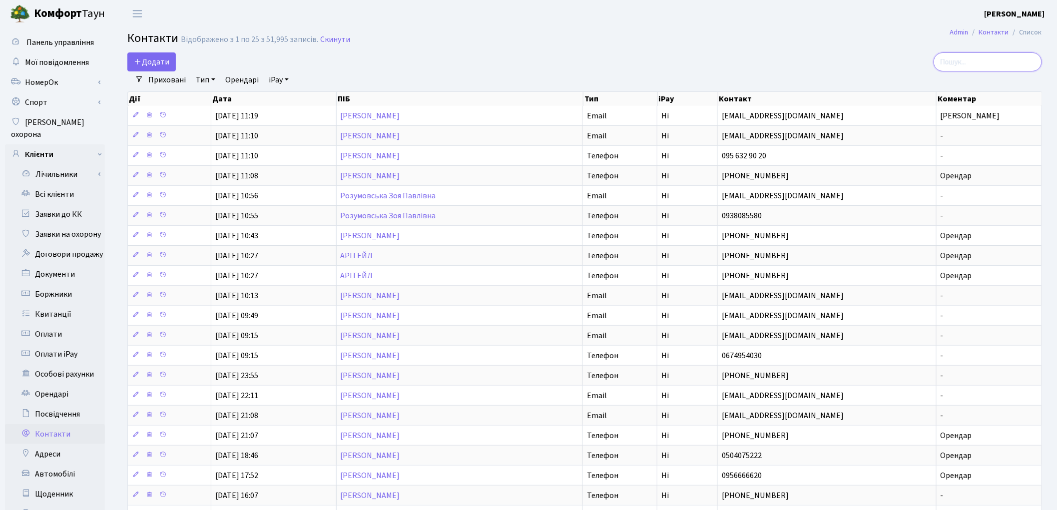
paste input "popovskiy@hotmail.com"
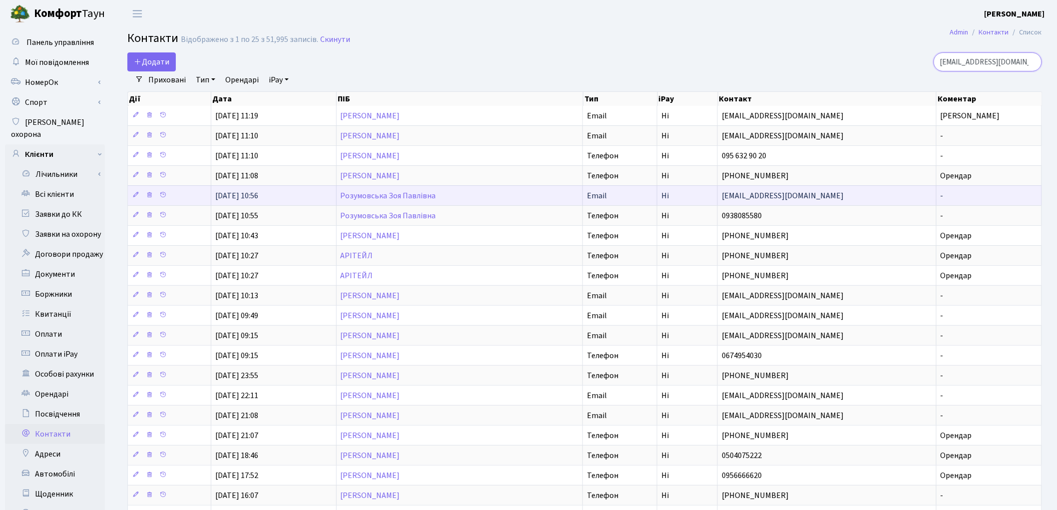
scroll to position [0, 2]
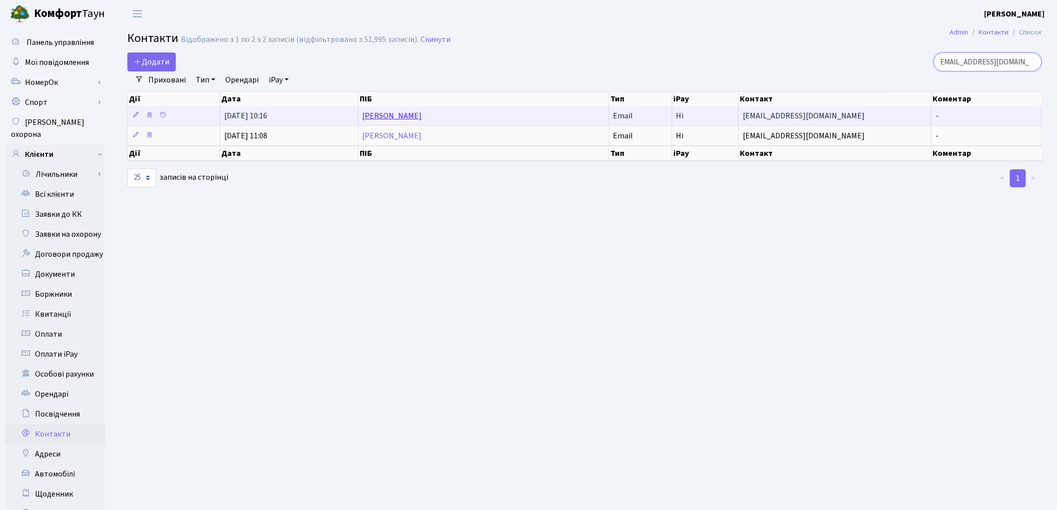
type input "popovskiy@hotmail.com"
click at [395, 112] on link "Поповський Євген Емільянович" at bounding box center [391, 115] width 59 height 11
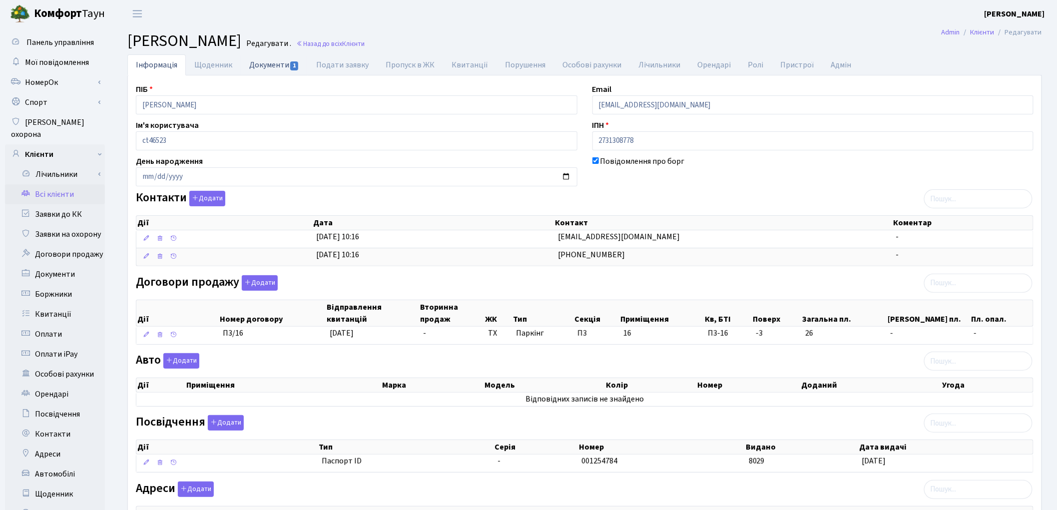
click at [281, 66] on link "Документи 1" at bounding box center [274, 64] width 67 height 20
select select "25"
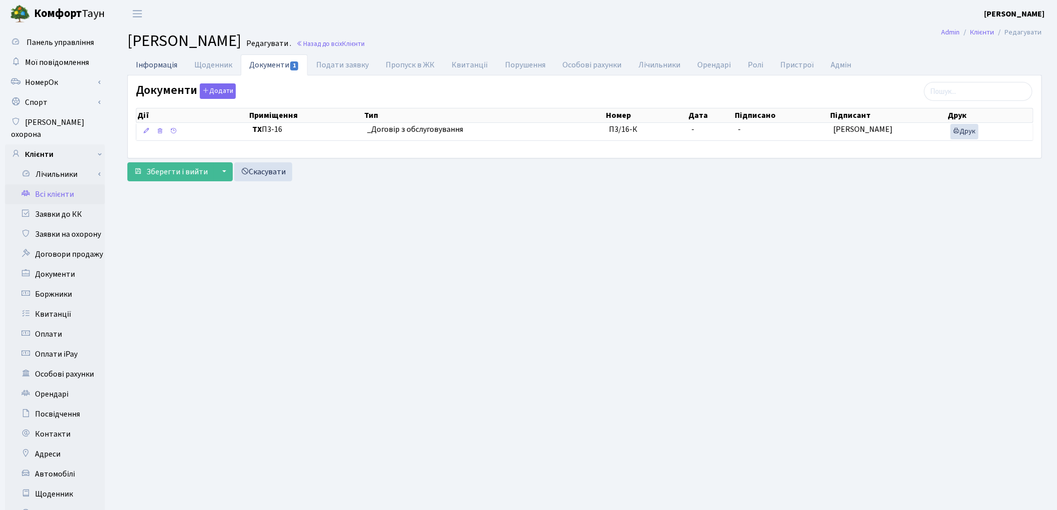
click at [169, 62] on link "Інформація" at bounding box center [156, 64] width 58 height 20
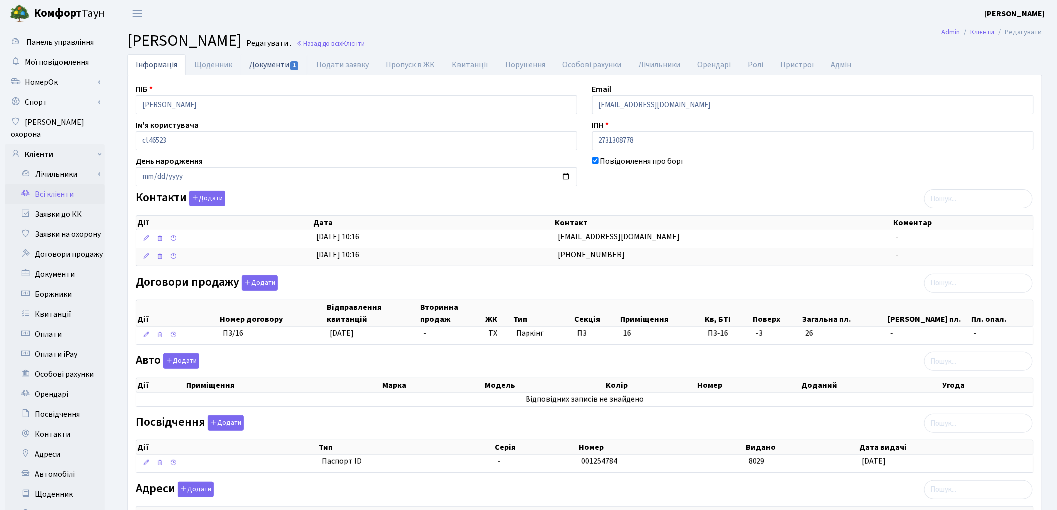
click at [279, 65] on link "Документи 1" at bounding box center [274, 64] width 67 height 20
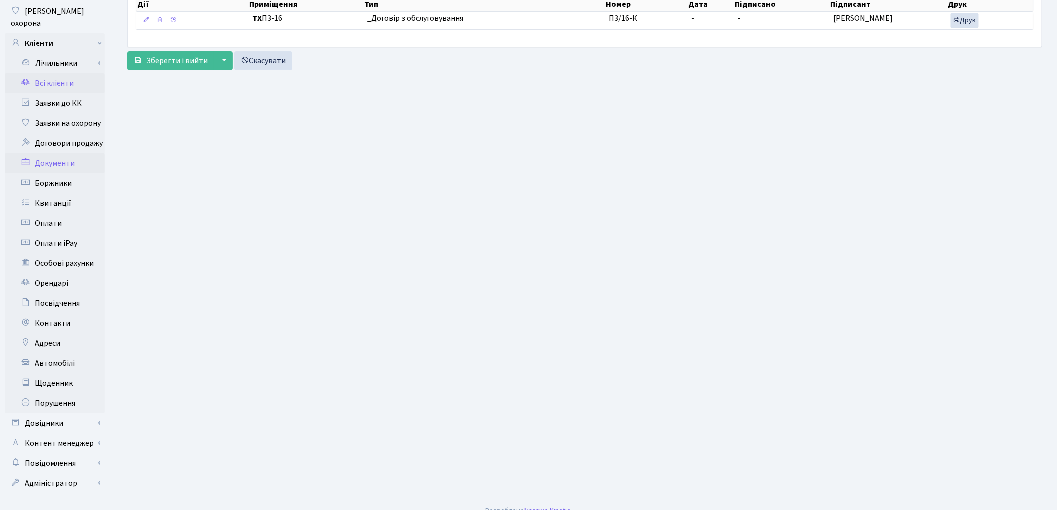
scroll to position [111, 0]
click at [68, 412] on link "Довідники" at bounding box center [55, 422] width 100 height 20
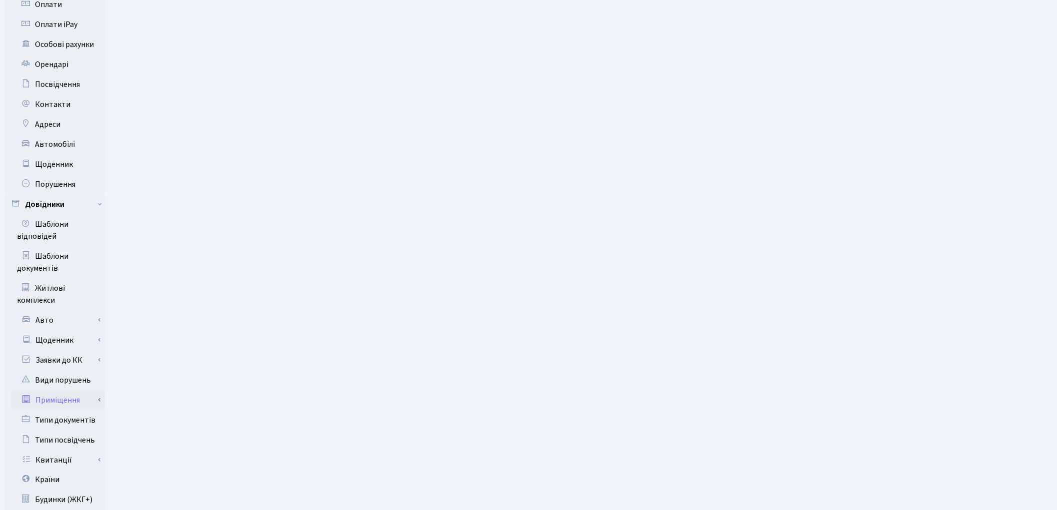
scroll to position [333, 0]
click at [72, 386] on link "Приміщення" at bounding box center [57, 396] width 93 height 20
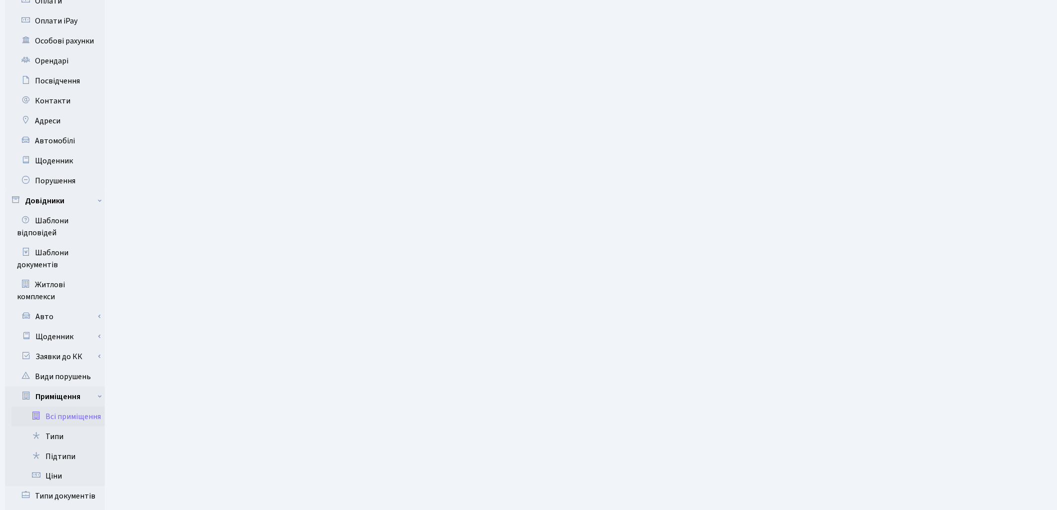
click at [85, 407] on link "Всі приміщення" at bounding box center [57, 416] width 93 height 20
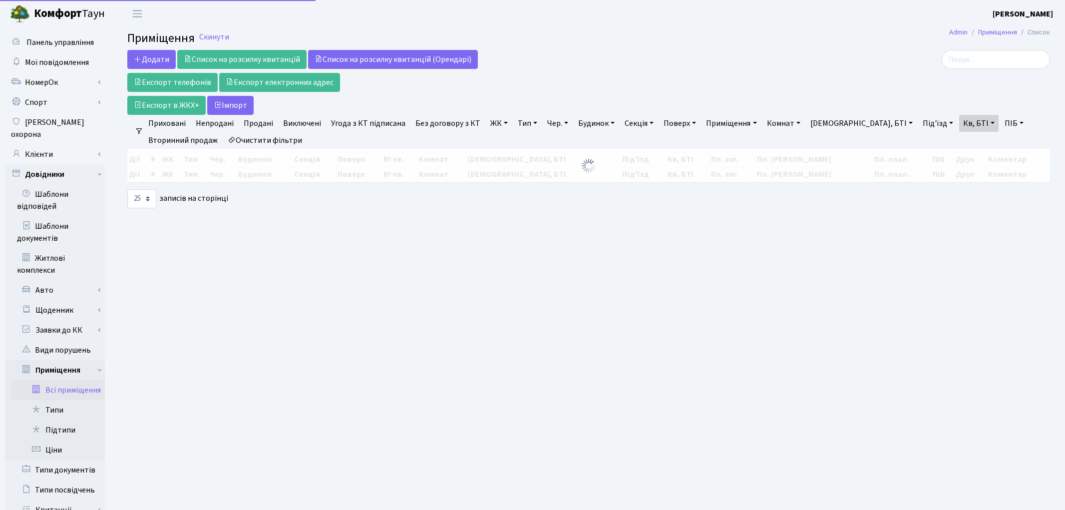
select select "25"
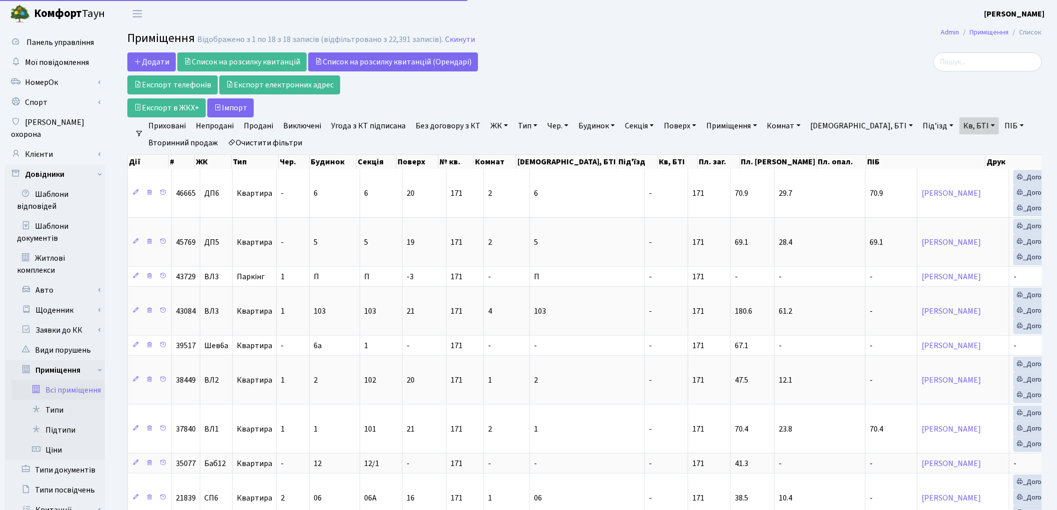
click at [280, 143] on link "Очистити фільтри" at bounding box center [265, 142] width 82 height 17
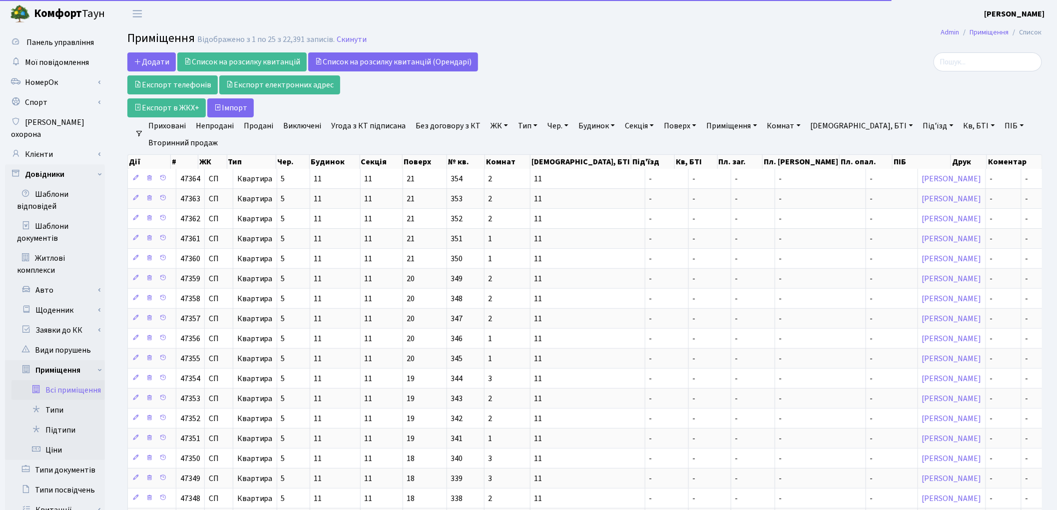
click at [959, 122] on link "Кв, БТІ" at bounding box center [978, 125] width 39 height 17
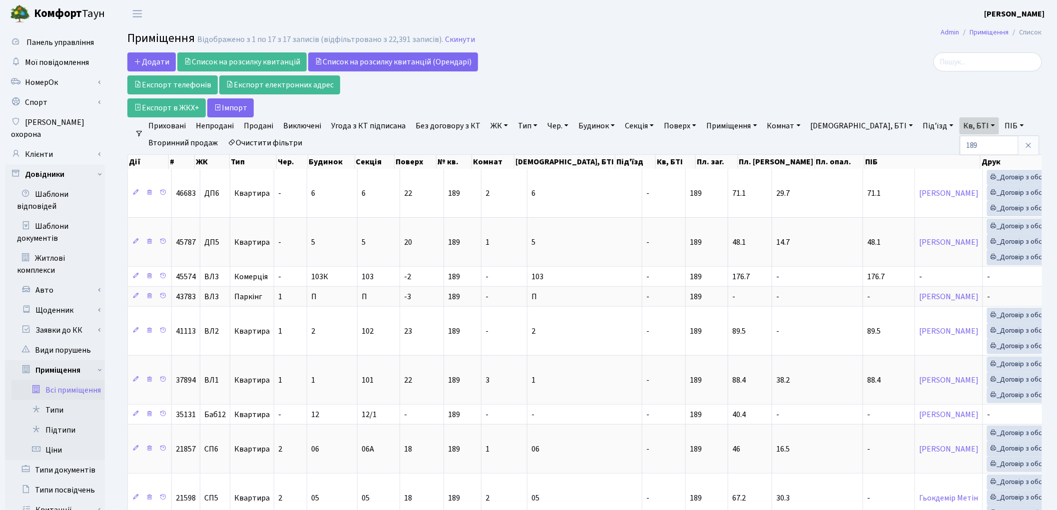
click at [495, 126] on link "ЖК" at bounding box center [498, 125] width 25 height 17
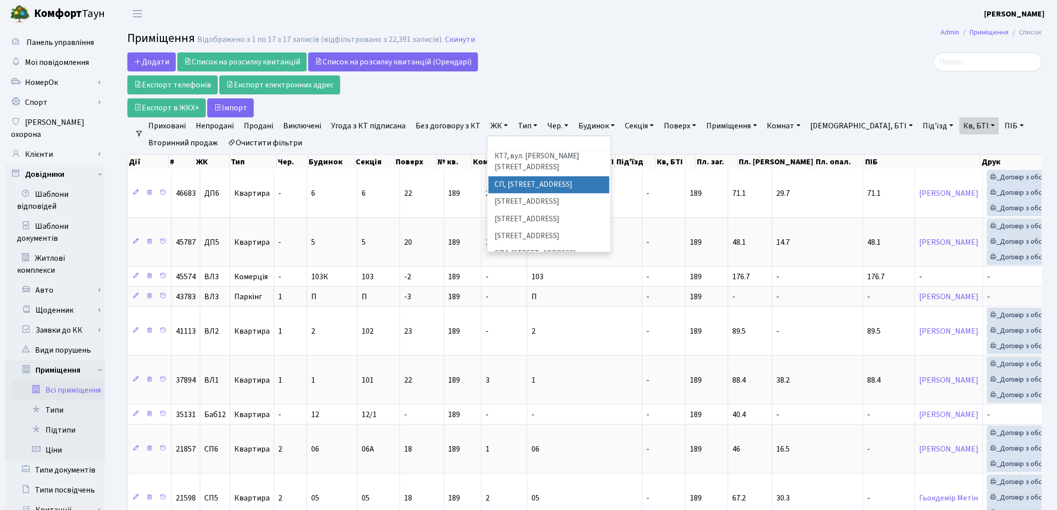
scroll to position [166, 0]
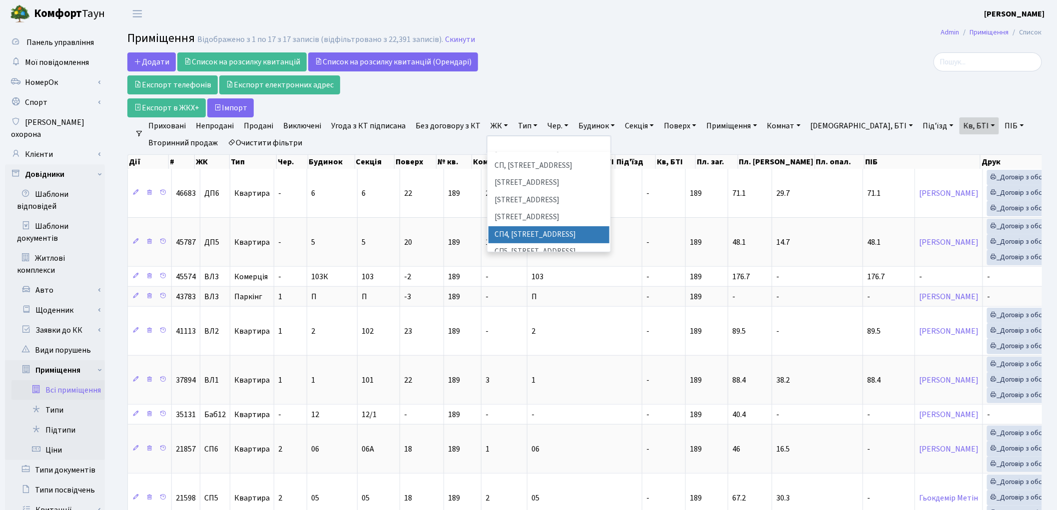
click at [532, 226] on li "СП4, [STREET_ADDRESS]" at bounding box center [548, 234] width 121 height 17
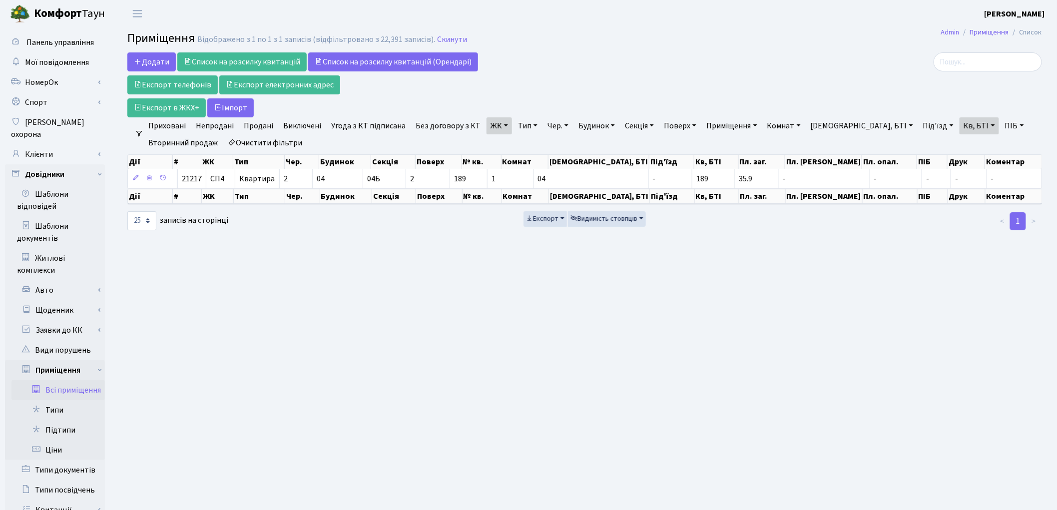
click at [959, 126] on link "Кв, БТІ" at bounding box center [978, 125] width 39 height 17
type input "185"
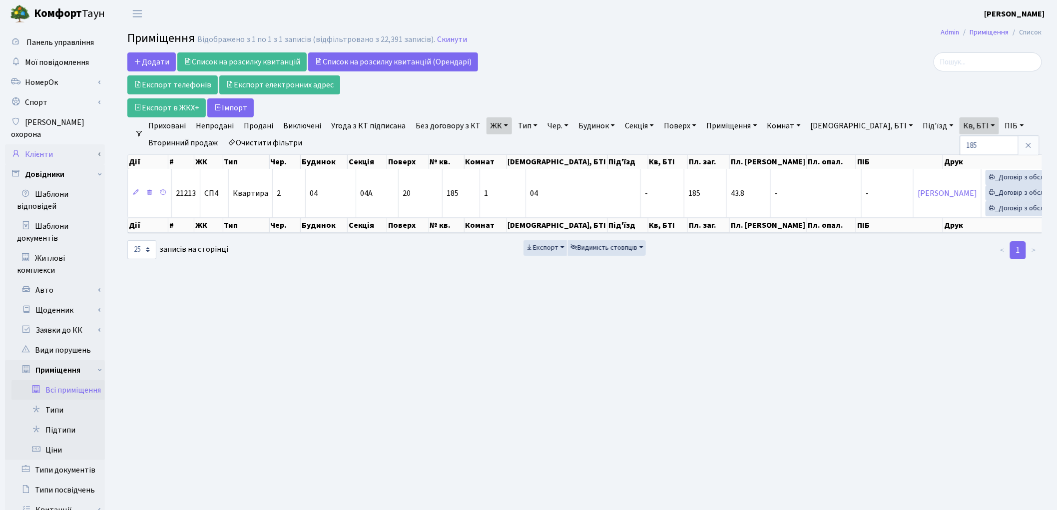
click at [52, 144] on link "Клієнти" at bounding box center [55, 154] width 100 height 20
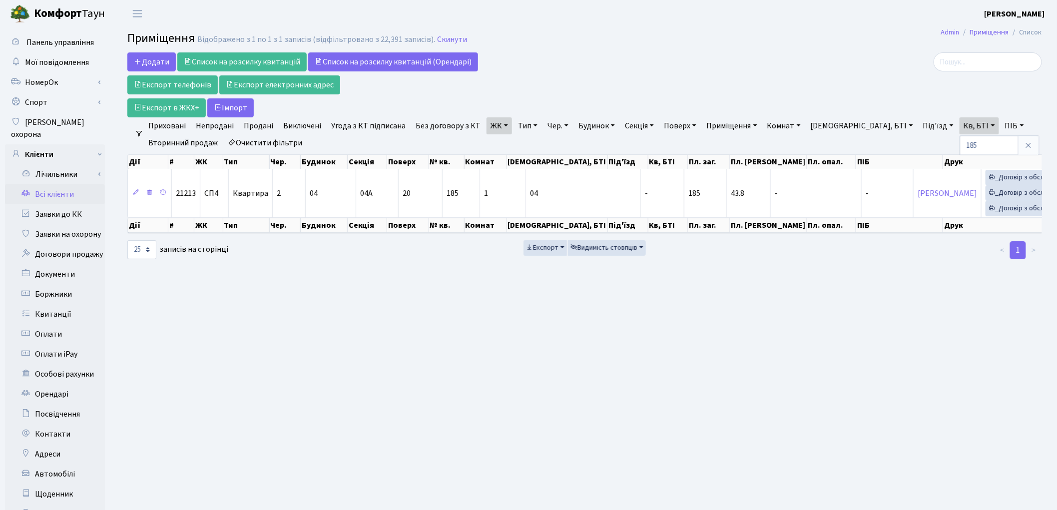
click at [50, 184] on link "Всі клієнти" at bounding box center [55, 194] width 100 height 20
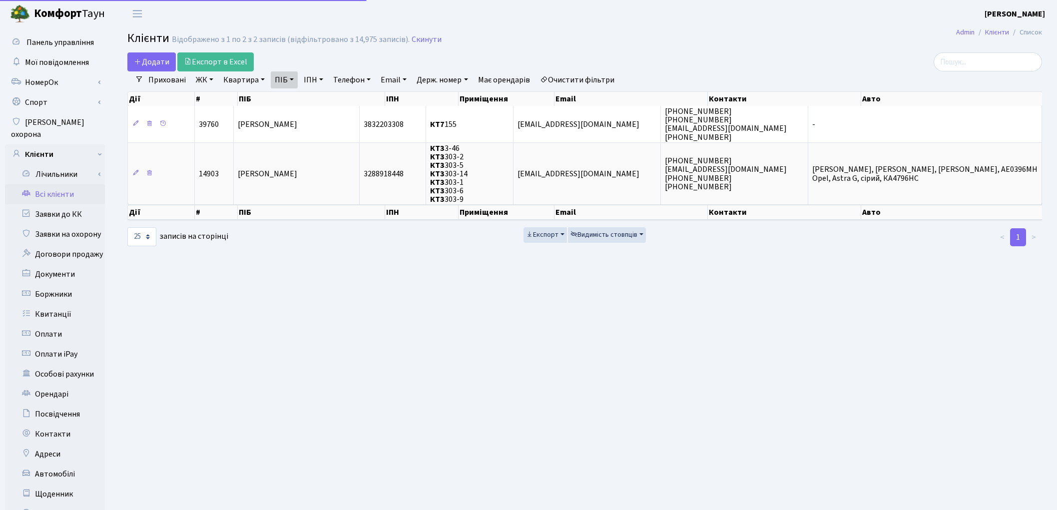
select select "25"
click at [568, 76] on link "Очистити фільтри" at bounding box center [577, 79] width 82 height 17
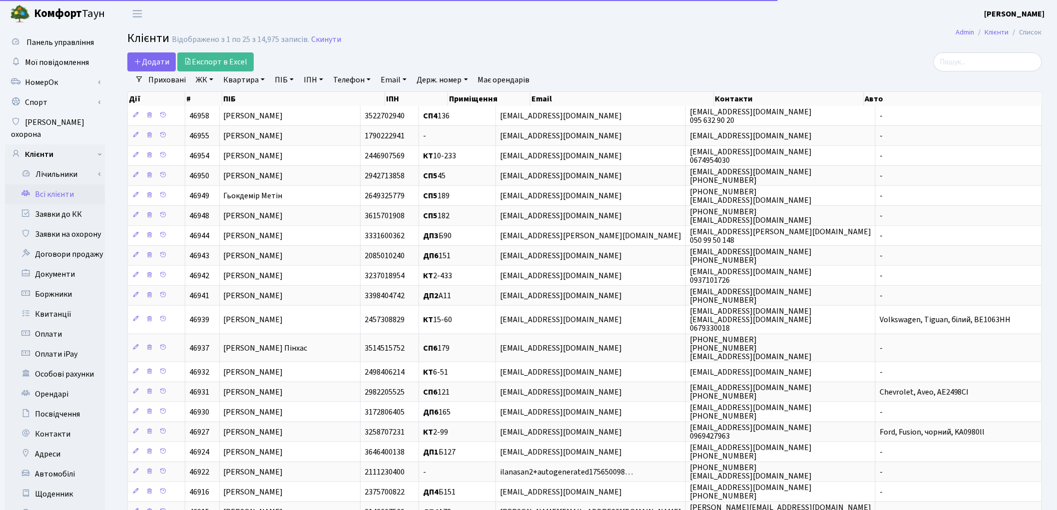
click at [245, 83] on link "Квартира" at bounding box center [243, 79] width 49 height 17
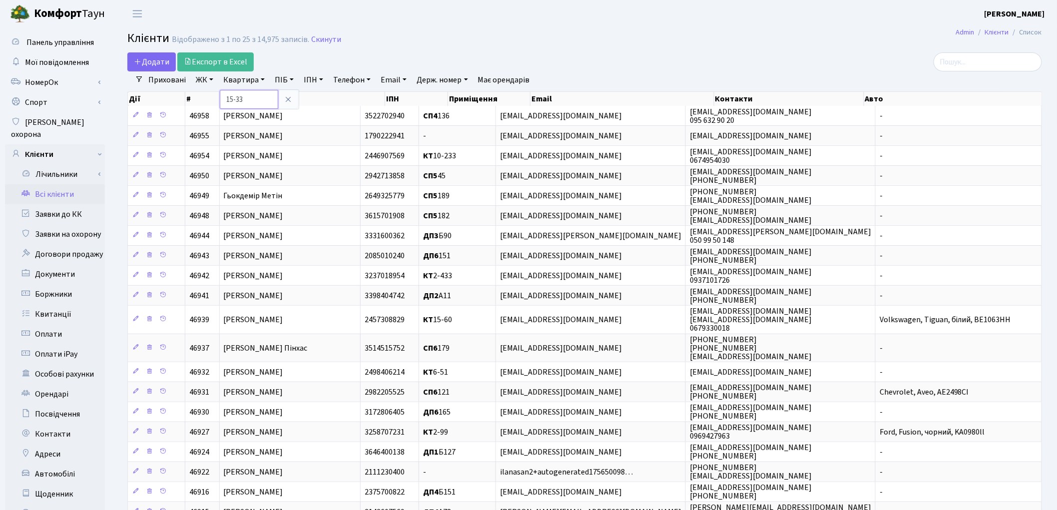
type input "15-33"
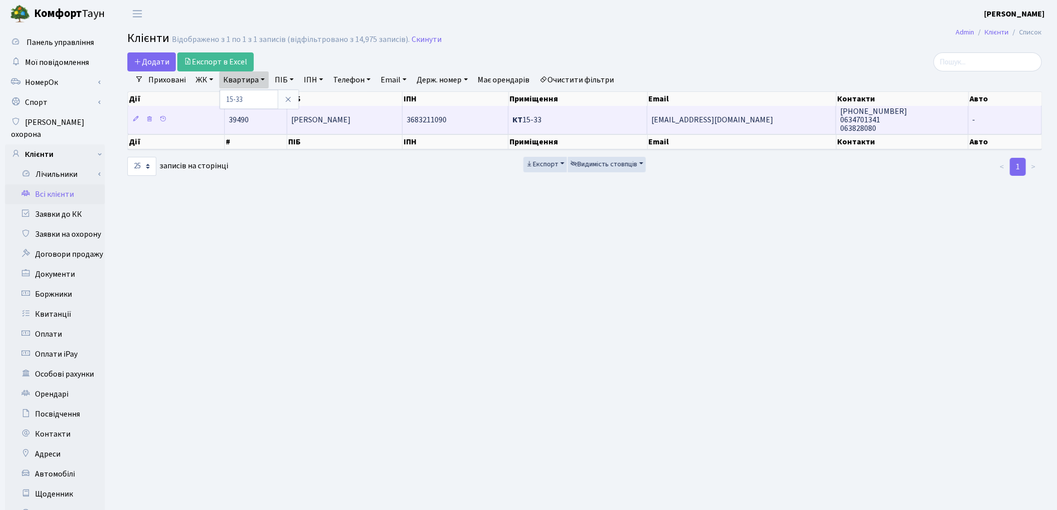
click at [340, 115] on td "[PERSON_NAME]" at bounding box center [344, 119] width 115 height 27
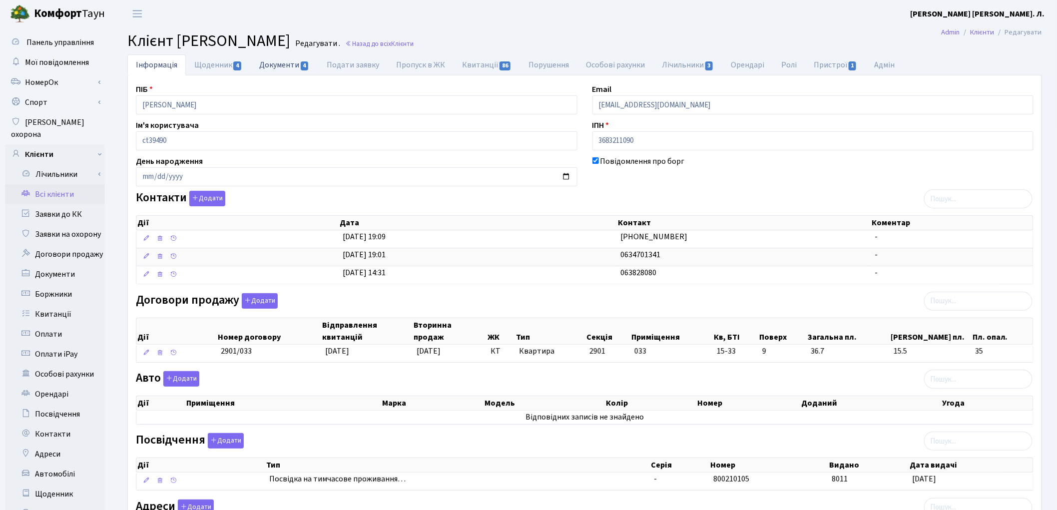
click at [266, 70] on link "Документи 4" at bounding box center [284, 64] width 67 height 20
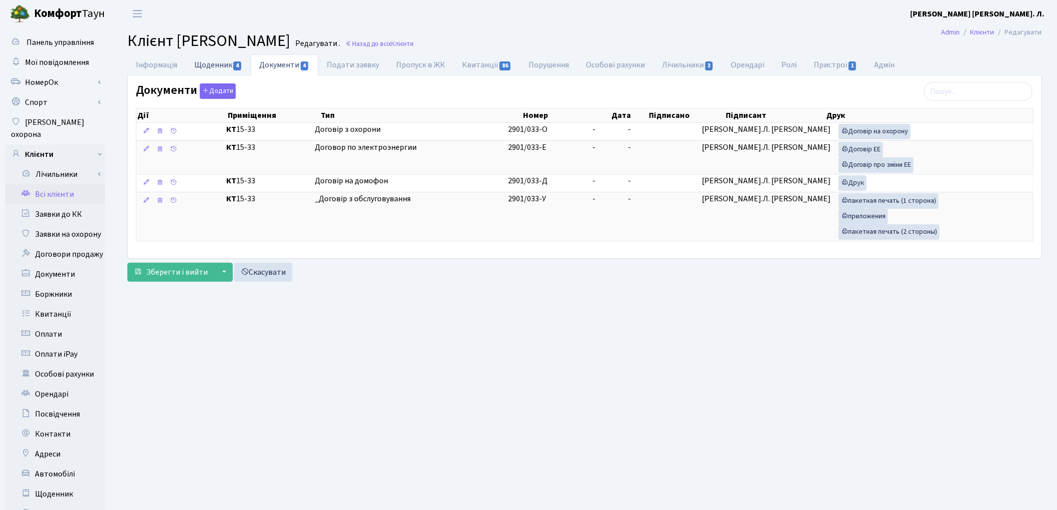
click at [222, 61] on link "Щоденник 4" at bounding box center [218, 64] width 65 height 20
select select "25"
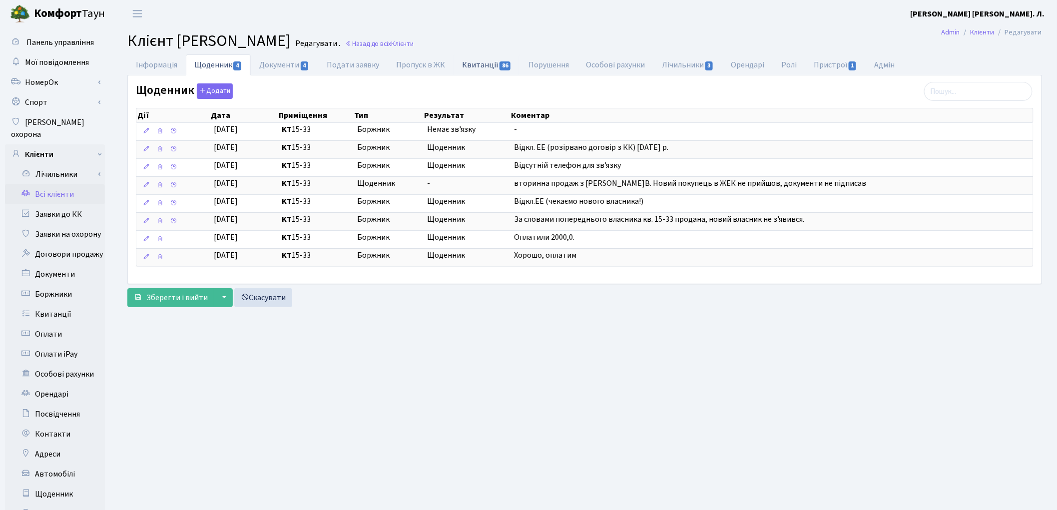
click at [471, 67] on link "Квитанції 86" at bounding box center [486, 64] width 66 height 20
select select "25"
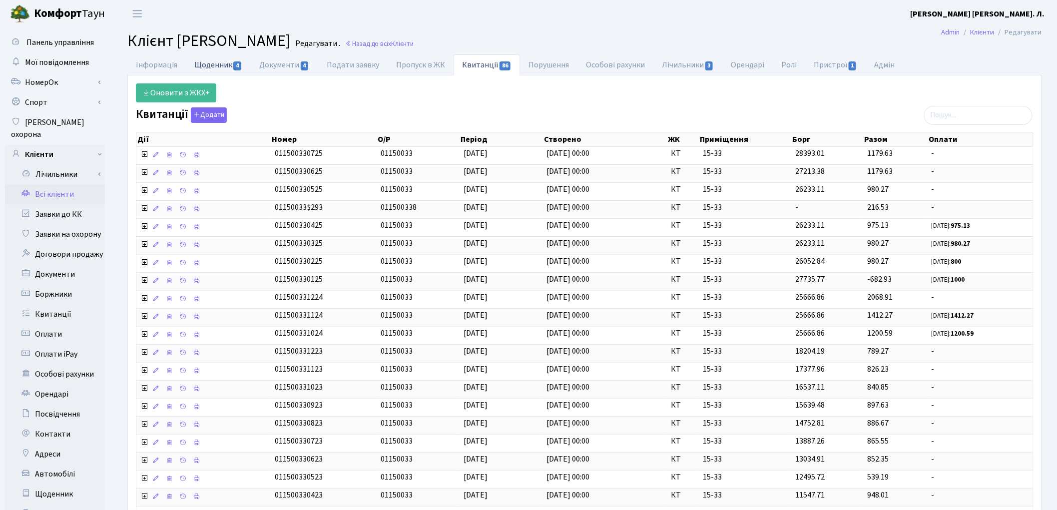
click at [221, 67] on link "Щоденник 4" at bounding box center [218, 64] width 65 height 20
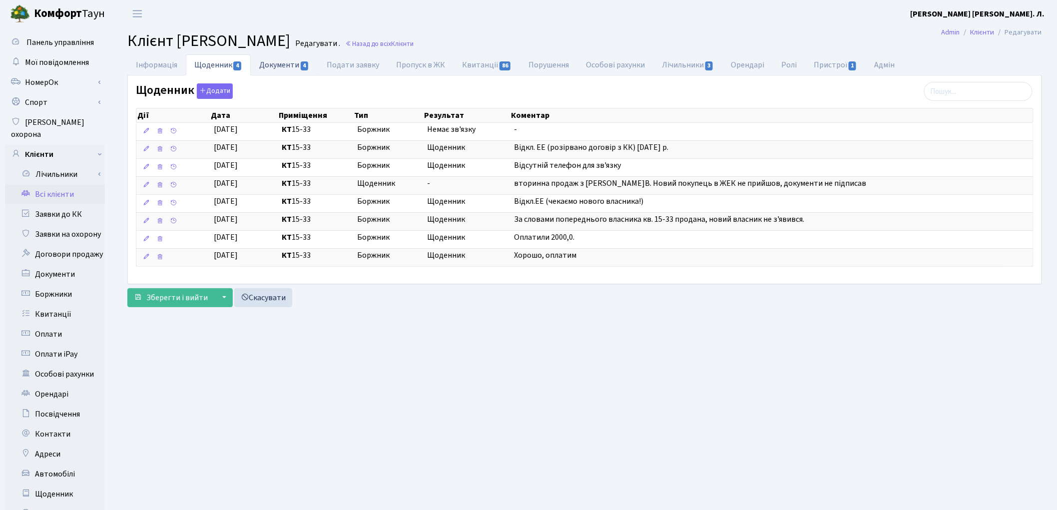
click at [266, 62] on link "Документи 4" at bounding box center [284, 64] width 67 height 20
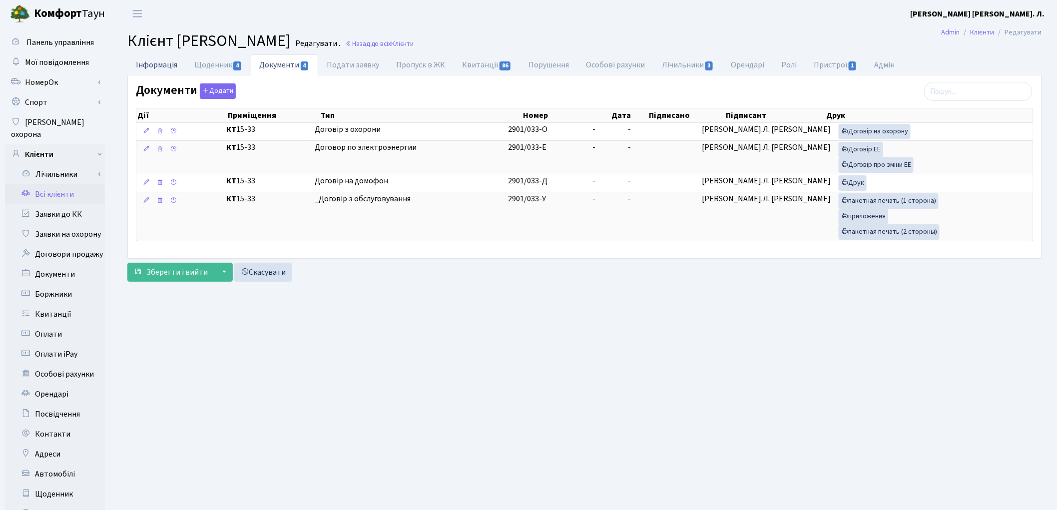
click at [155, 70] on link "Інформація" at bounding box center [156, 64] width 58 height 20
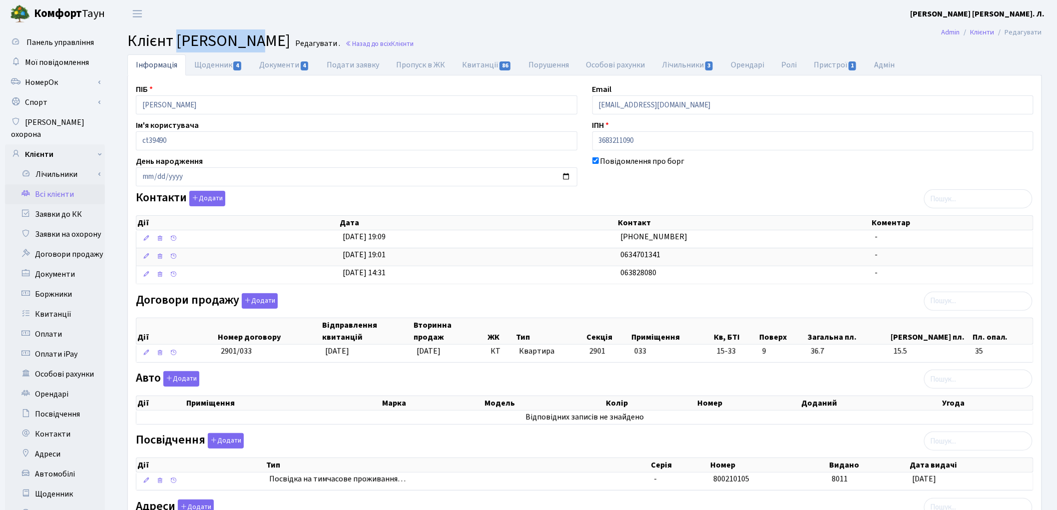
drag, startPoint x: 175, startPoint y: 37, endPoint x: 262, endPoint y: 32, distance: 86.5
click at [262, 32] on span "Клієнт [PERSON_NAME]" at bounding box center [208, 40] width 163 height 23
copy span "[PERSON_NAME]"
click at [473, 70] on link "Квитанції 86" at bounding box center [486, 64] width 66 height 20
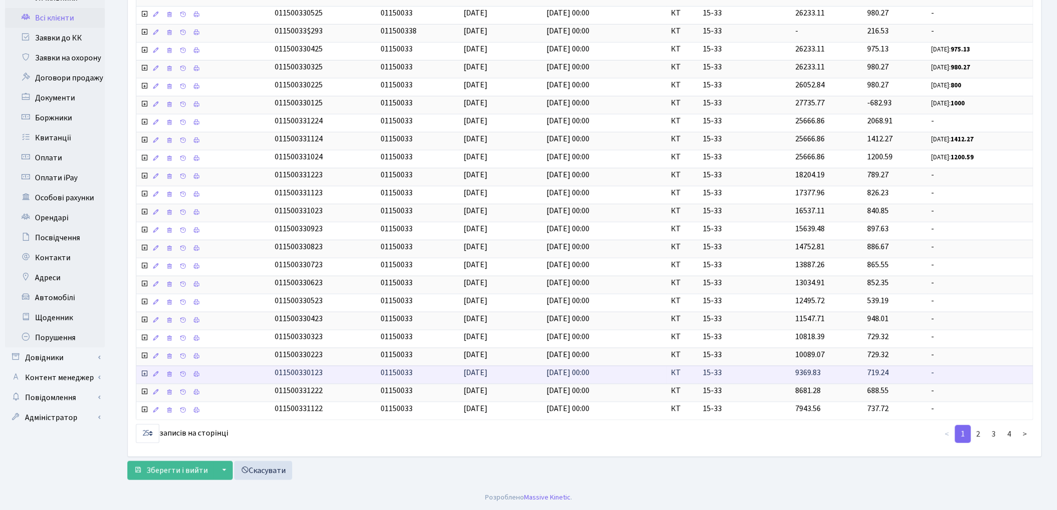
scroll to position [181, 0]
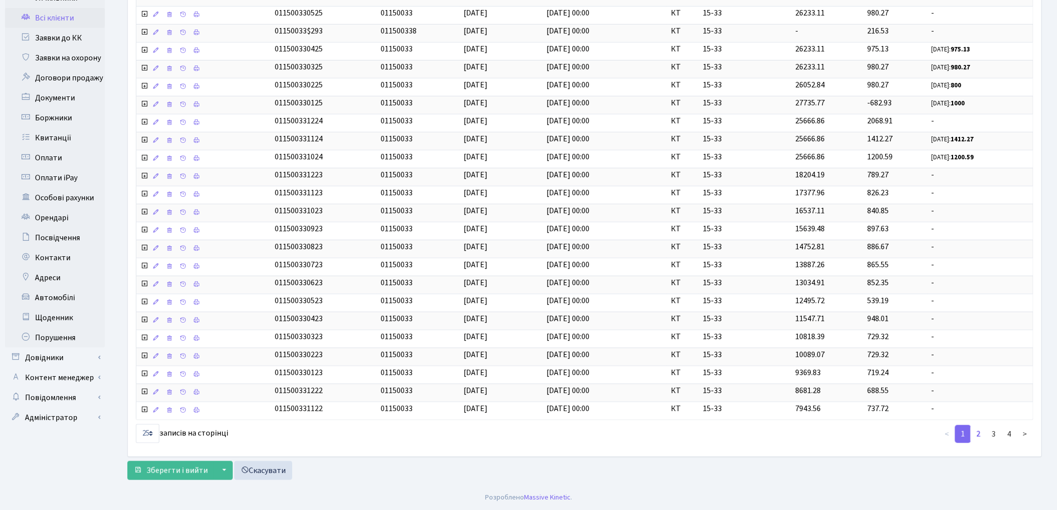
click at [982, 435] on link "2" at bounding box center [978, 434] width 16 height 18
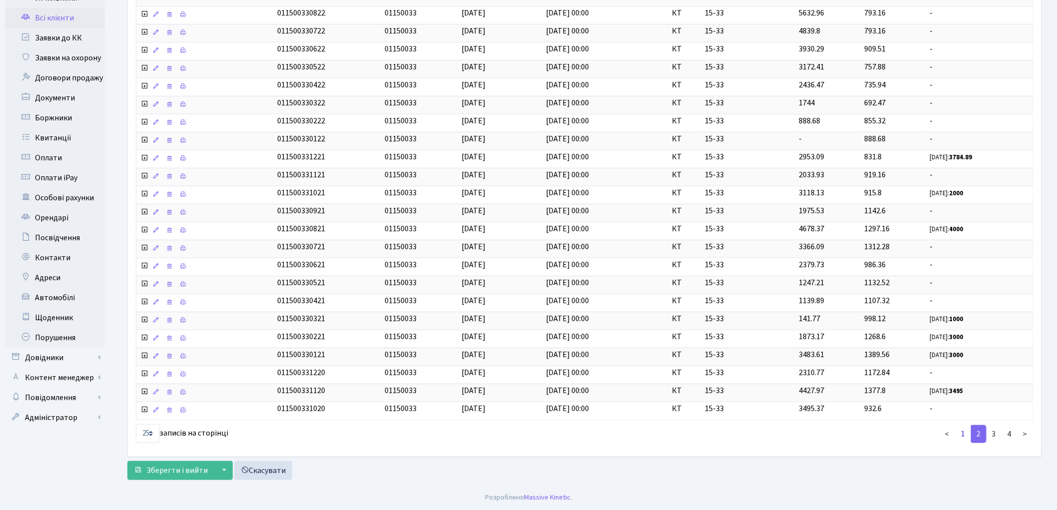
click at [962, 435] on link "1" at bounding box center [963, 434] width 16 height 18
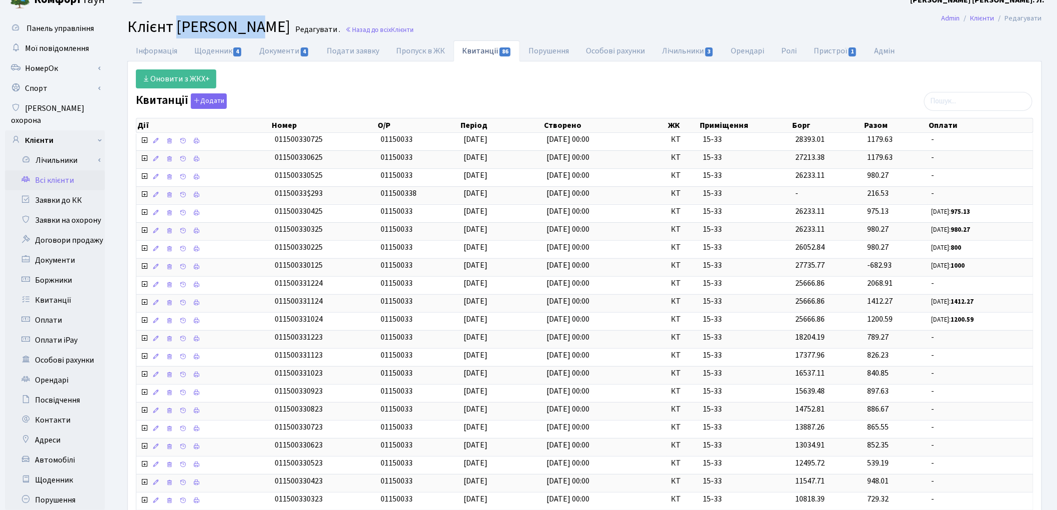
scroll to position [0, 0]
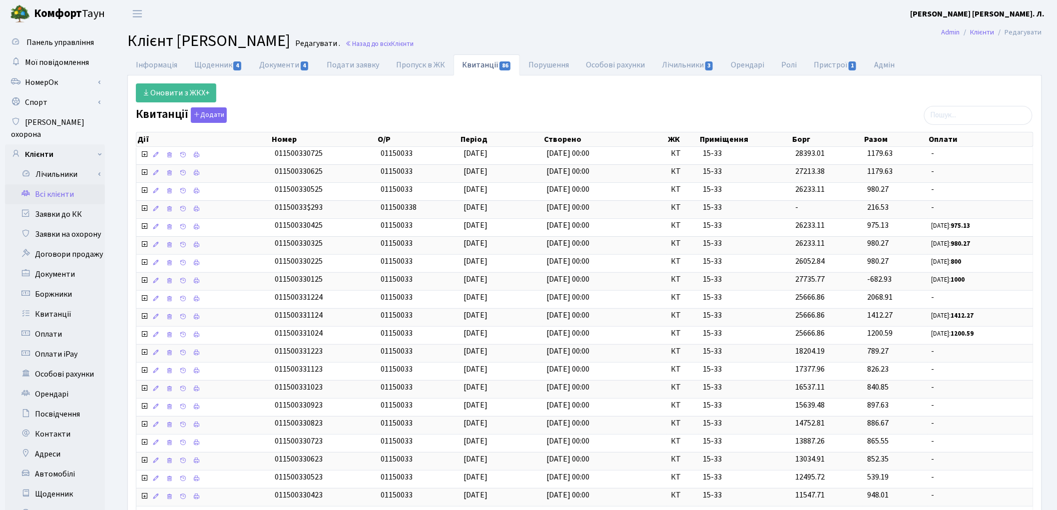
click at [626, 20] on header "[PERSON_NAME] [PERSON_NAME] Л. Мій обліковий запис Вийти" at bounding box center [528, 13] width 1057 height 27
click at [421, 66] on link "Пропуск в ЖК" at bounding box center [420, 64] width 66 height 20
select select "25"
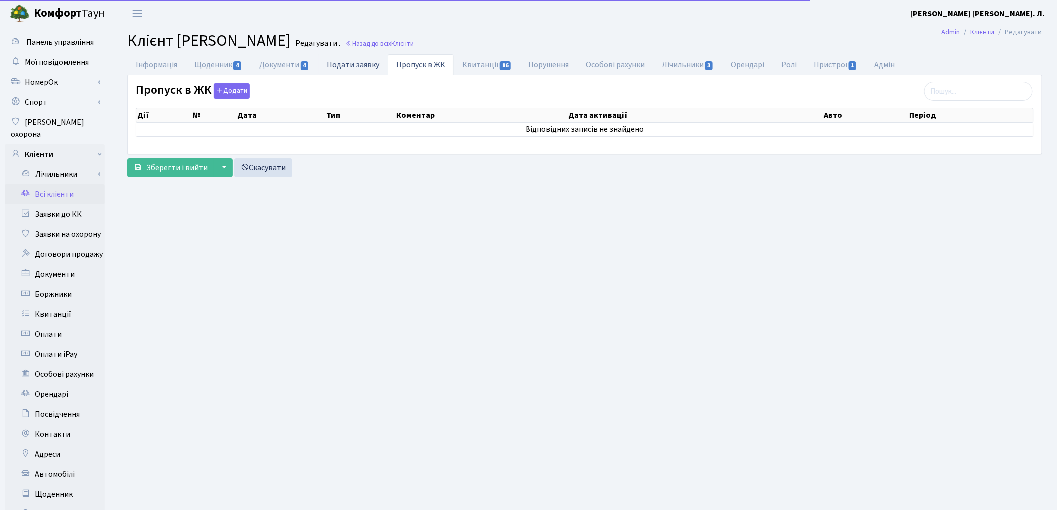
click at [370, 67] on link "Подати заявку" at bounding box center [352, 64] width 69 height 20
select select "25"
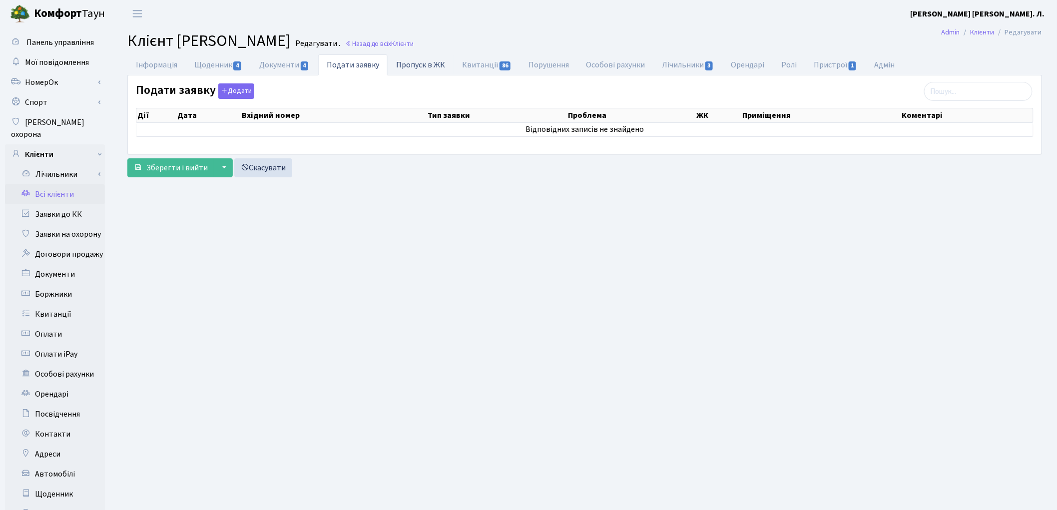
click at [411, 68] on link "Пропуск в ЖК" at bounding box center [420, 64] width 66 height 20
click at [280, 71] on link "Документи 4" at bounding box center [284, 64] width 67 height 20
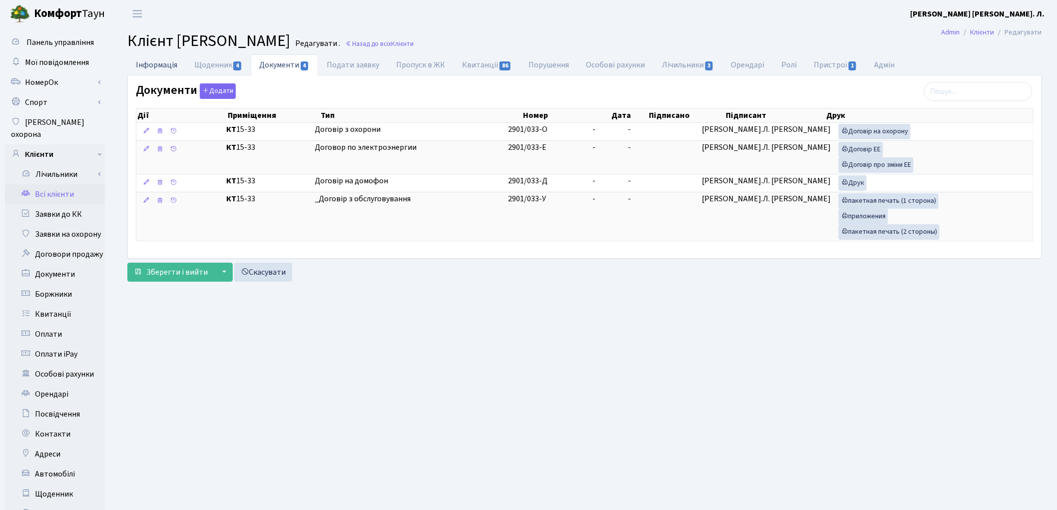
click at [152, 62] on link "Інформація" at bounding box center [156, 64] width 58 height 20
